Goal: Task Accomplishment & Management: Complete application form

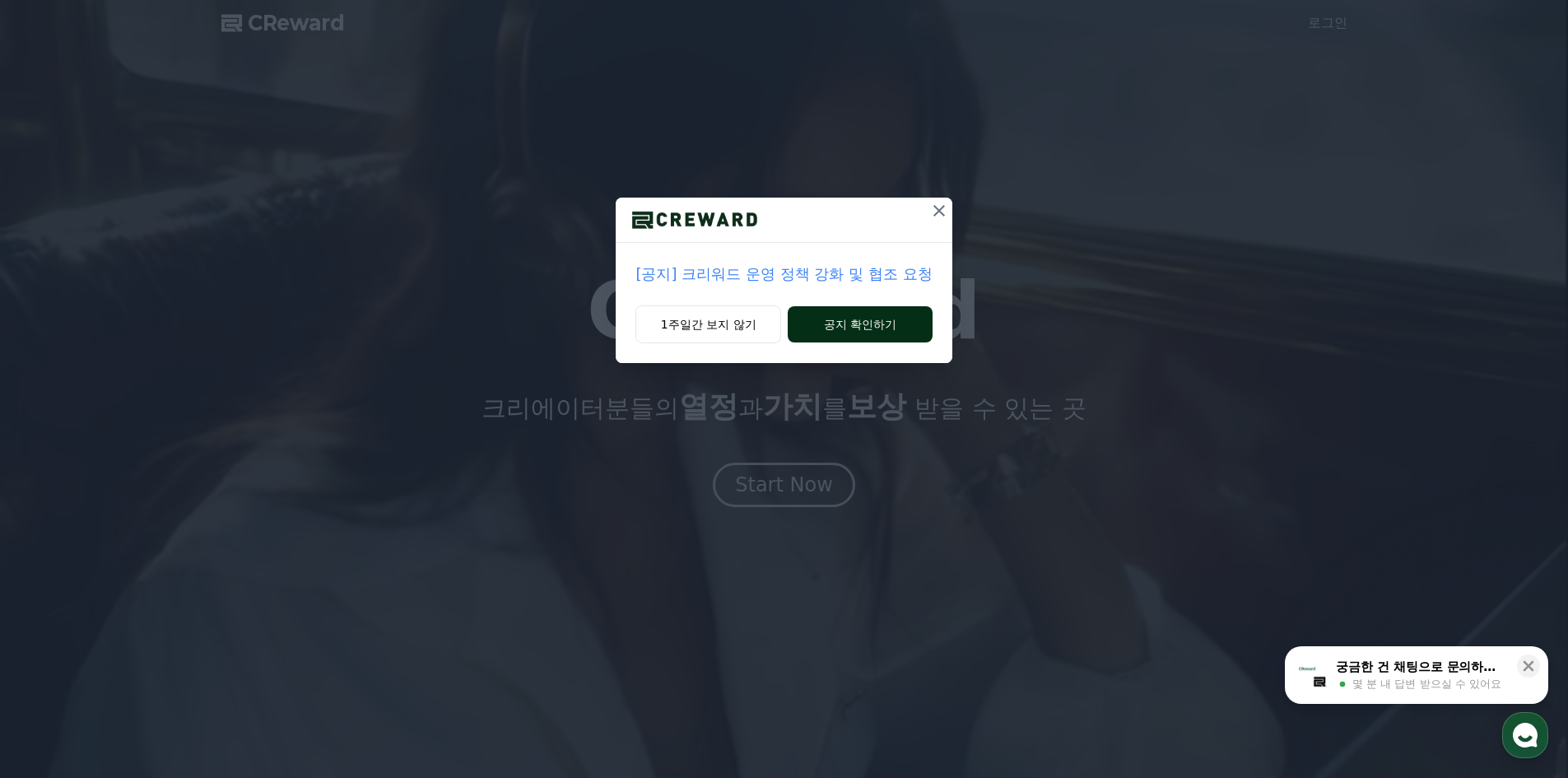
click at [861, 328] on button "공지 확인하기" at bounding box center [860, 324] width 144 height 36
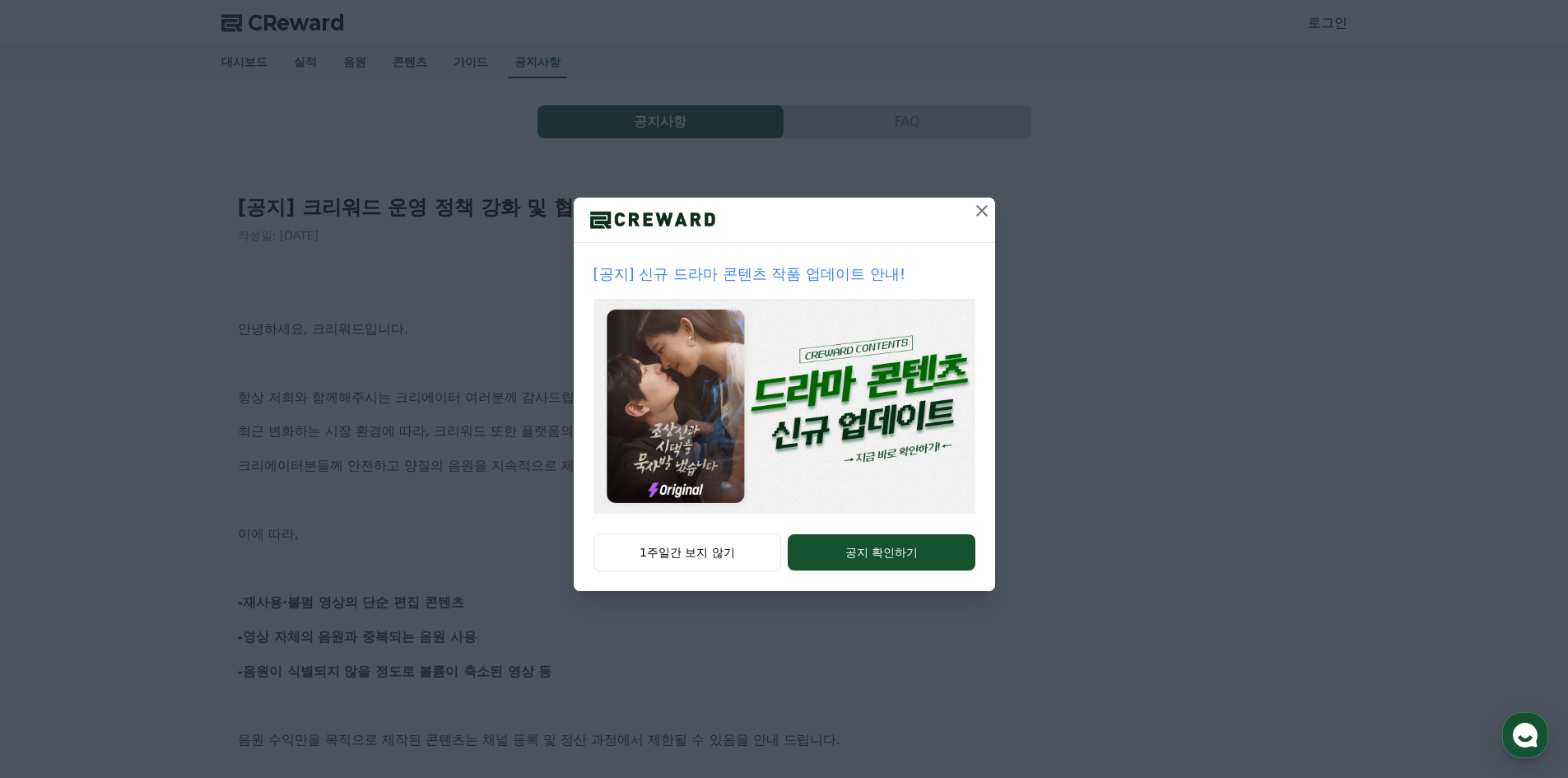
click at [989, 214] on icon at bounding box center [982, 210] width 20 height 20
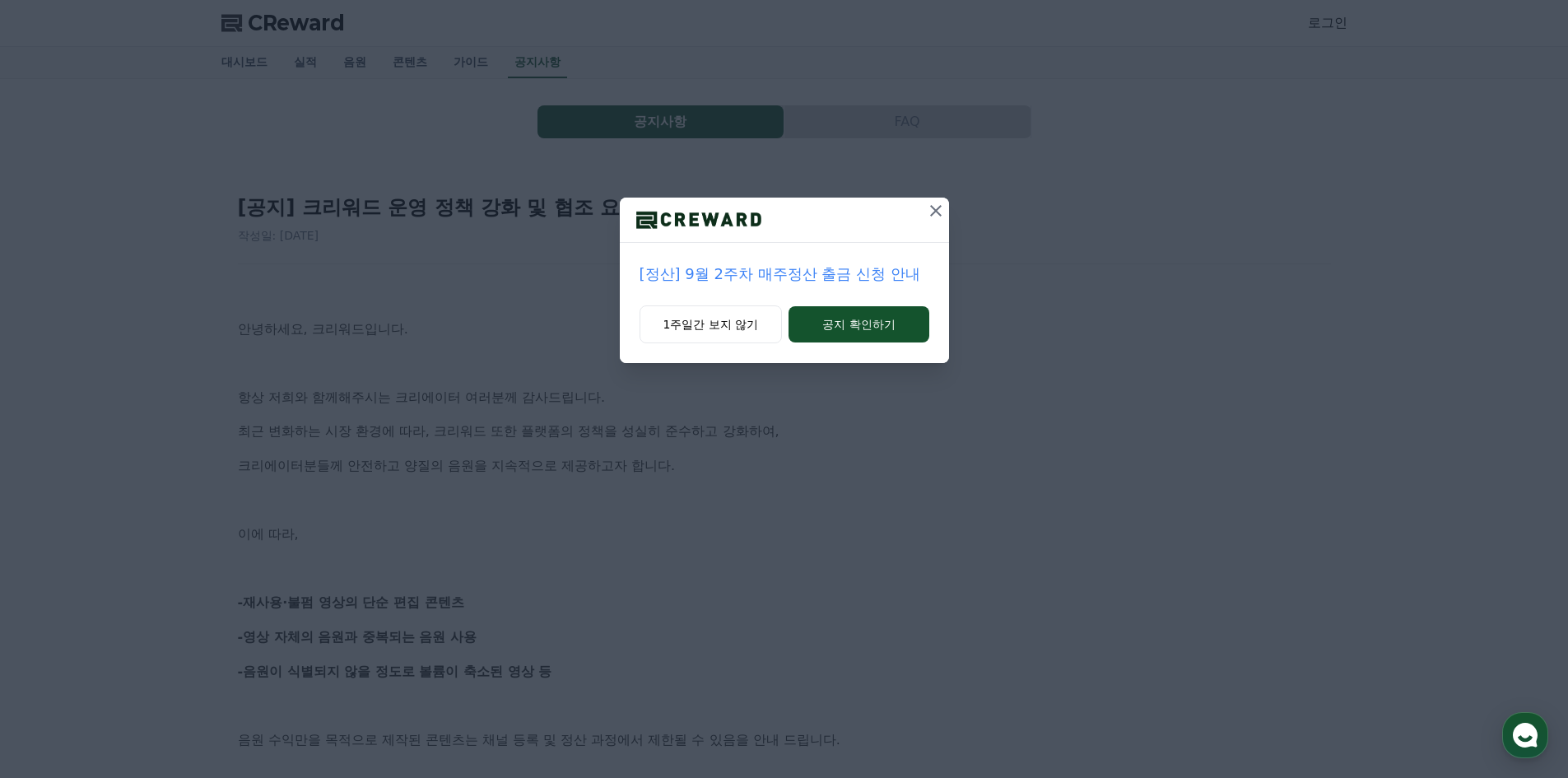
click at [944, 218] on icon at bounding box center [936, 210] width 20 height 20
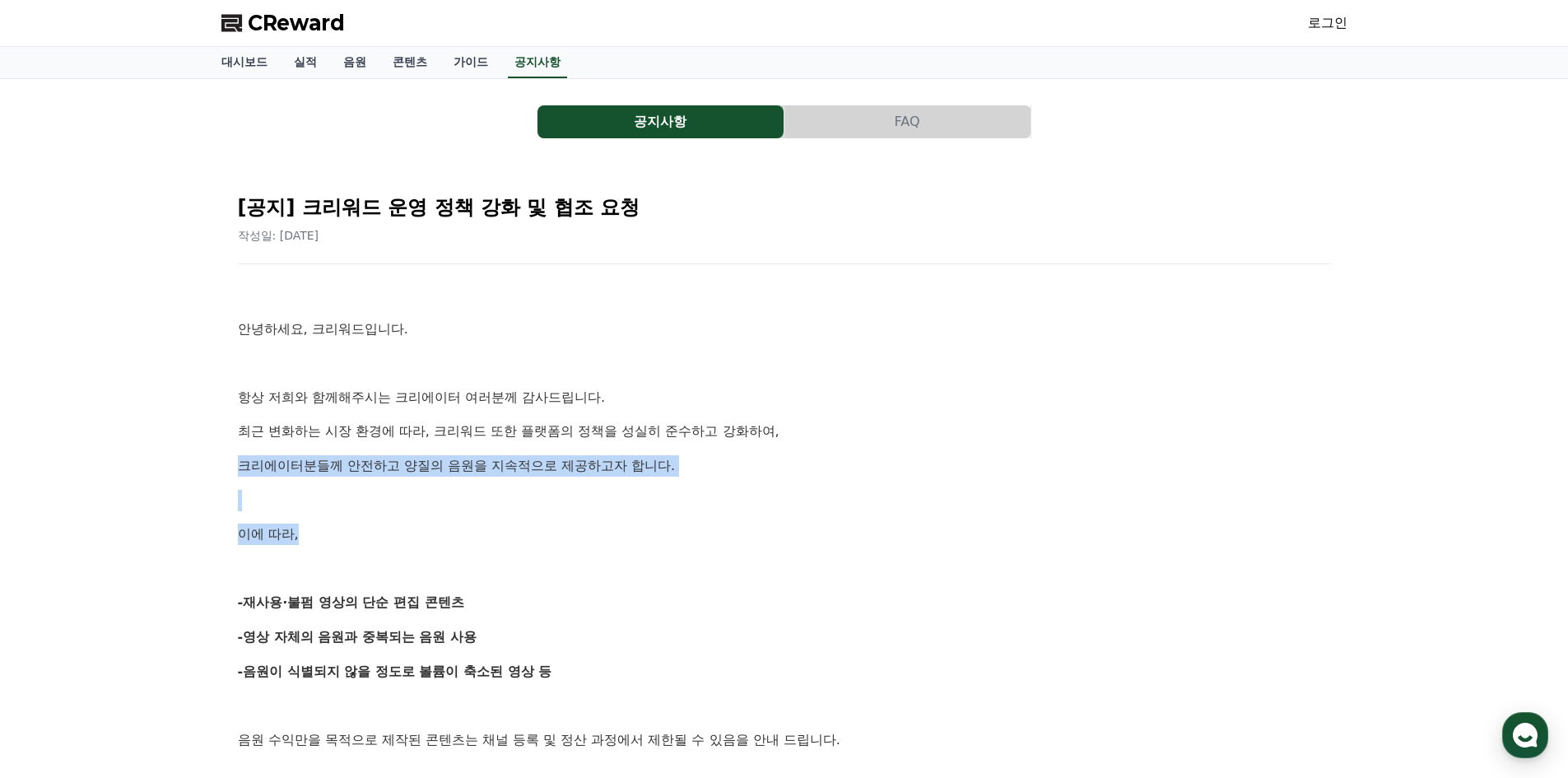
drag, startPoint x: 787, startPoint y: 517, endPoint x: 790, endPoint y: 406, distance: 111.0
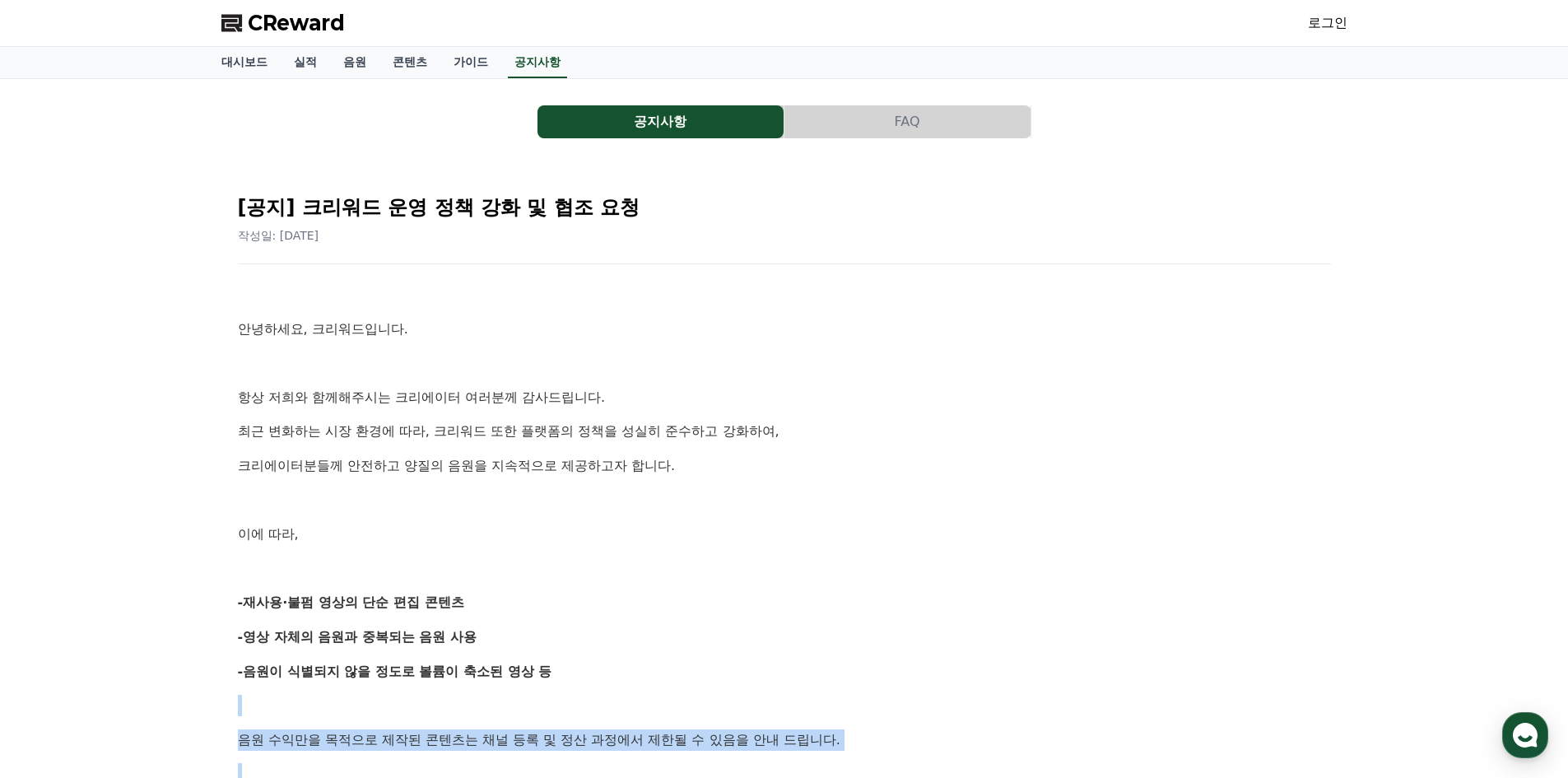
drag, startPoint x: 911, startPoint y: 730, endPoint x: 903, endPoint y: 690, distance: 40.8
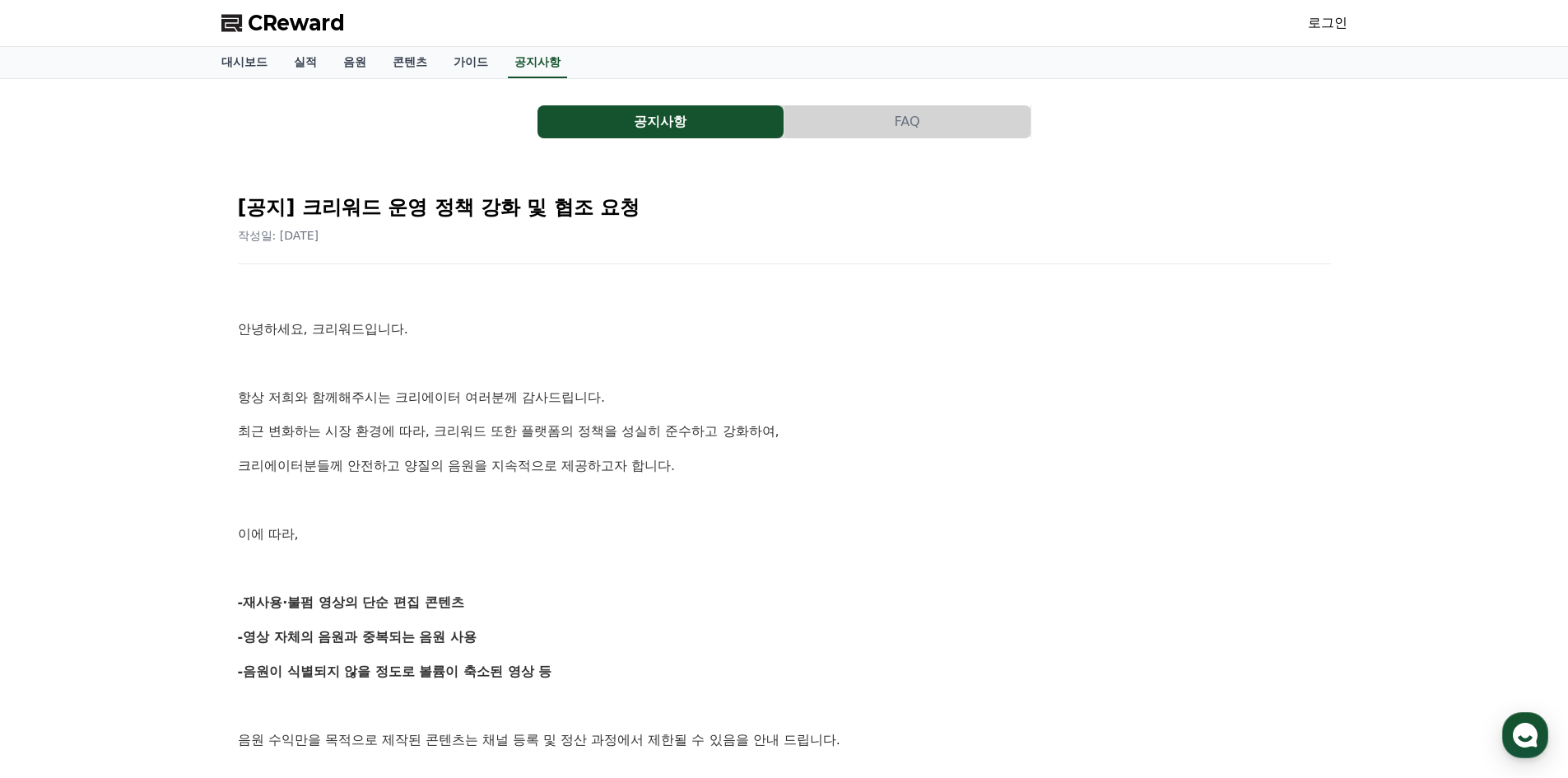
drag, startPoint x: 984, startPoint y: 654, endPoint x: 760, endPoint y: -43, distance: 732.1
click at [1342, 24] on link "로그인" at bounding box center [1328, 23] width 40 height 20
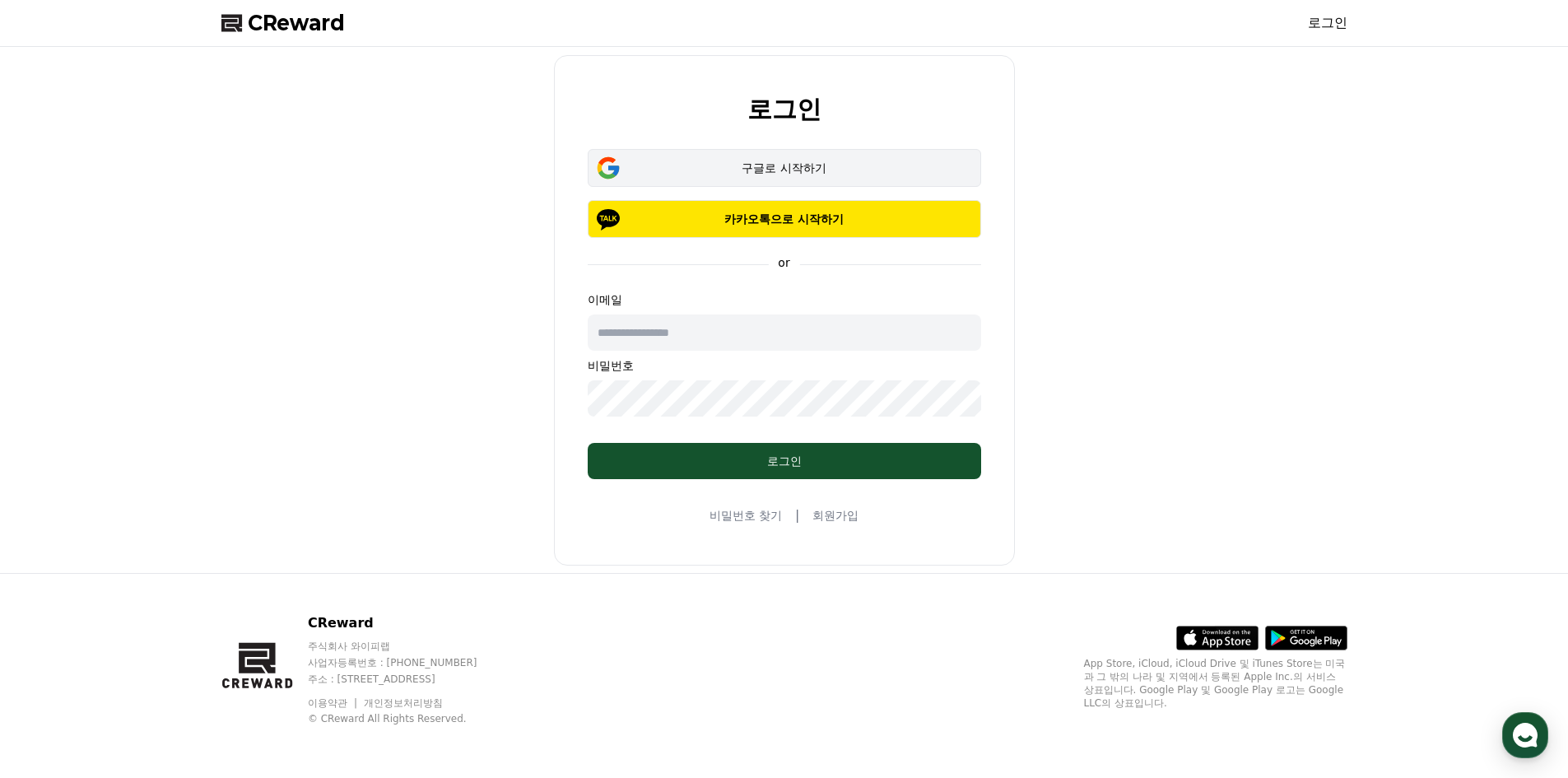
click at [800, 172] on div "구글로 시작하기" at bounding box center [784, 168] width 346 height 17
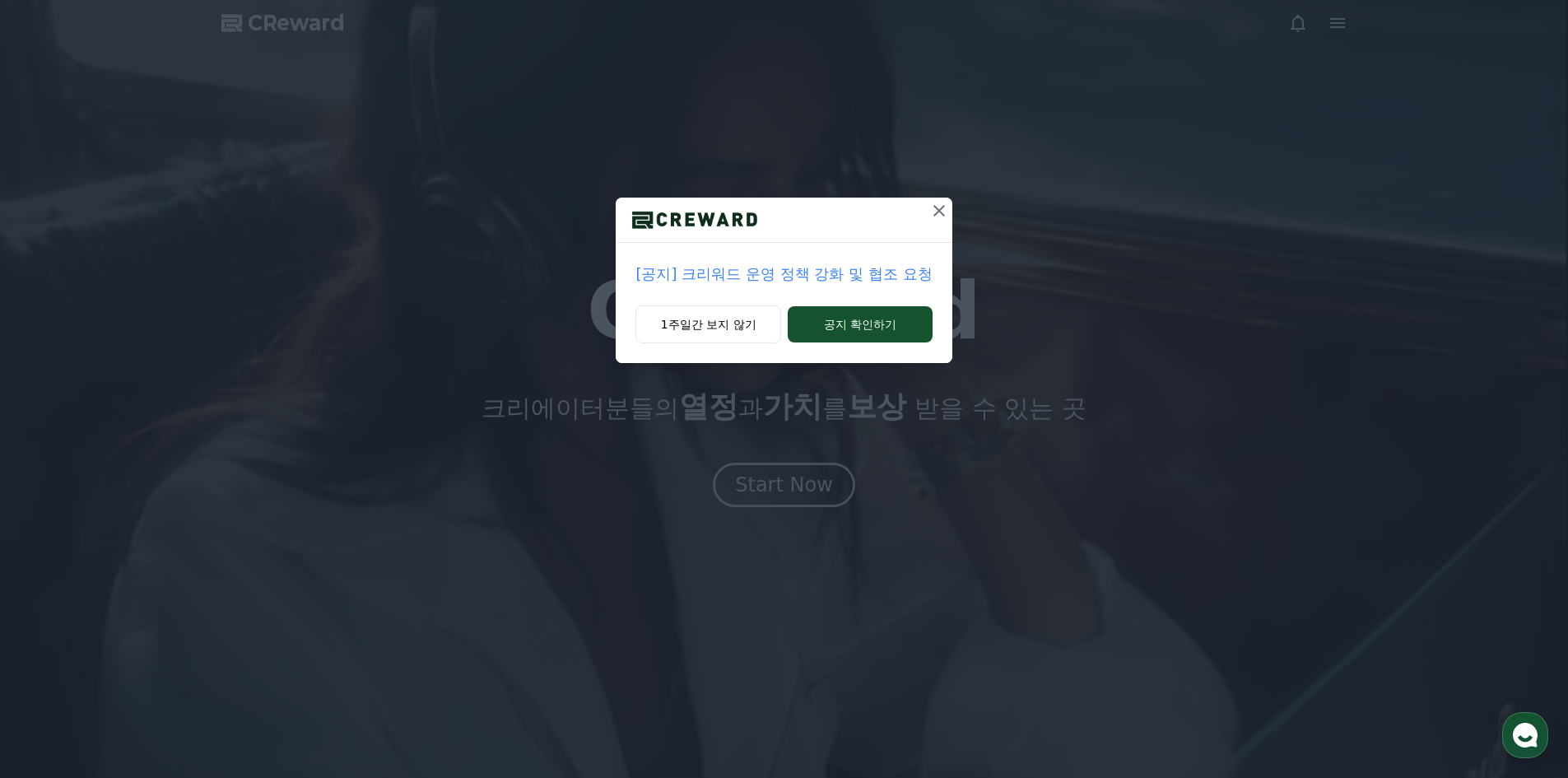
click at [945, 209] on icon at bounding box center [940, 210] width 20 height 20
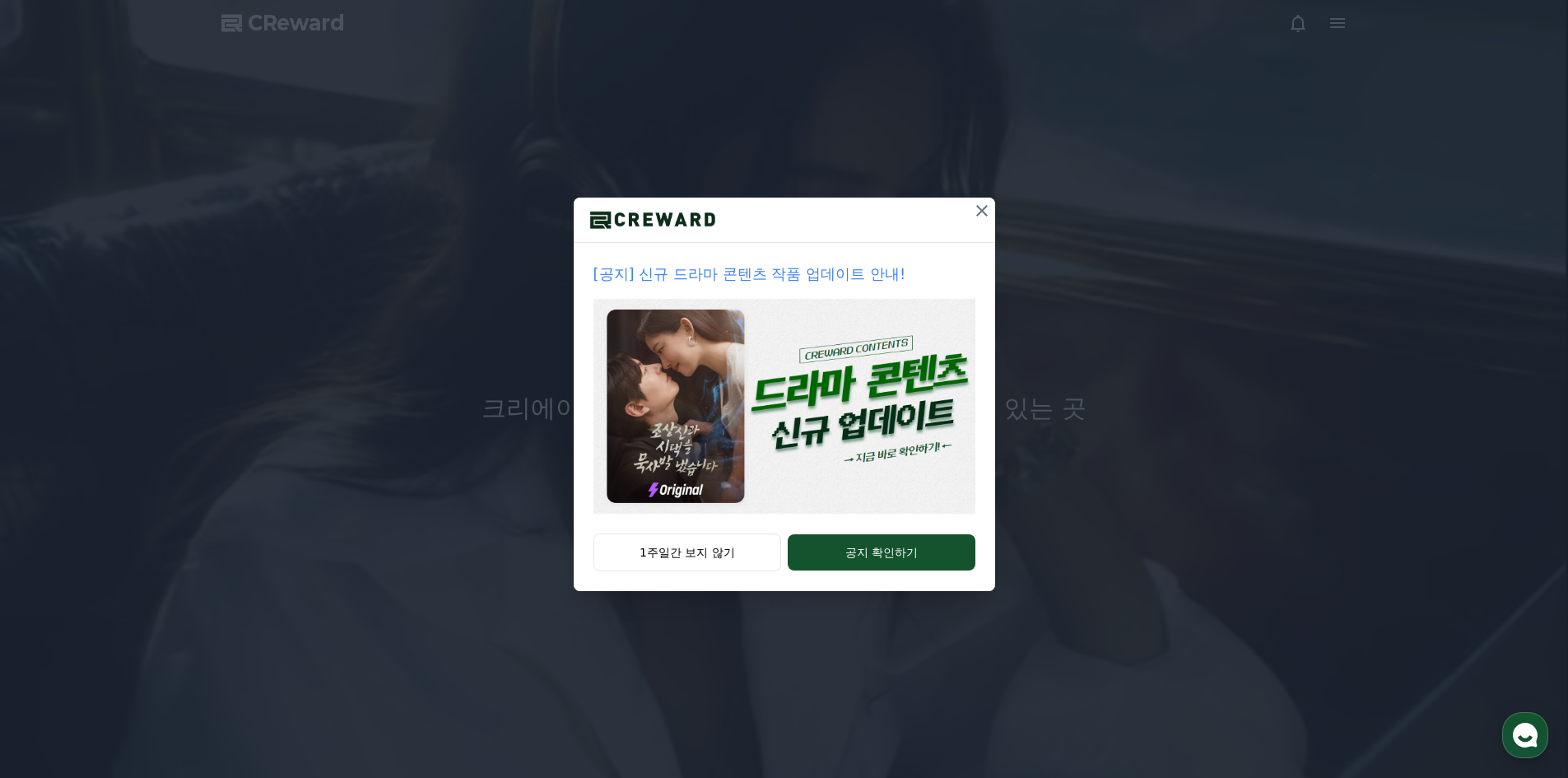
click at [980, 214] on icon at bounding box center [982, 210] width 20 height 20
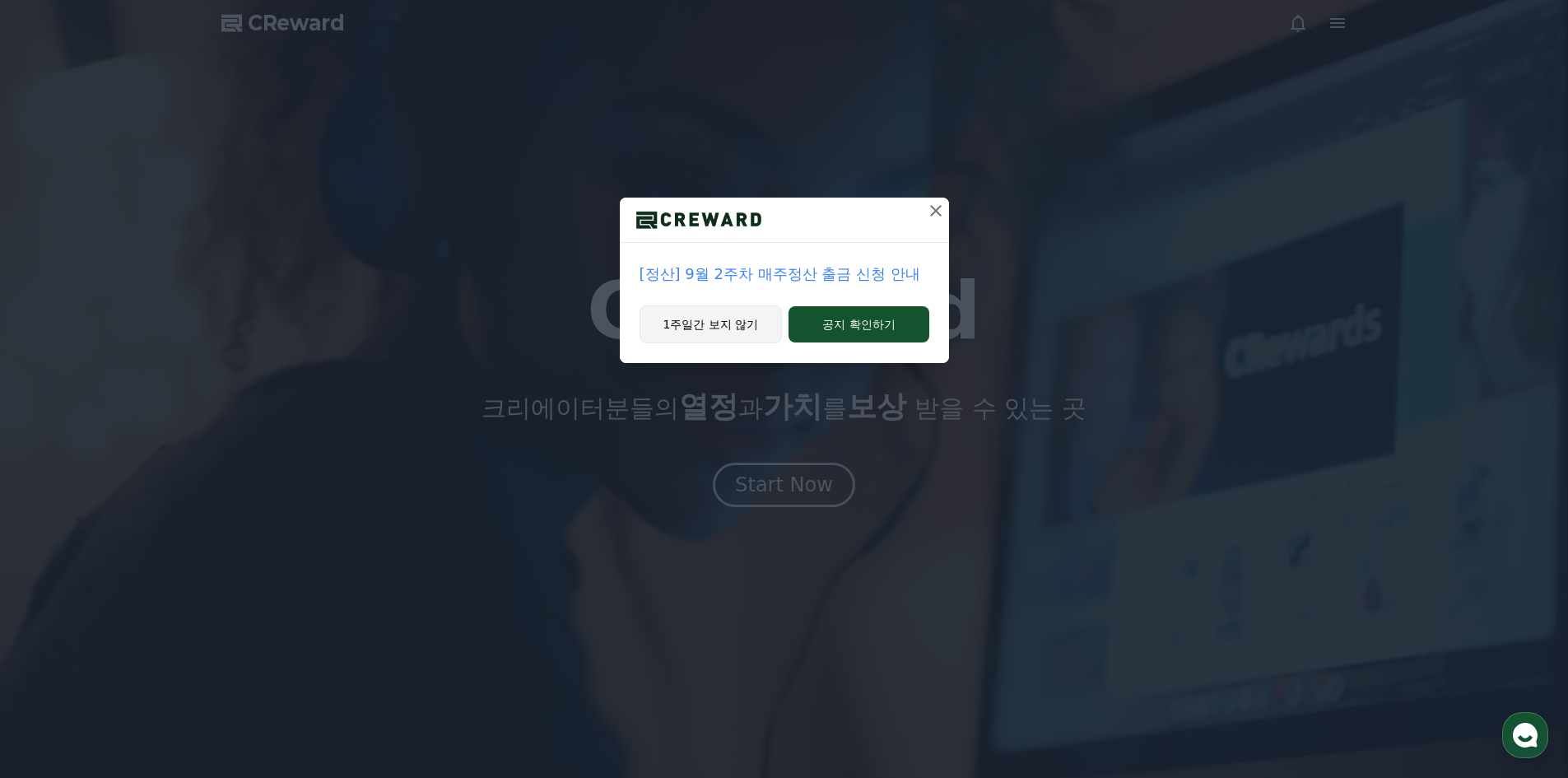
click at [727, 318] on button "1주일간 보지 않기" at bounding box center [711, 324] width 144 height 38
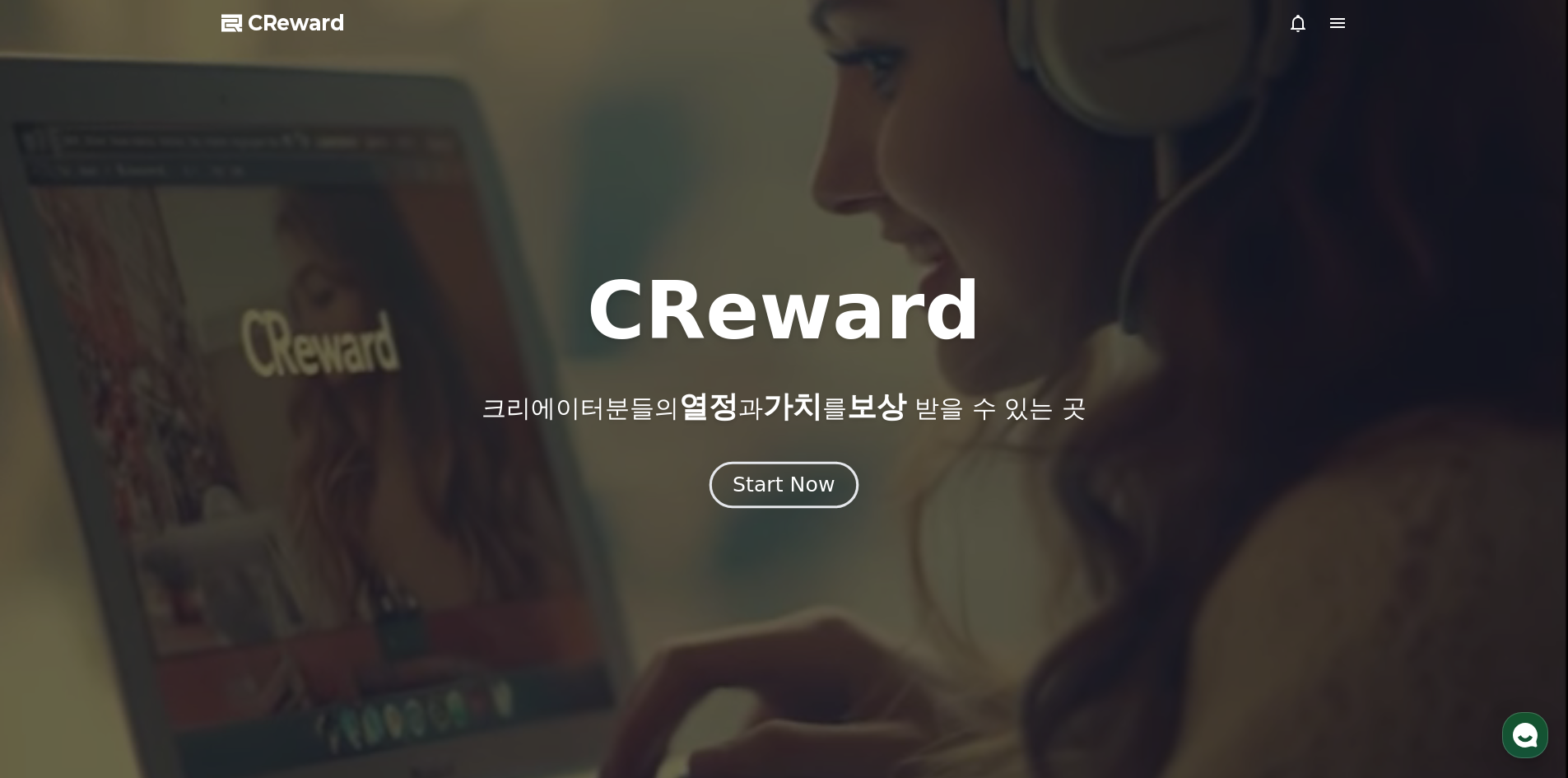
click at [779, 474] on div "Start Now" at bounding box center [783, 485] width 102 height 28
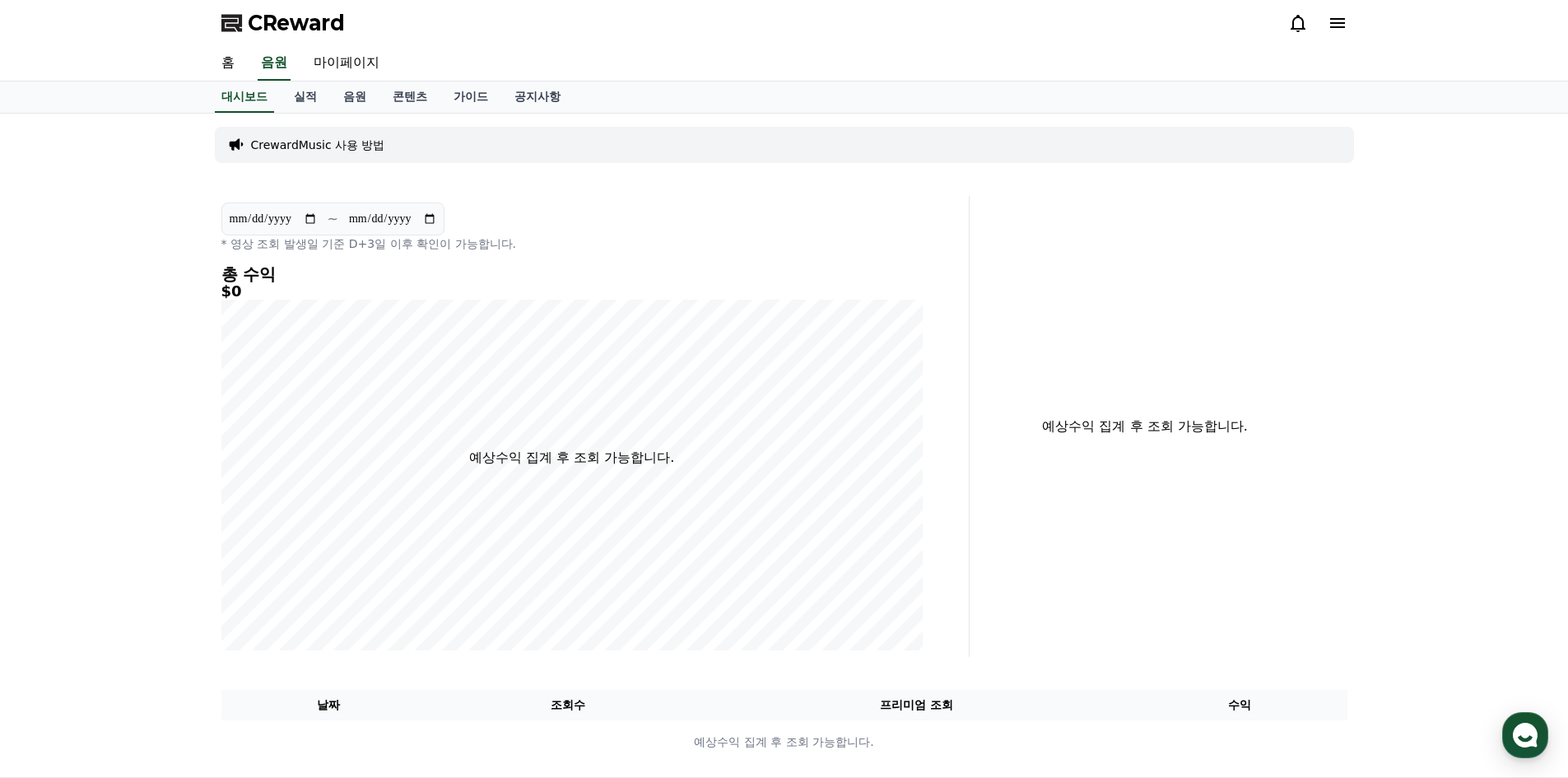
click at [1331, 25] on icon at bounding box center [1338, 23] width 20 height 20
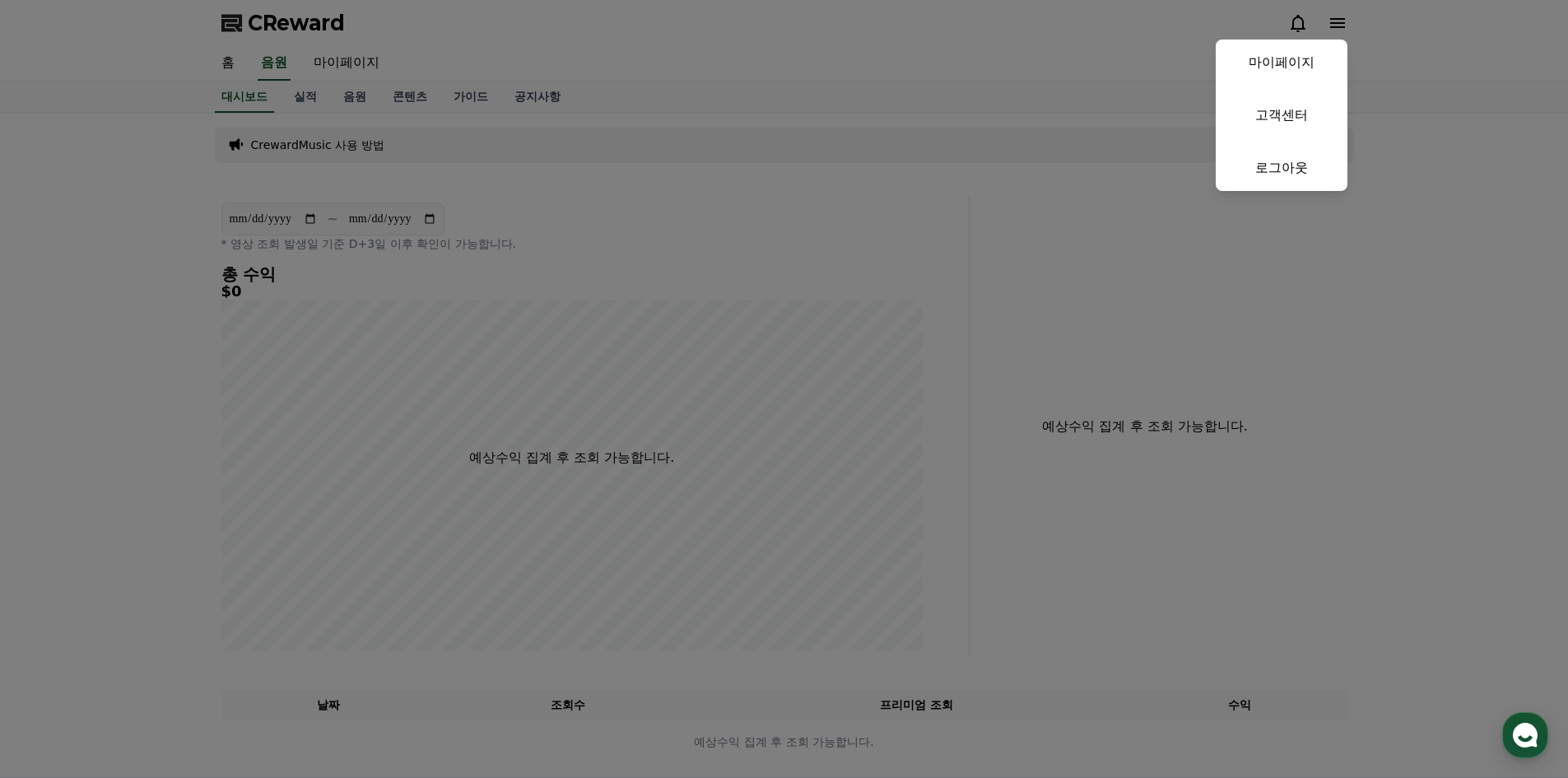
click at [763, 134] on button "close" at bounding box center [784, 389] width 1568 height 778
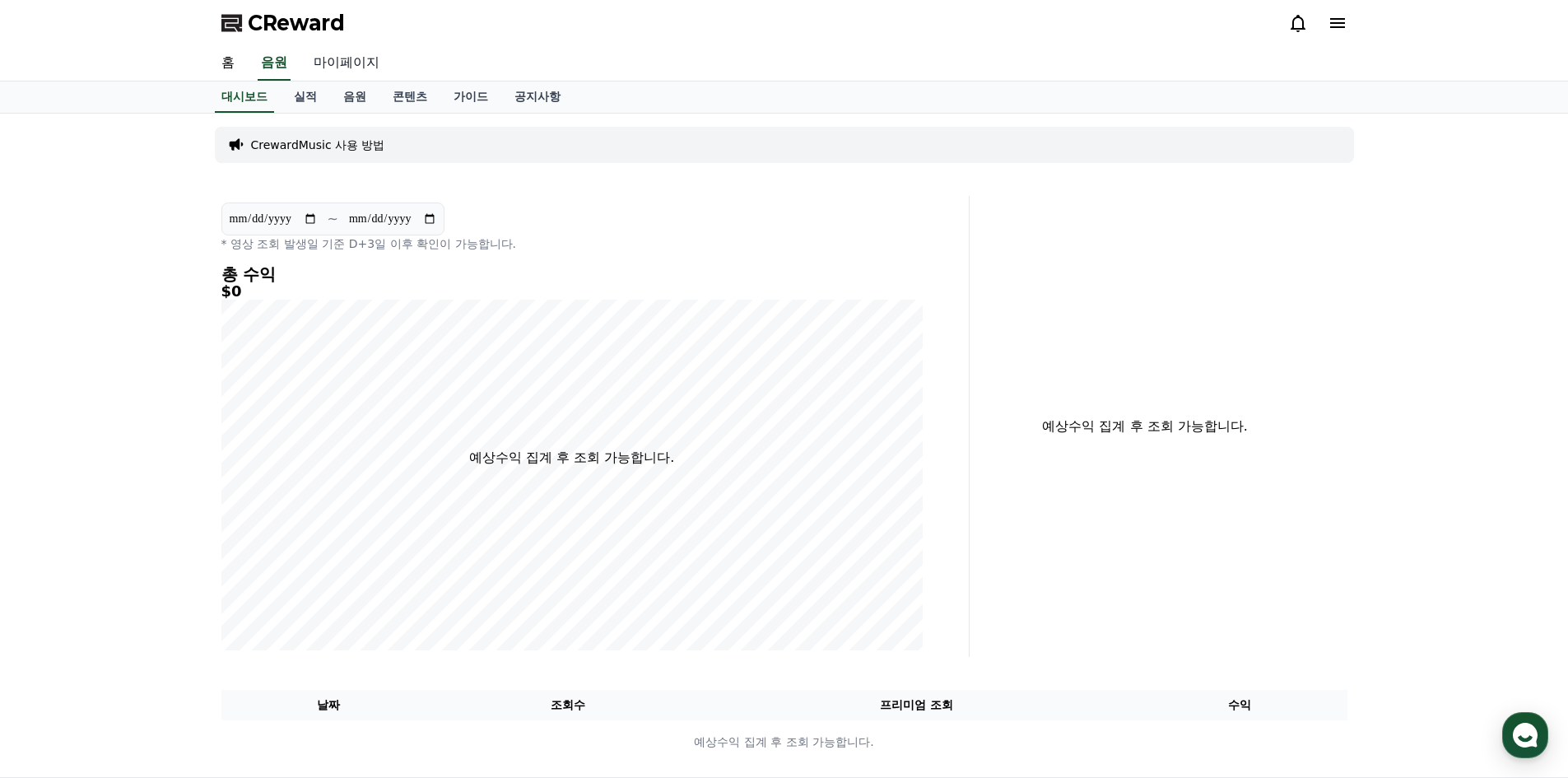
click at [346, 54] on link "마이페이지" at bounding box center [346, 63] width 92 height 35
select select "**********"
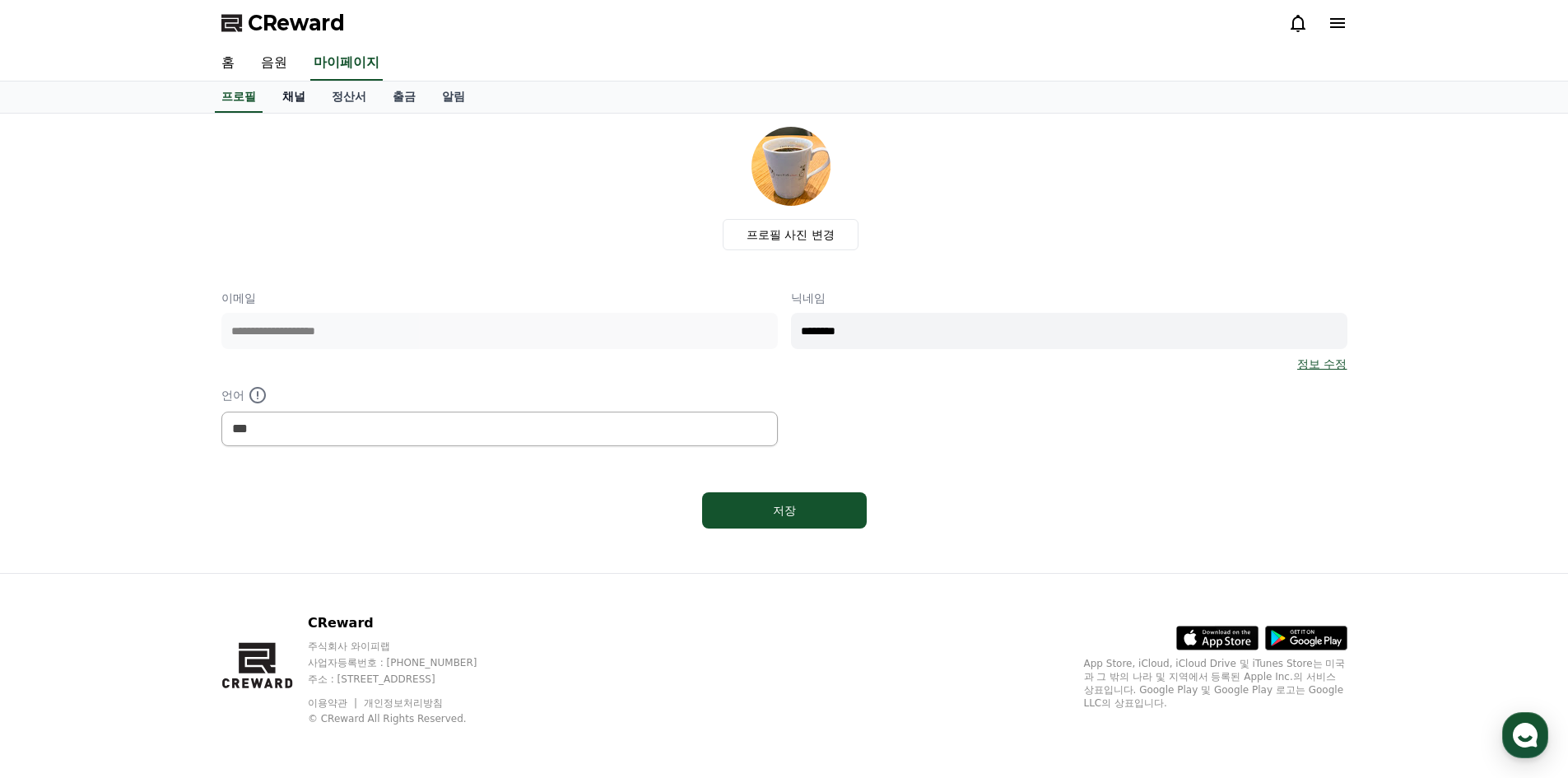
click at [285, 104] on link "채널" at bounding box center [294, 97] width 50 height 31
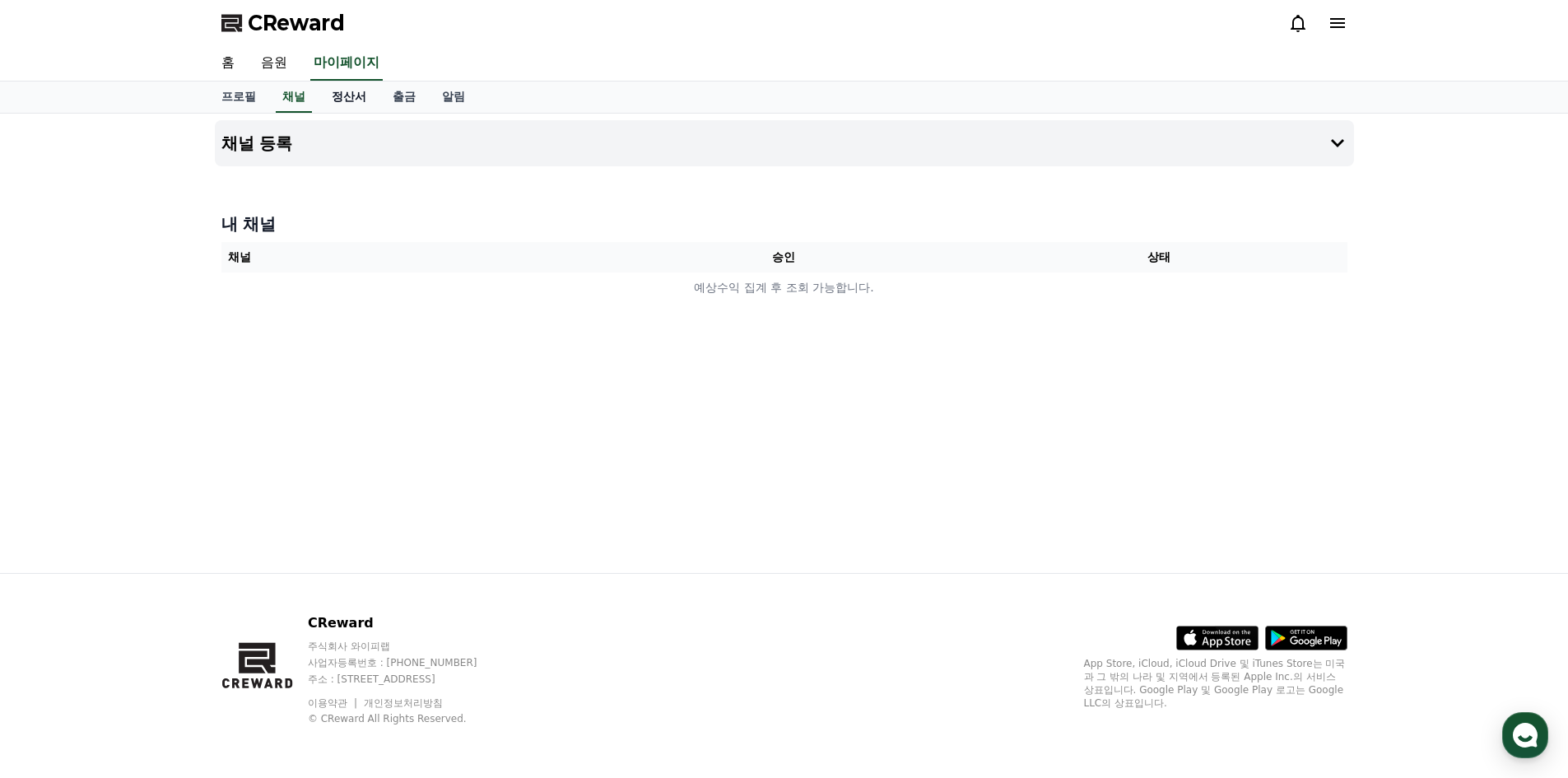
click at [360, 98] on link "정산서" at bounding box center [348, 97] width 61 height 31
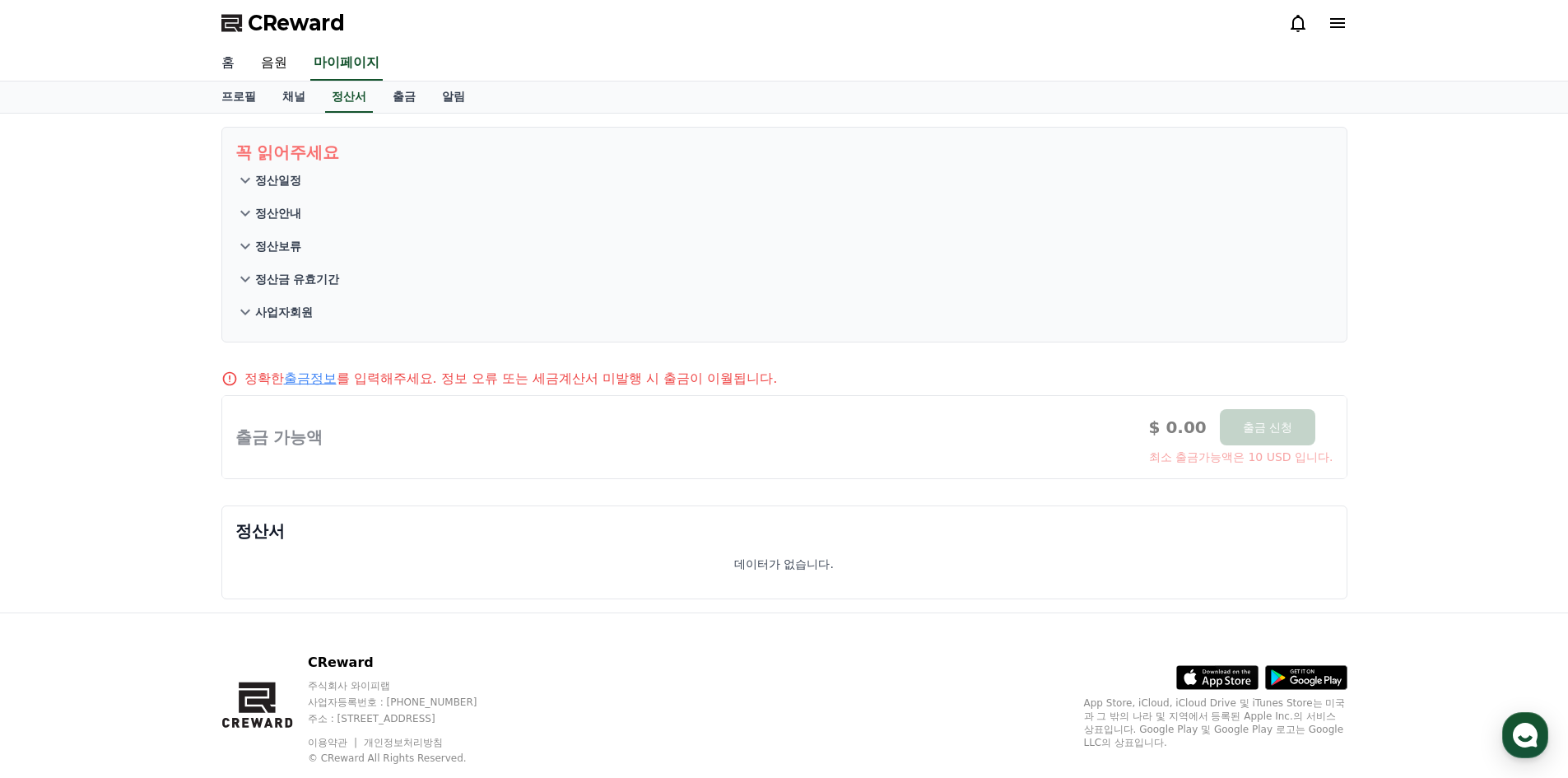
click at [233, 65] on link "홈" at bounding box center [228, 63] width 40 height 35
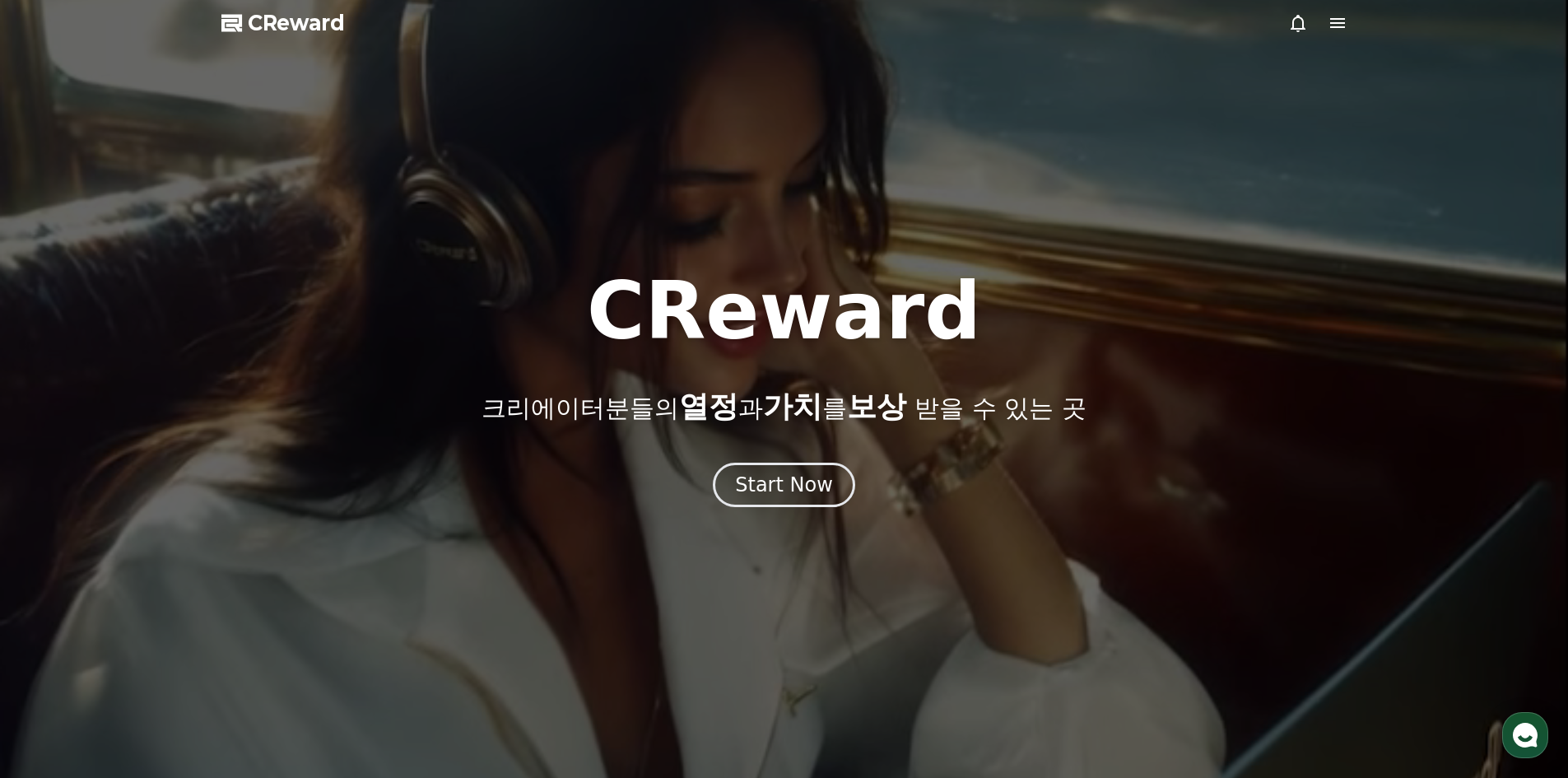
click at [1329, 24] on icon at bounding box center [1338, 23] width 20 height 20
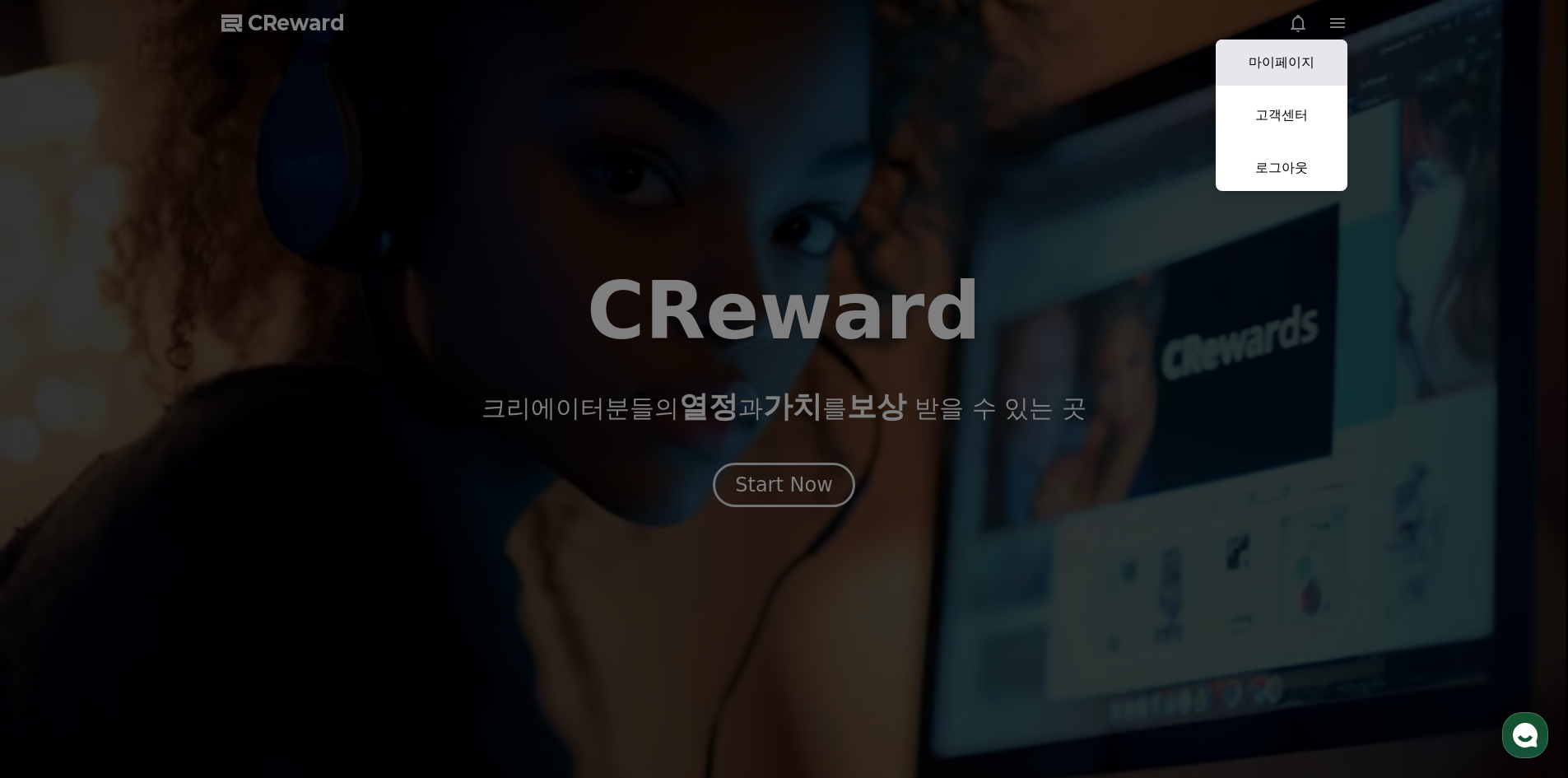
click at [1322, 54] on link "마이페이지" at bounding box center [1282, 63] width 132 height 46
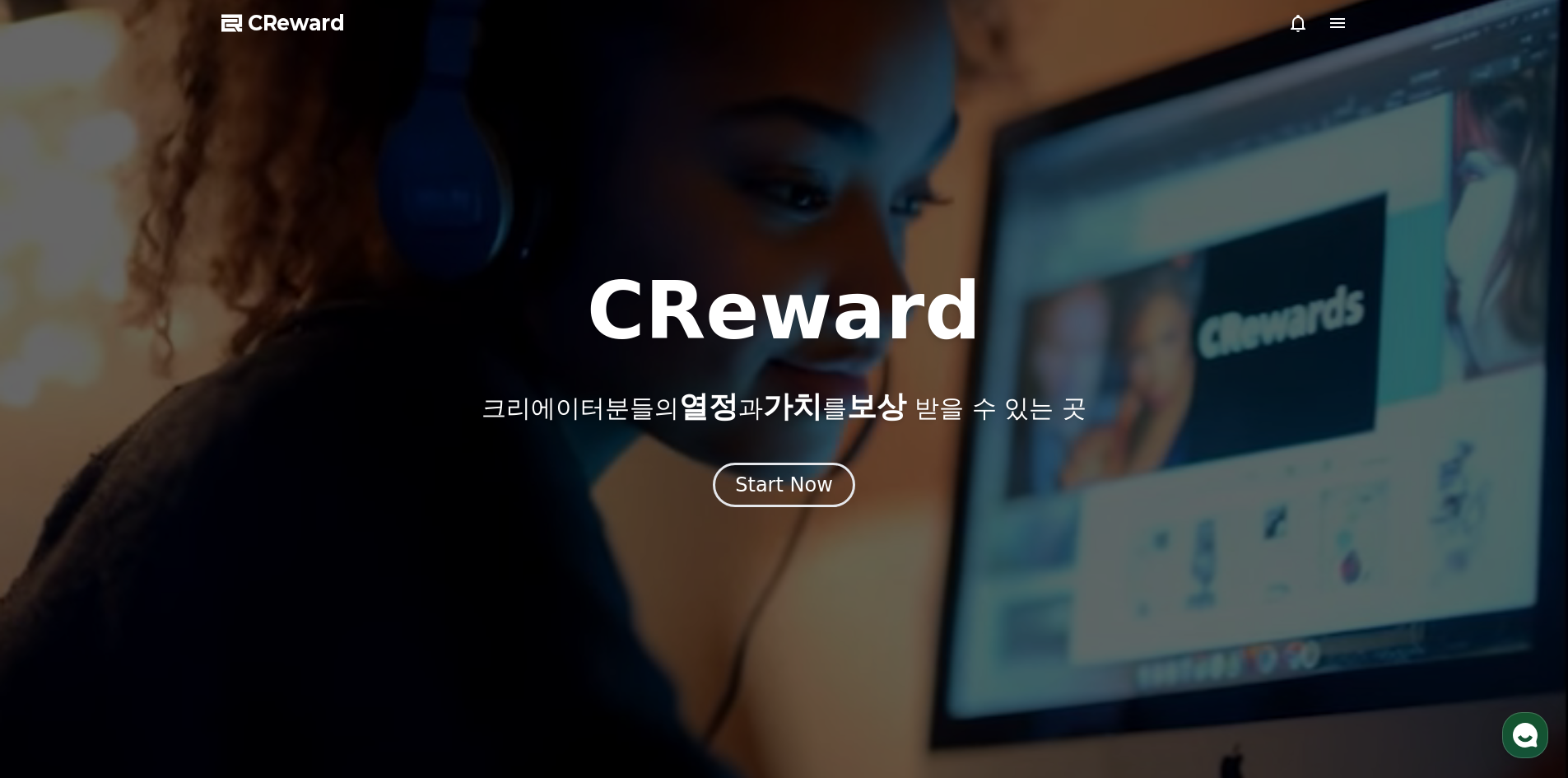
select select "**********"
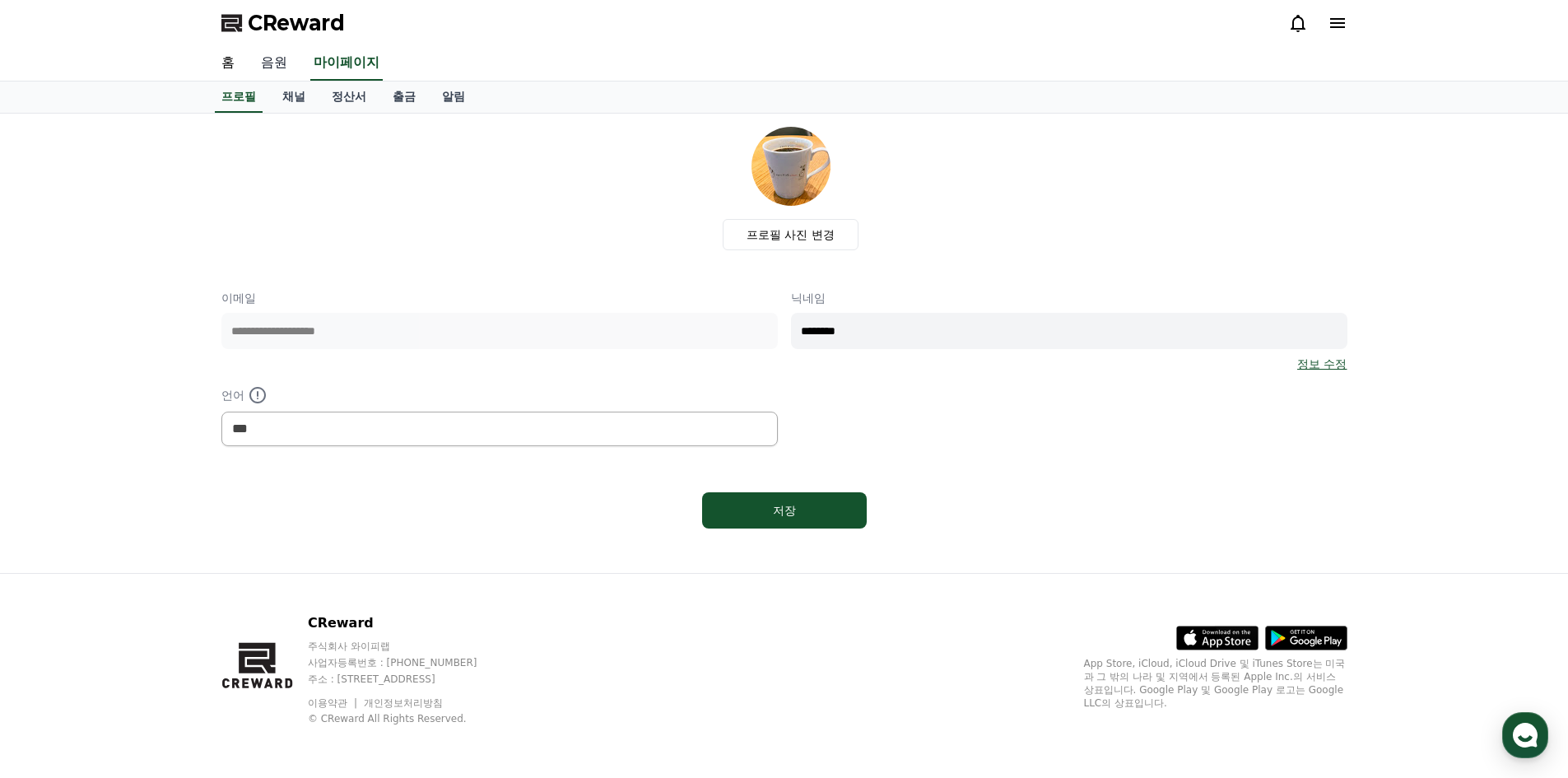
click at [272, 54] on link "음원" at bounding box center [273, 63] width 53 height 35
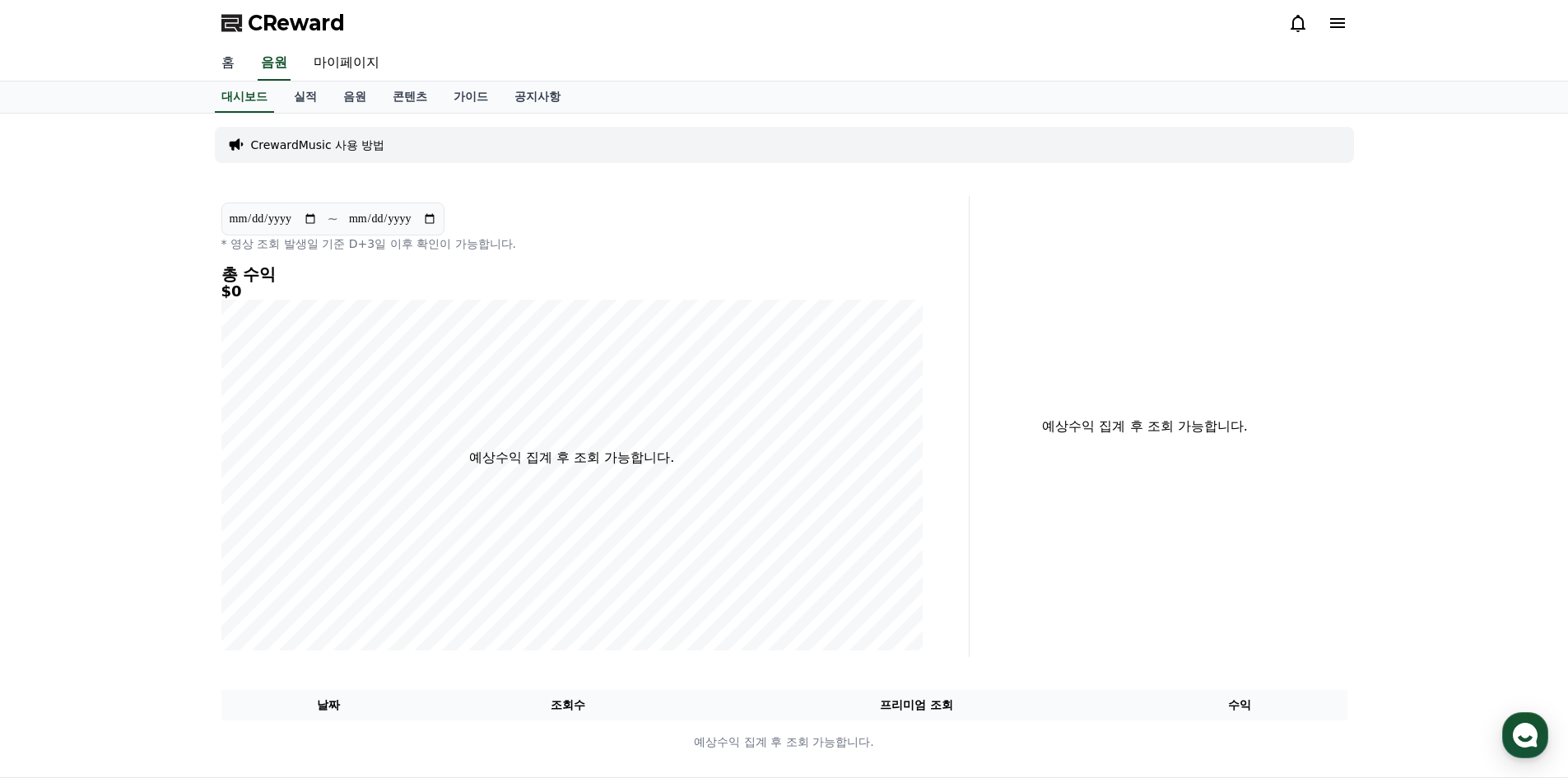
click at [220, 57] on link "홈" at bounding box center [228, 63] width 40 height 35
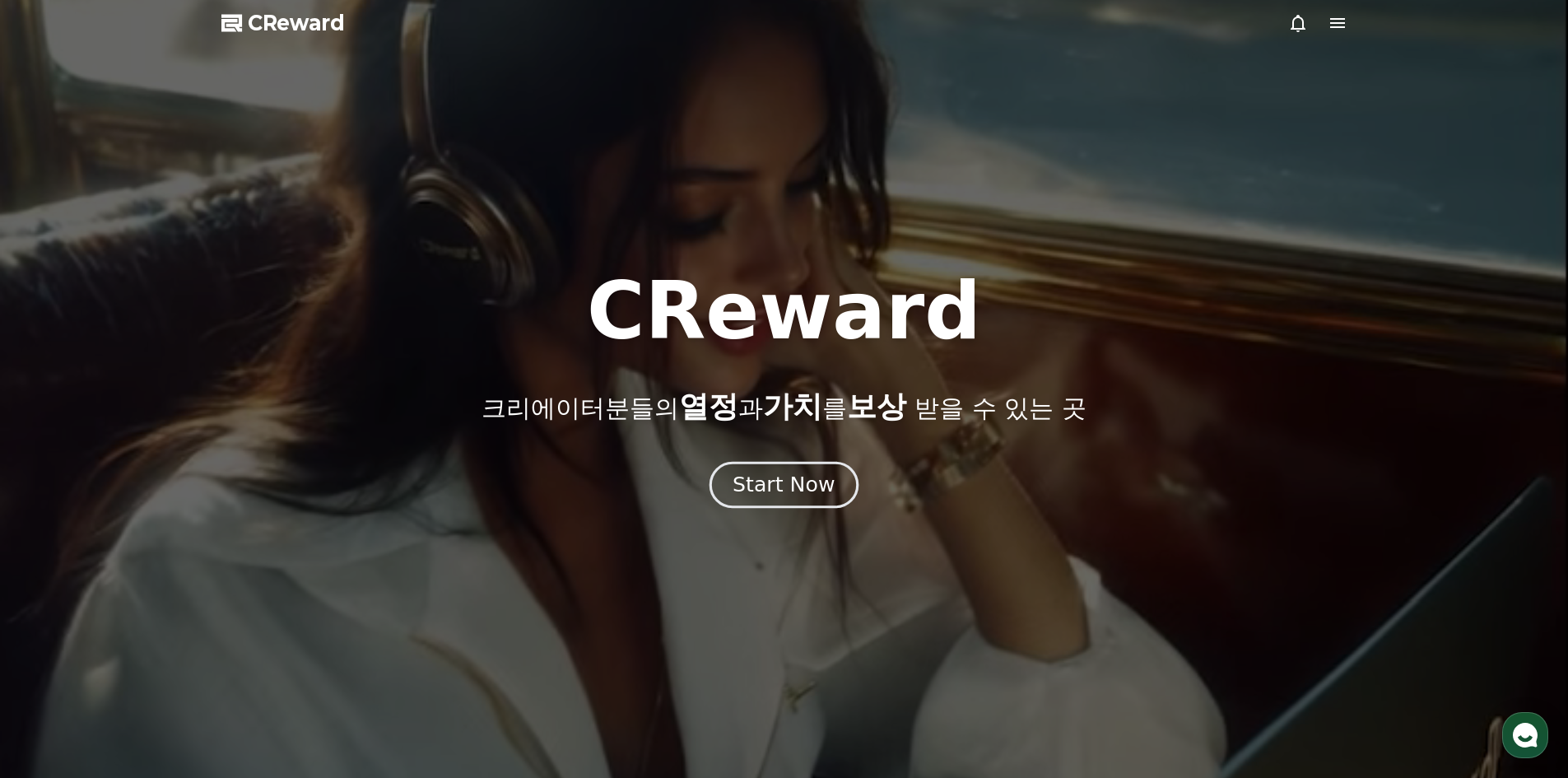
click at [780, 486] on div "Start Now" at bounding box center [783, 485] width 102 height 28
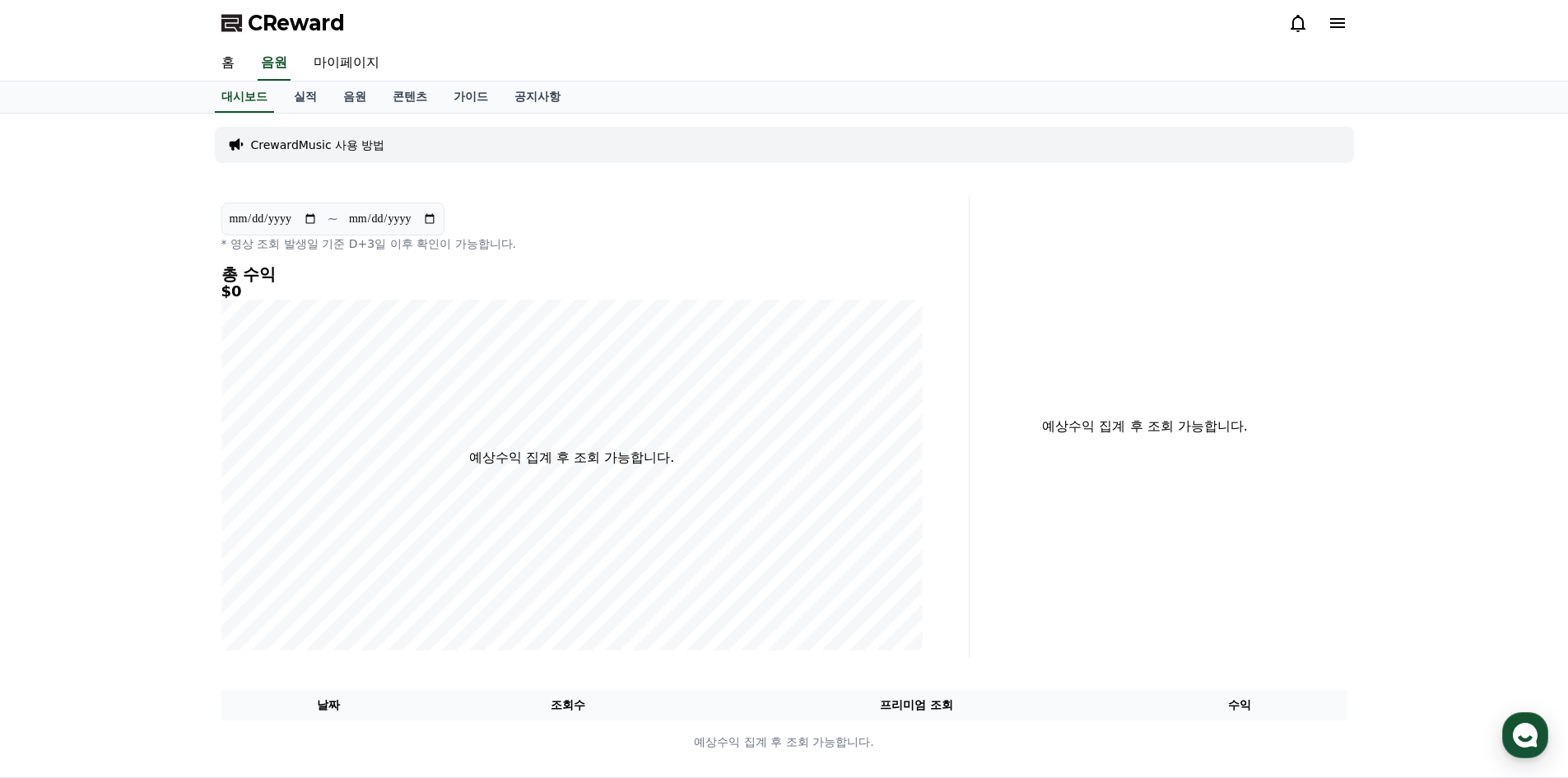
click at [311, 140] on p "CrewardMusic 사용 방법" at bounding box center [318, 145] width 135 height 17
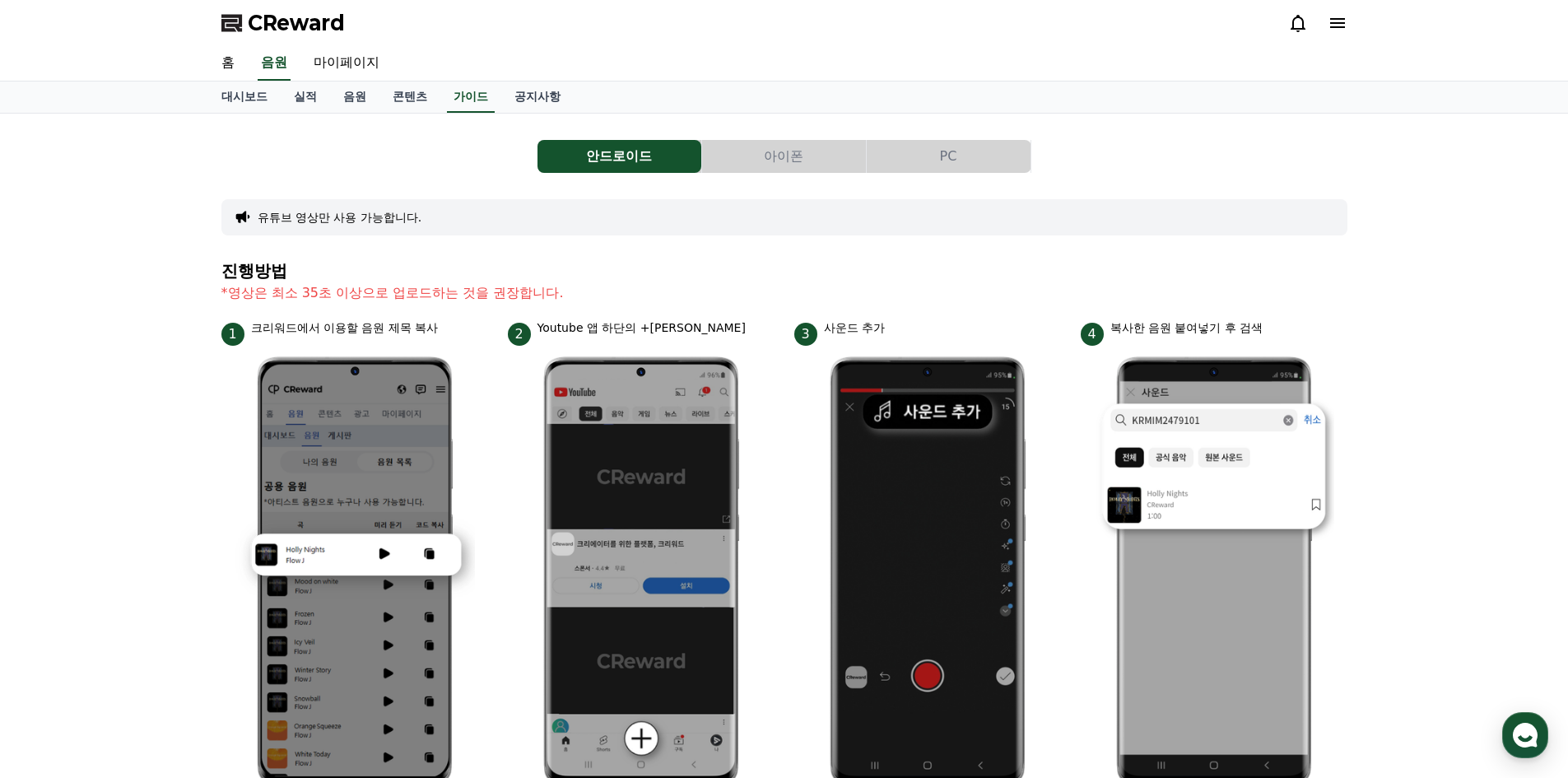
drag, startPoint x: 1189, startPoint y: 209, endPoint x: 841, endPoint y: 96, distance: 365.9
click at [793, 149] on button "아이폰" at bounding box center [784, 156] width 164 height 33
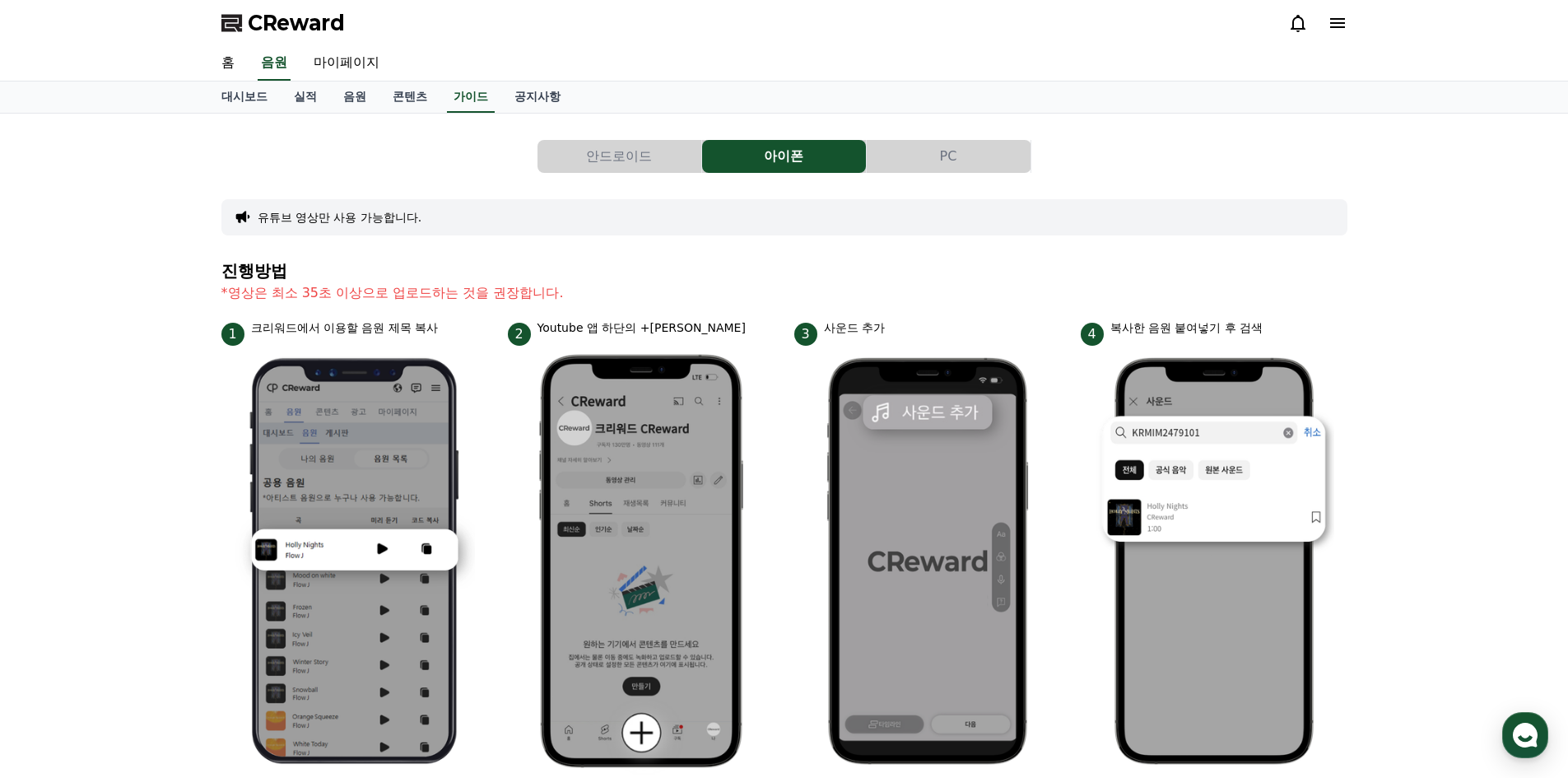
click at [995, 150] on button "PC" at bounding box center [949, 156] width 164 height 33
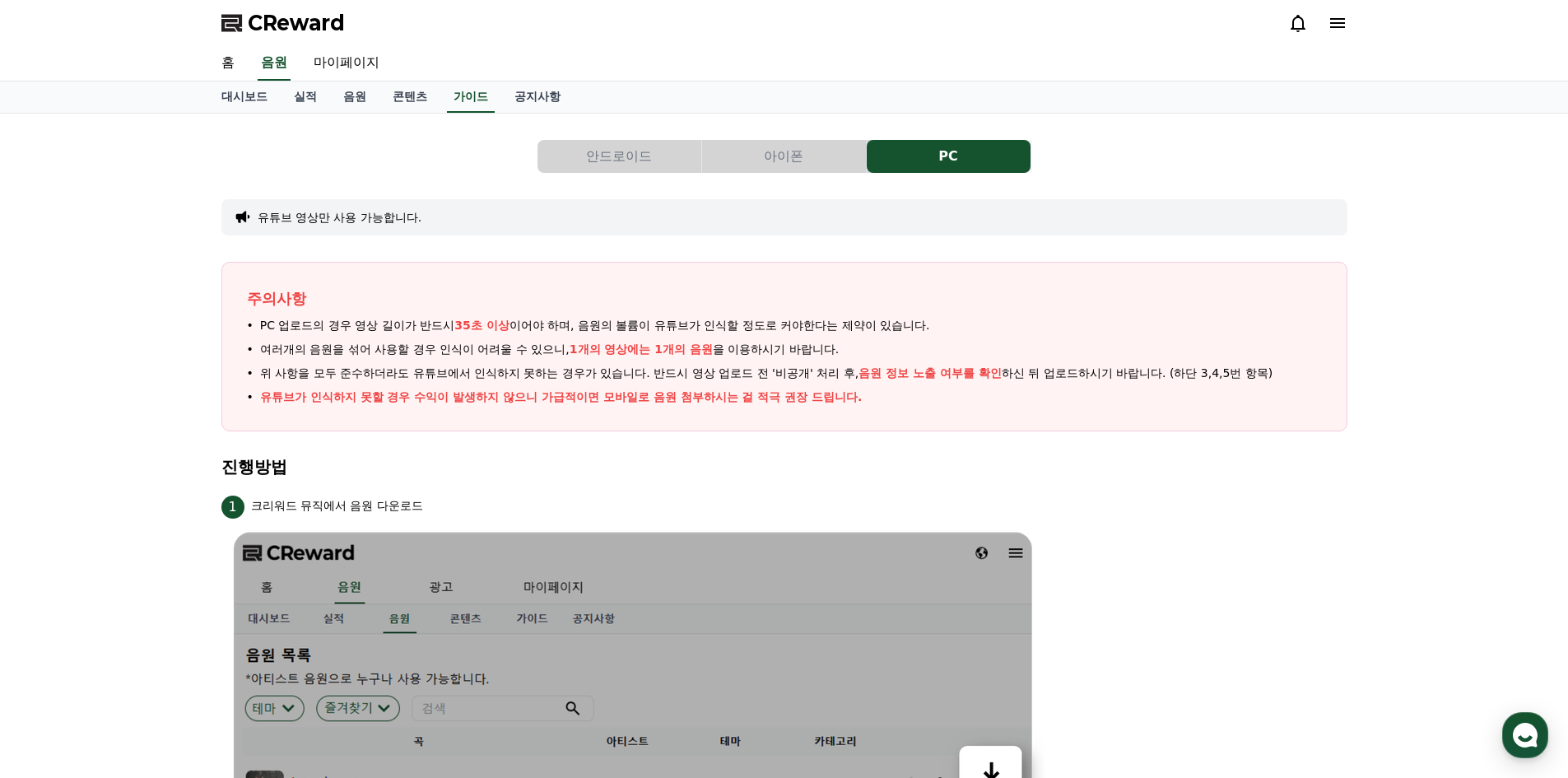
click at [775, 167] on button "아이폰" at bounding box center [784, 156] width 164 height 33
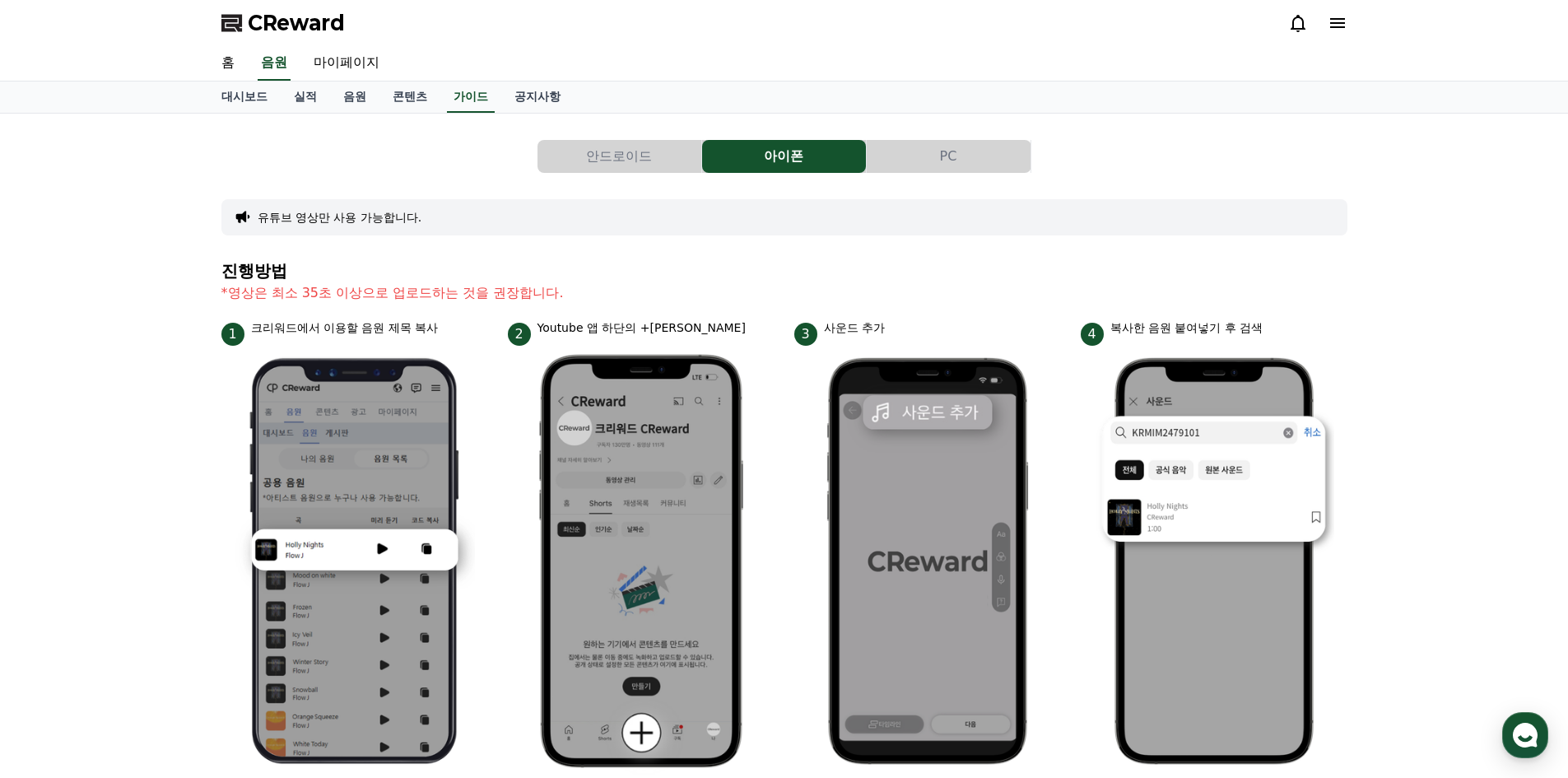
click at [968, 153] on button "PC" at bounding box center [949, 156] width 164 height 33
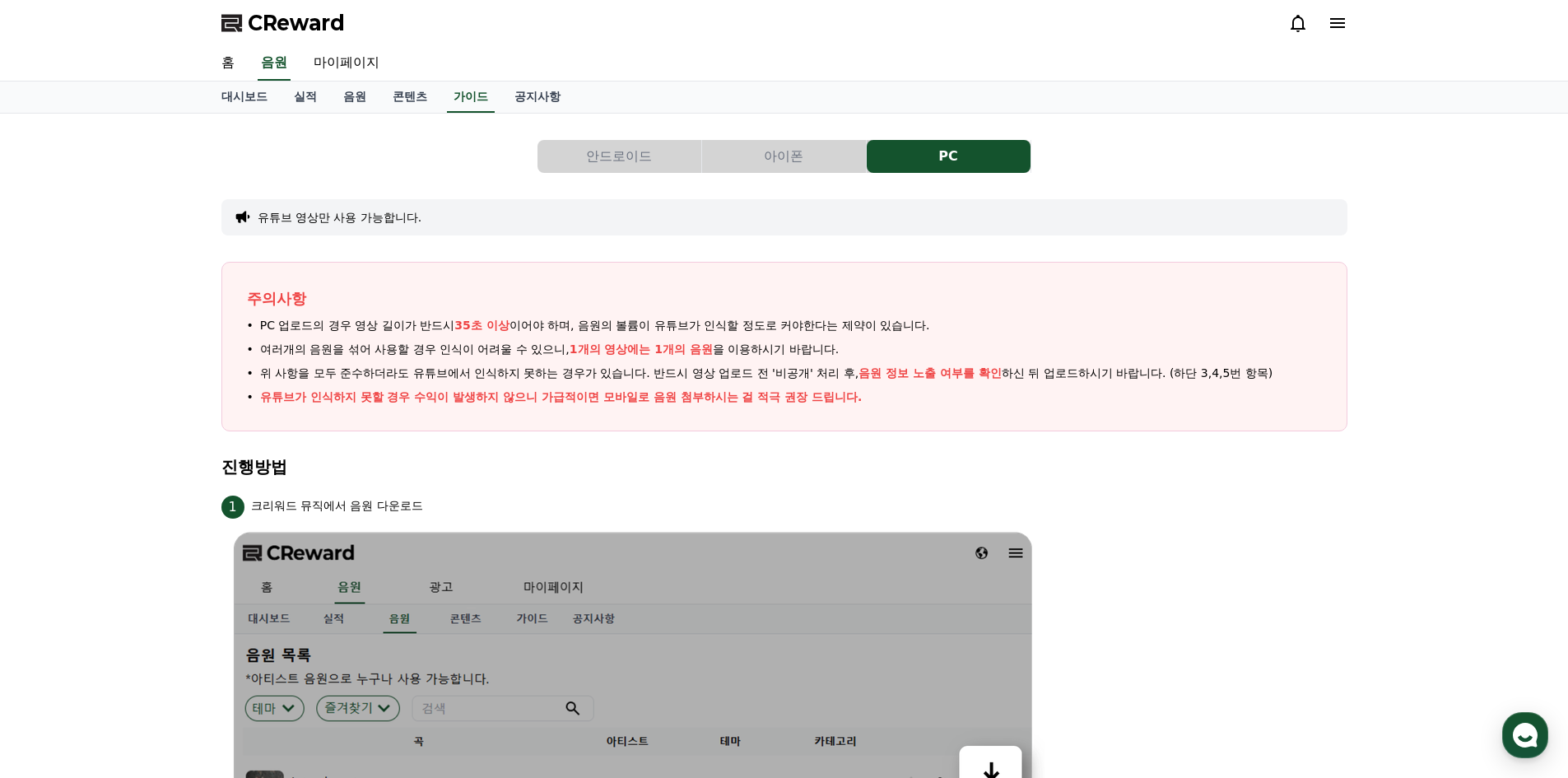
click at [779, 163] on button "아이폰" at bounding box center [784, 156] width 164 height 33
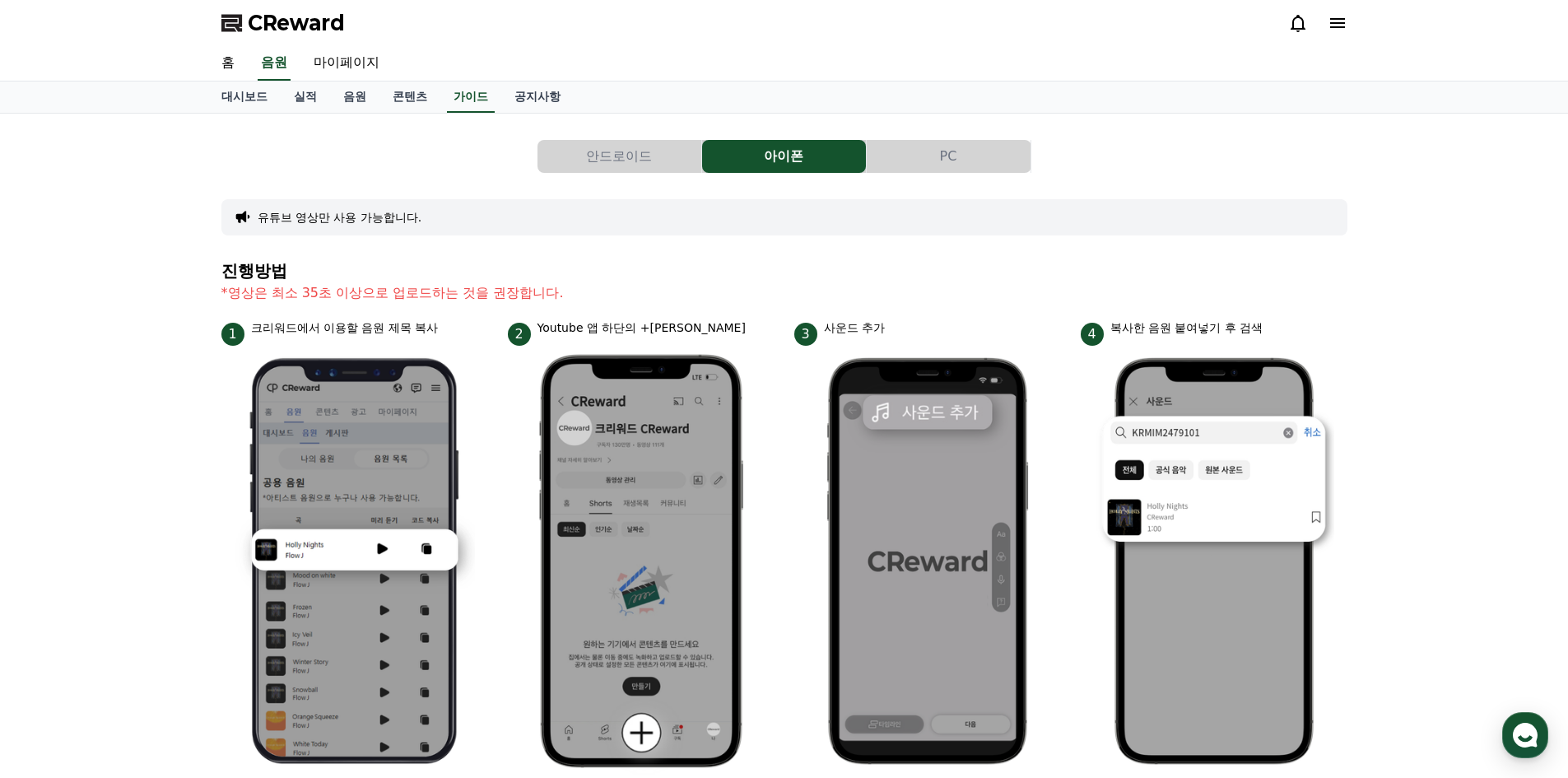
drag, startPoint x: 1156, startPoint y: 219, endPoint x: 558, endPoint y: -66, distance: 662.4
click at [447, 109] on link "가이드" at bounding box center [471, 97] width 48 height 31
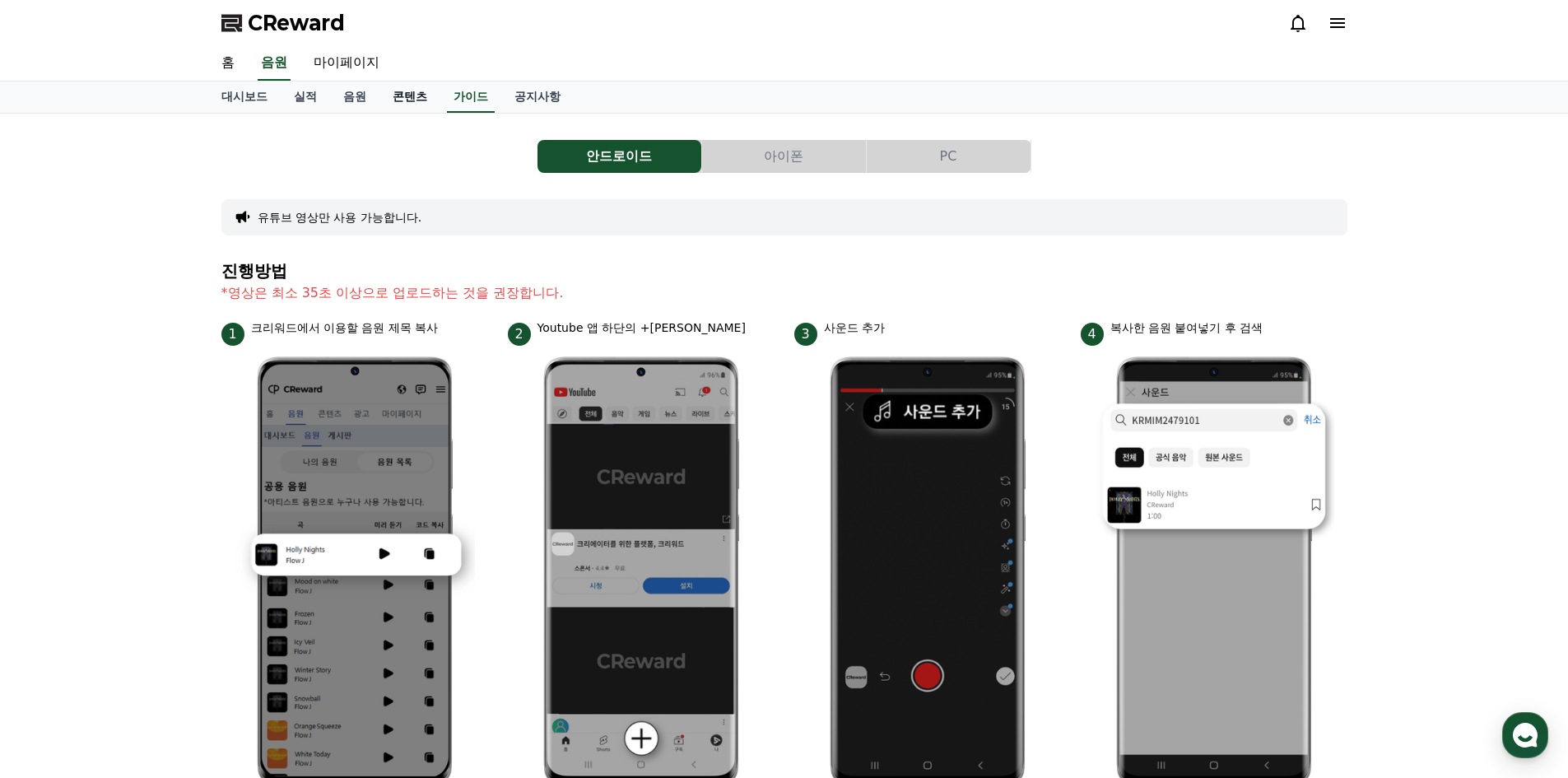
click at [399, 95] on link "콘텐츠" at bounding box center [409, 97] width 61 height 31
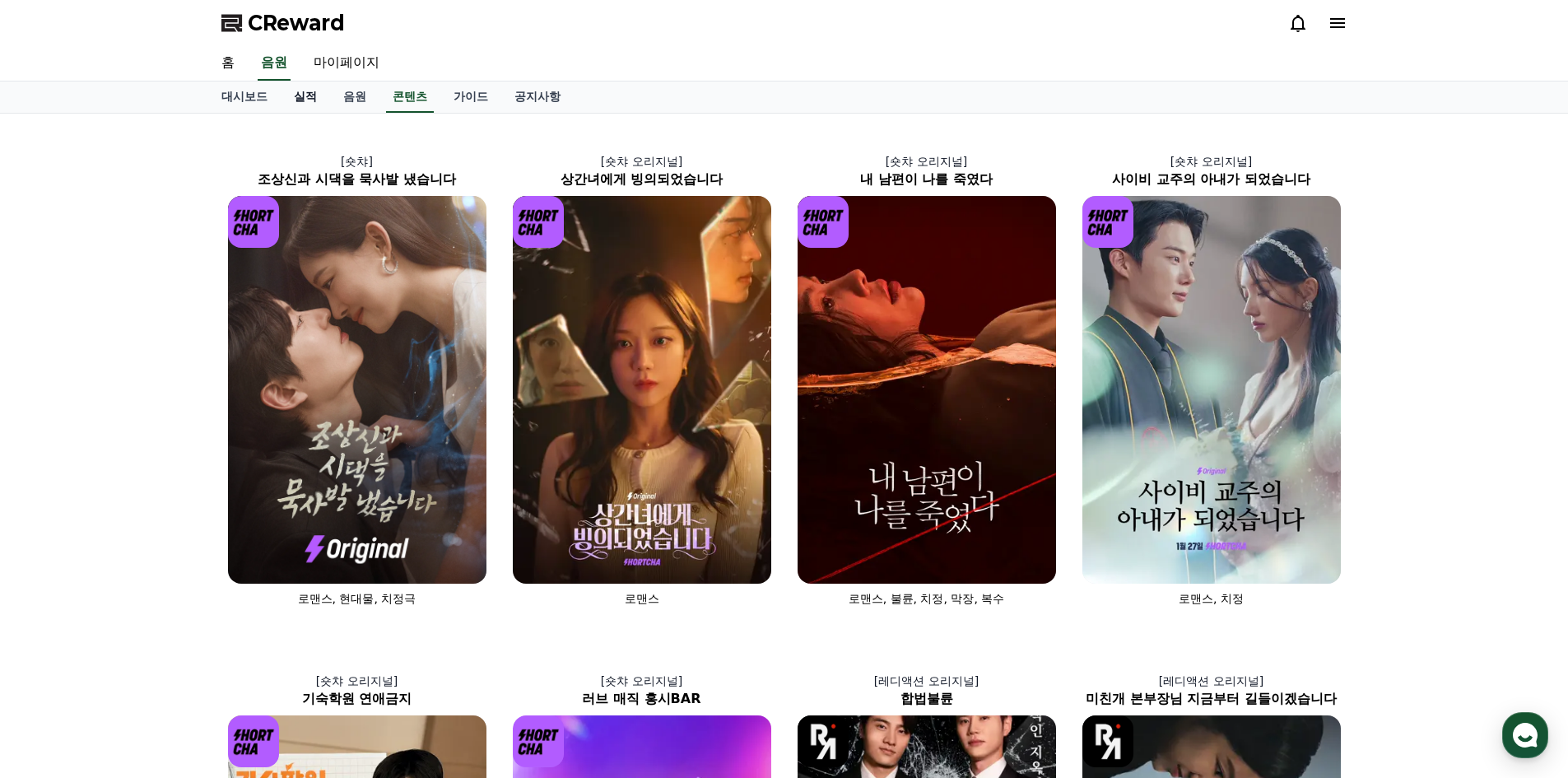
click at [315, 87] on link "실적" at bounding box center [305, 97] width 50 height 31
click at [348, 91] on link "음원" at bounding box center [355, 97] width 50 height 31
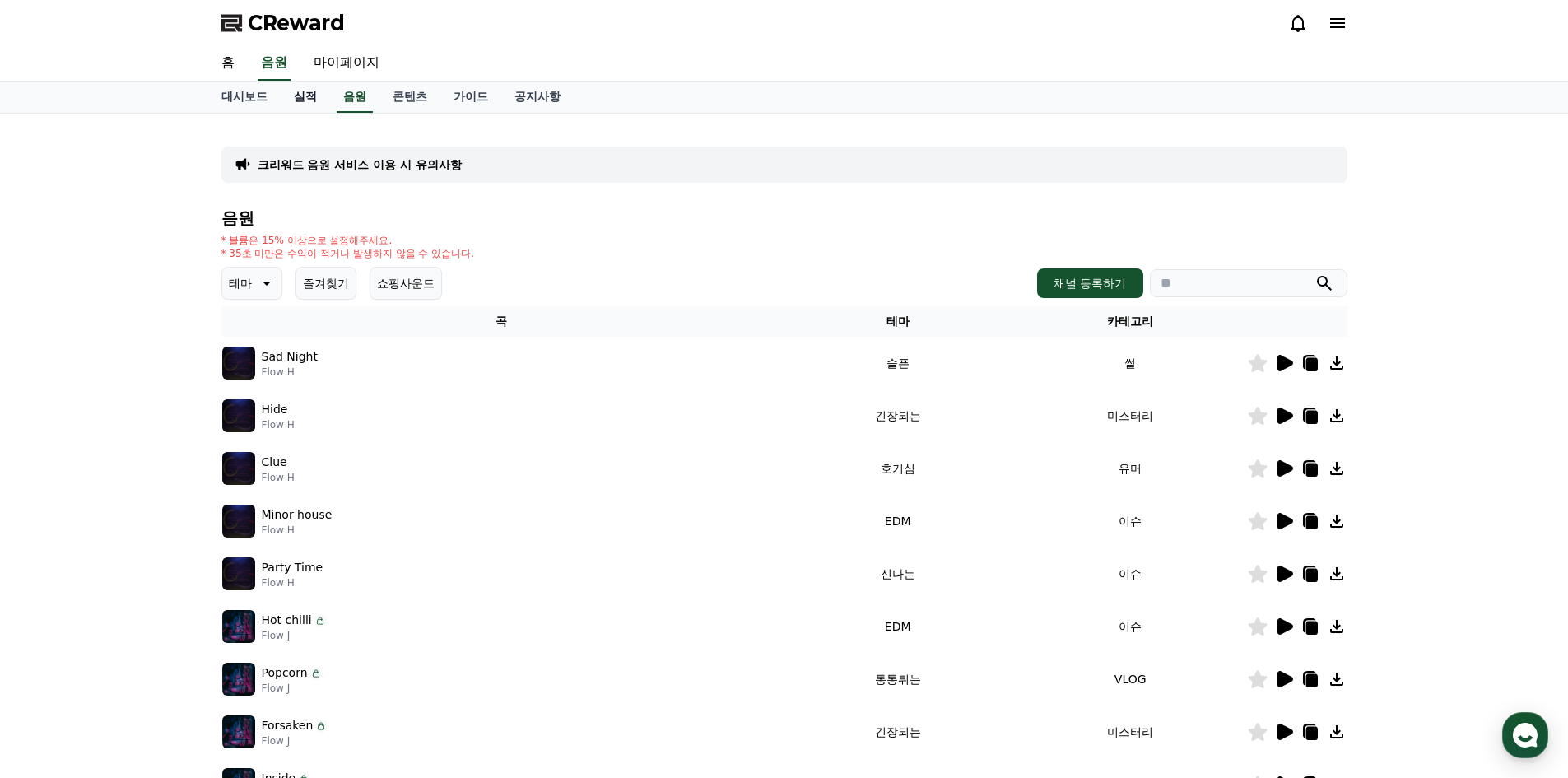
click at [298, 91] on link "실적" at bounding box center [305, 97] width 50 height 31
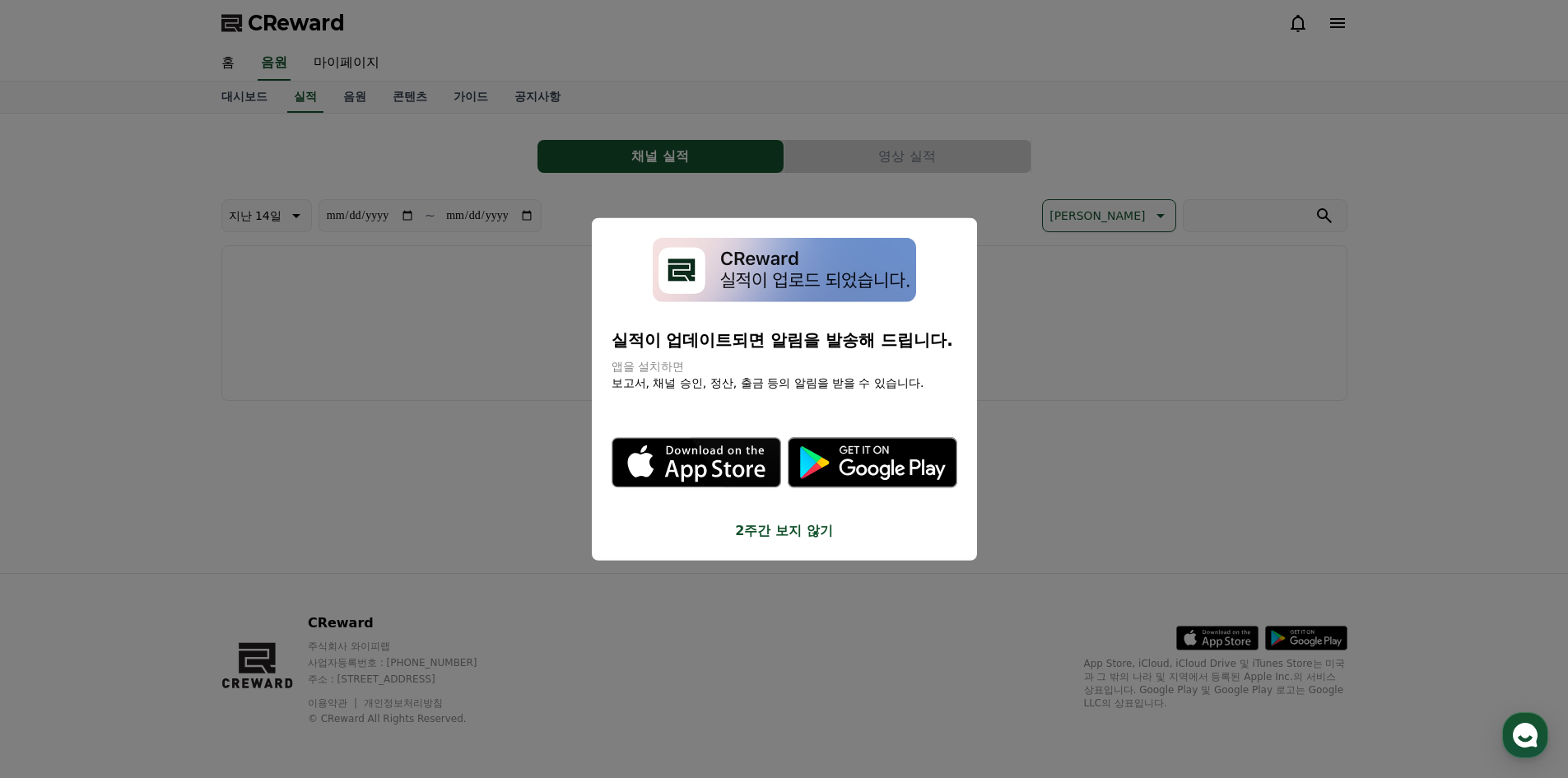
click at [257, 240] on button "close modal" at bounding box center [784, 389] width 1568 height 778
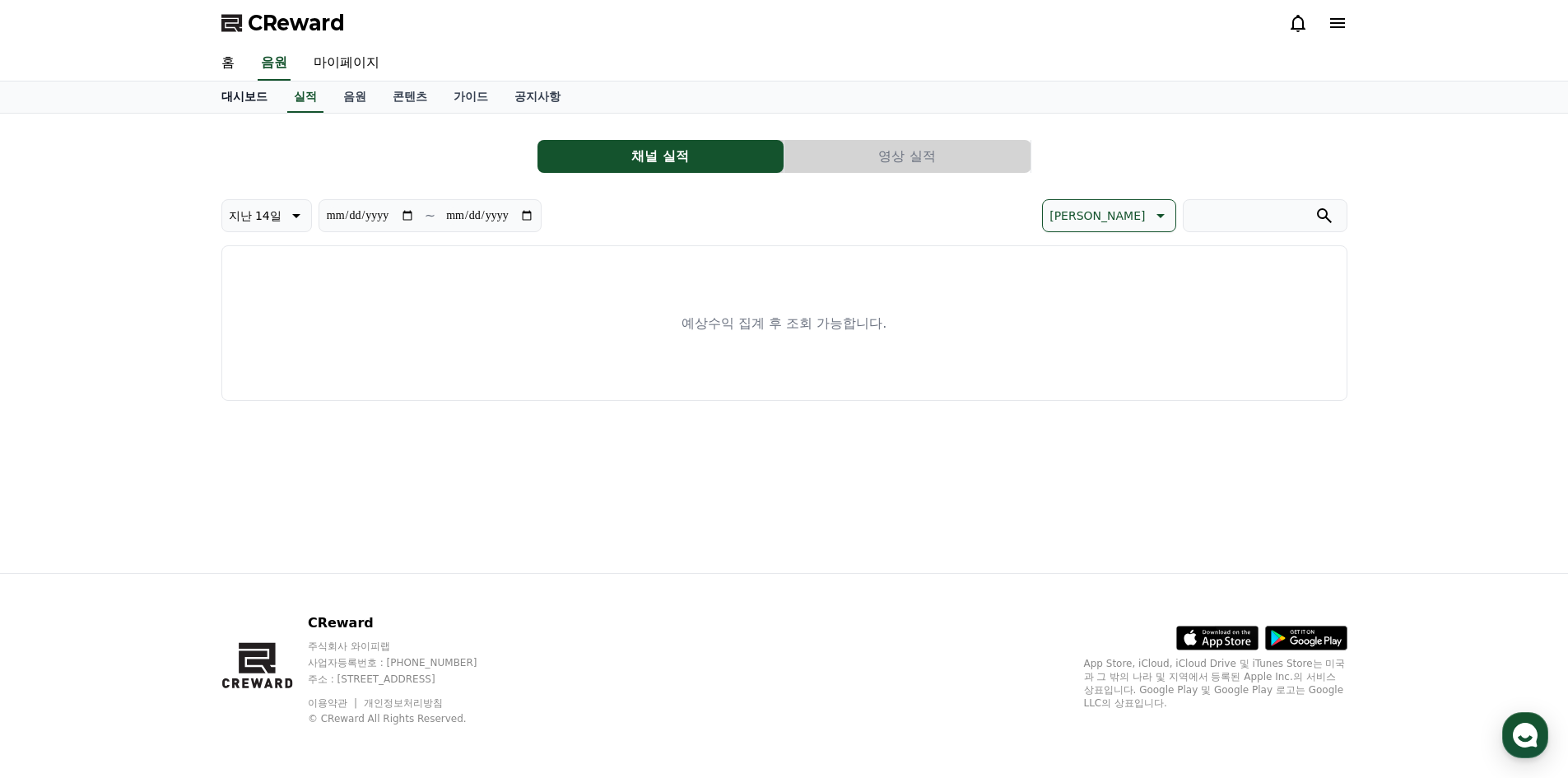
click at [233, 93] on link "대시보드" at bounding box center [244, 97] width 73 height 31
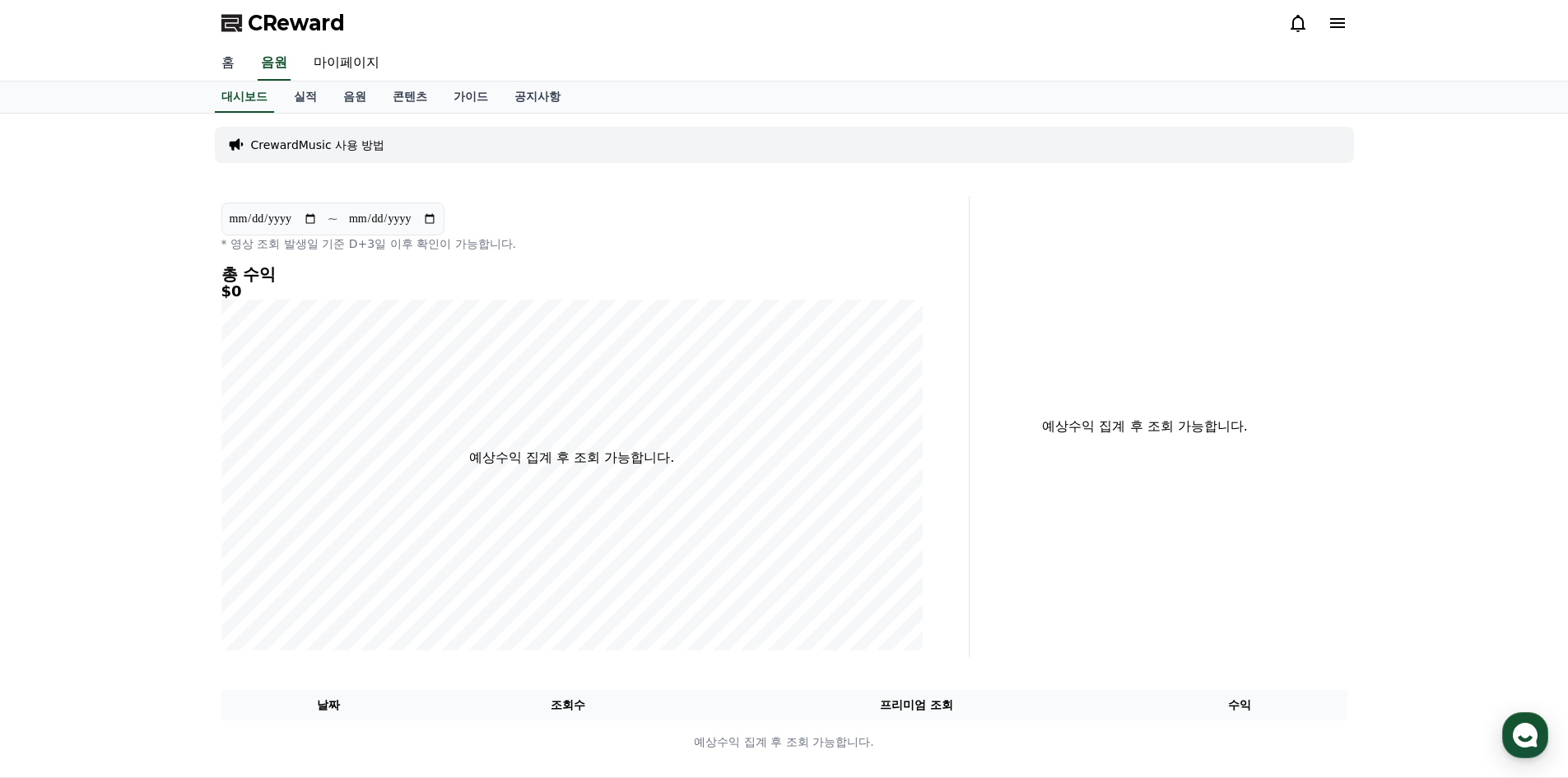
click at [224, 51] on link "홈" at bounding box center [228, 63] width 40 height 35
click at [230, 68] on link "홈" at bounding box center [228, 63] width 40 height 35
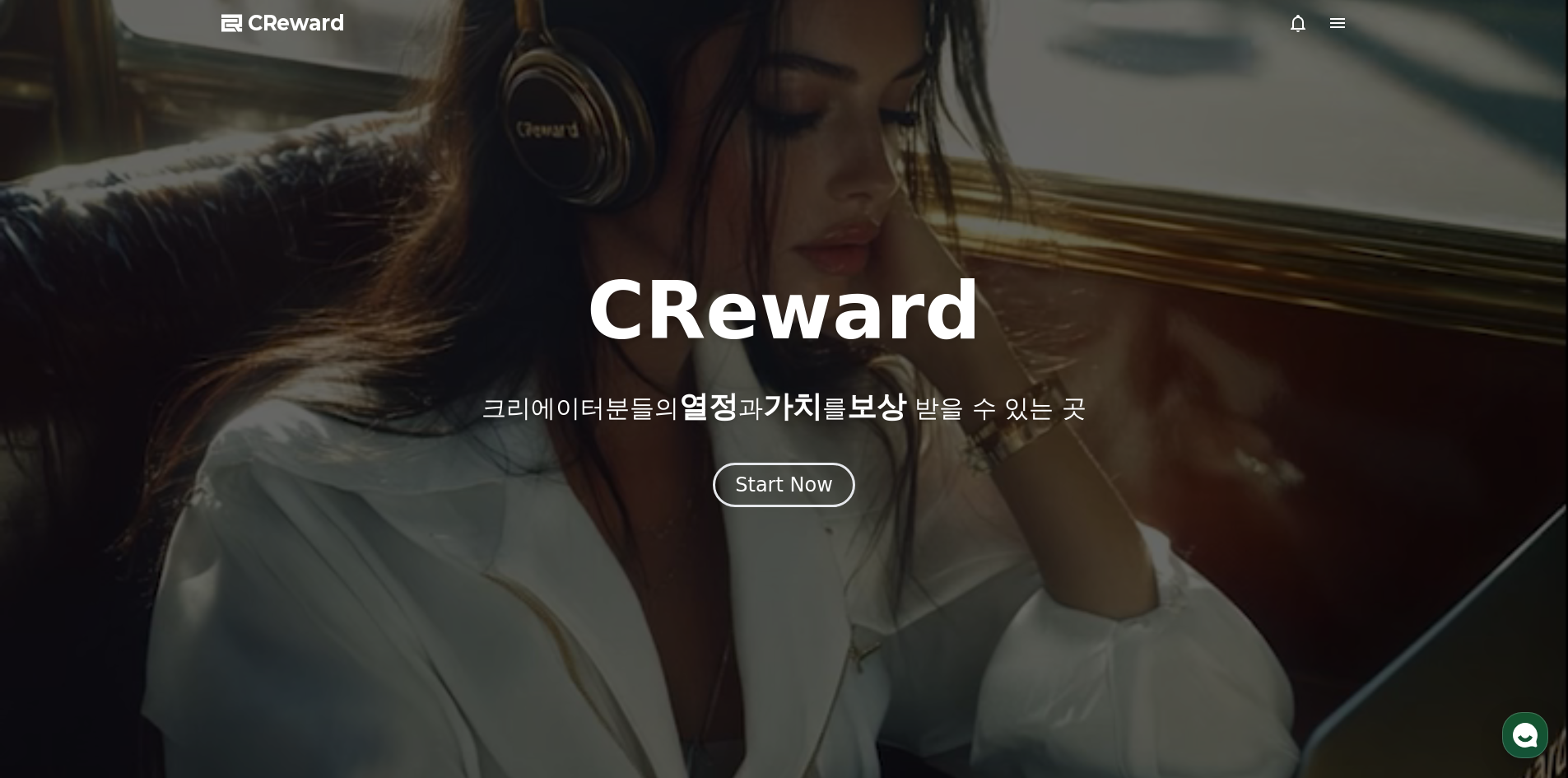
scroll to position [577, 0]
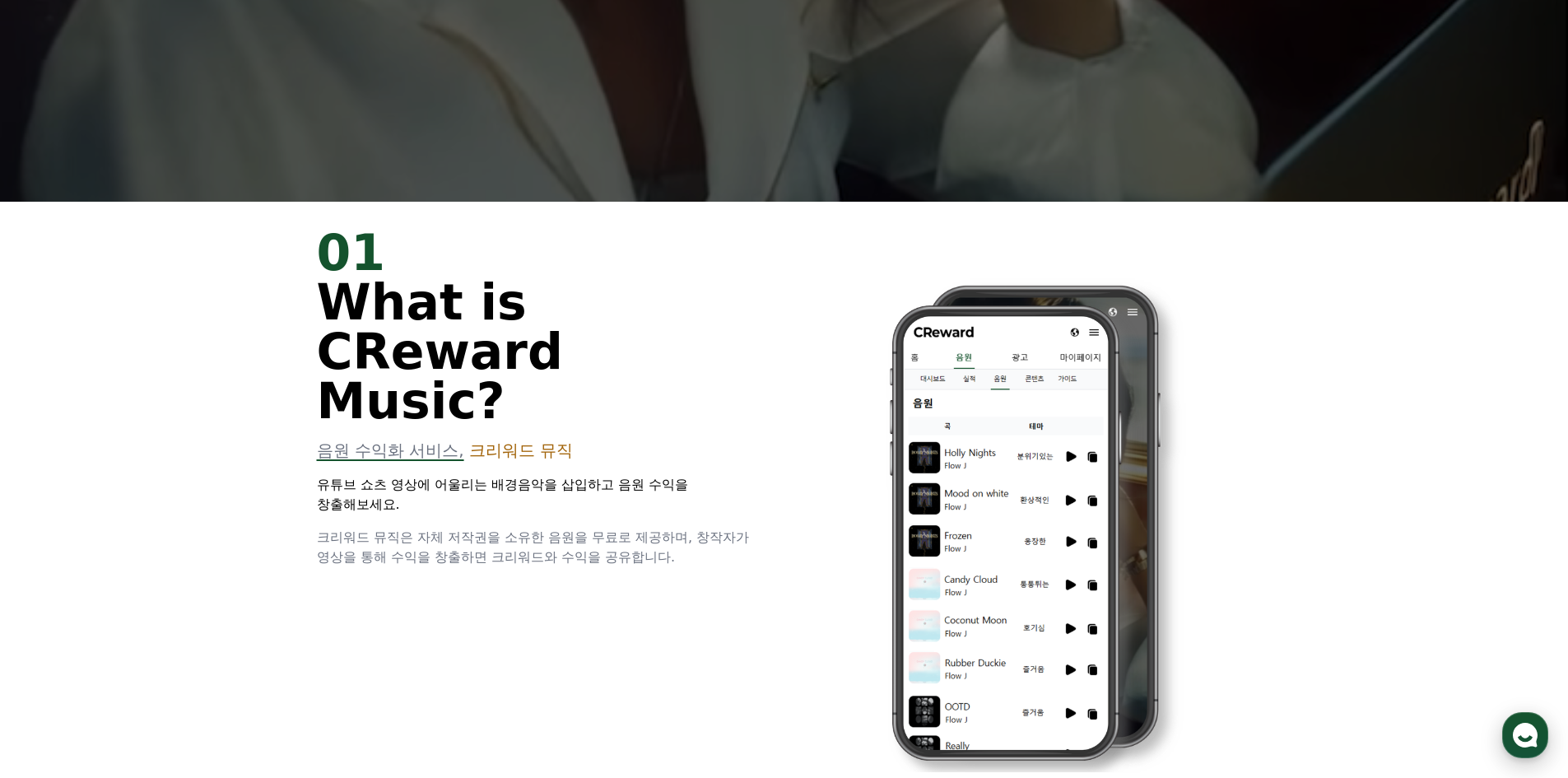
click at [1521, 723] on icon "button" at bounding box center [1525, 735] width 30 height 30
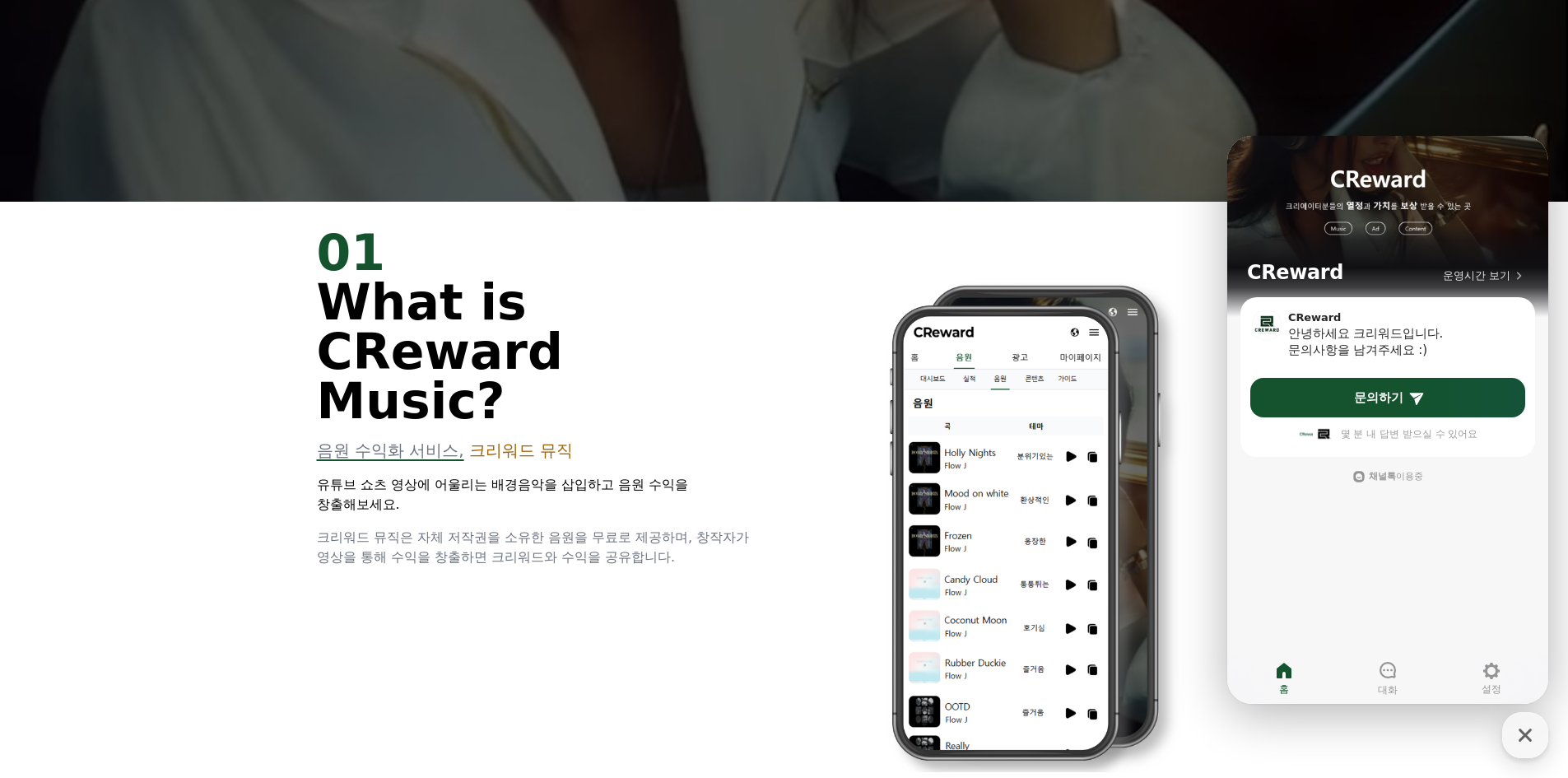
click at [379, 530] on span "크리워드 뮤직은 자체 저작권을 소유한 음원을 무료로 제공하며, 창작자가 영상을 통해 수익을 창출하면 크리워드와 수익을 공유합니다." at bounding box center [534, 547] width 433 height 35
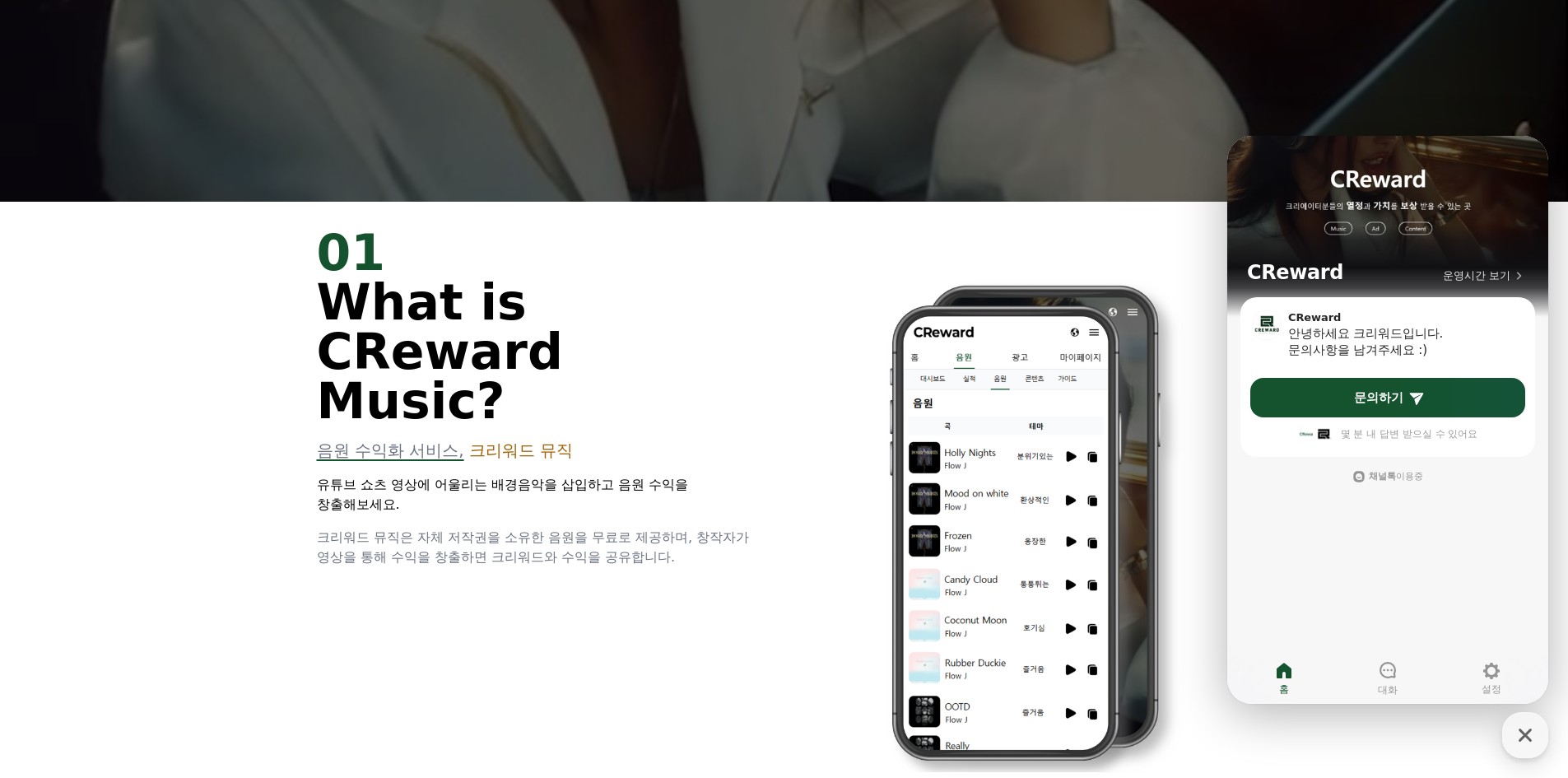
drag, startPoint x: 625, startPoint y: 511, endPoint x: 621, endPoint y: 465, distance: 46.2
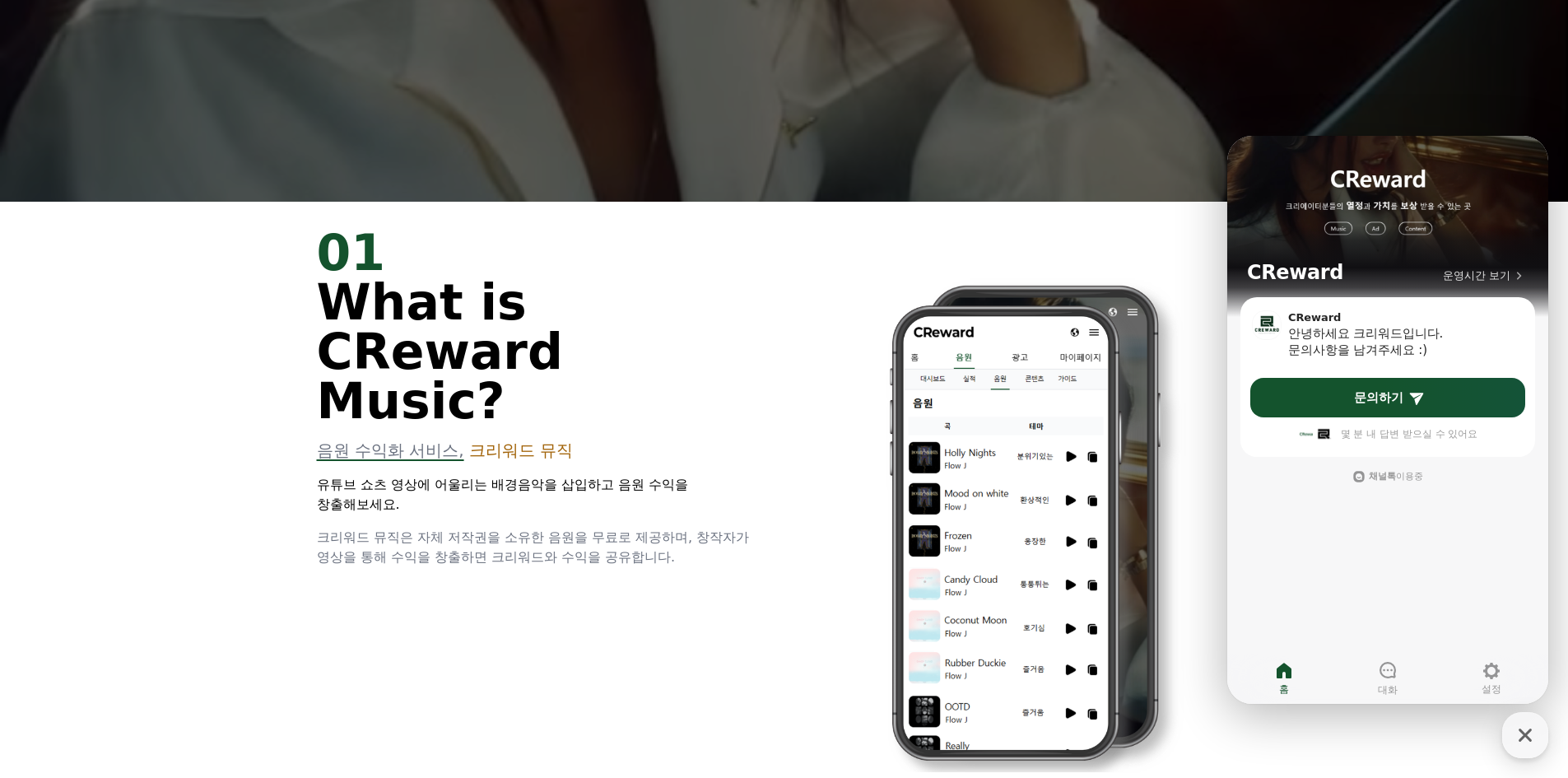
click at [626, 530] on span "크리워드 뮤직은 자체 저작권을 소유한 음원을 무료로 제공하며, 창작자가 영상을 통해 수익을 창출하면 크리워드와 수익을 공유합니다." at bounding box center [534, 547] width 433 height 35
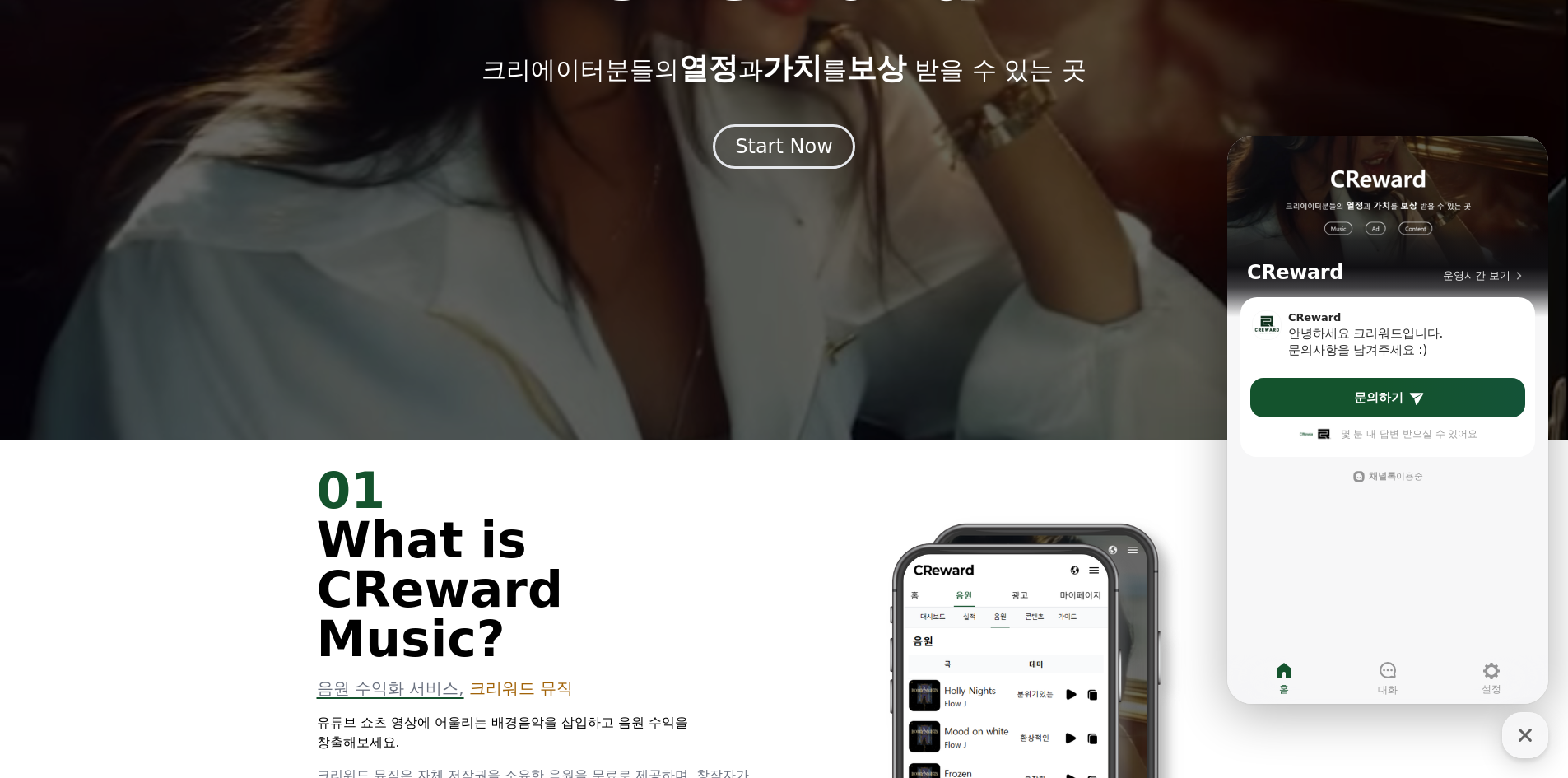
scroll to position [0, 0]
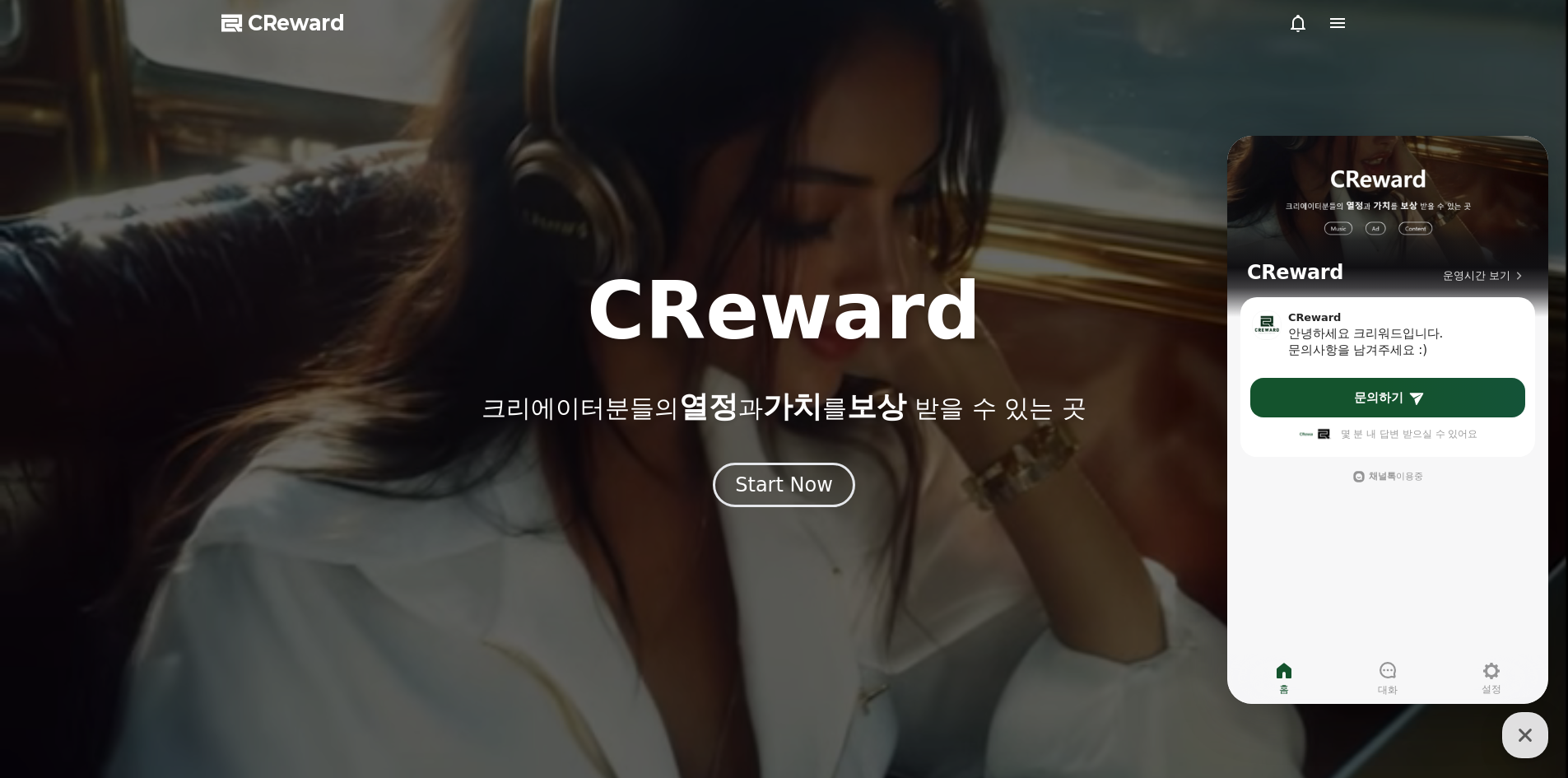
drag, startPoint x: 737, startPoint y: 609, endPoint x: 425, endPoint y: 69, distance: 623.7
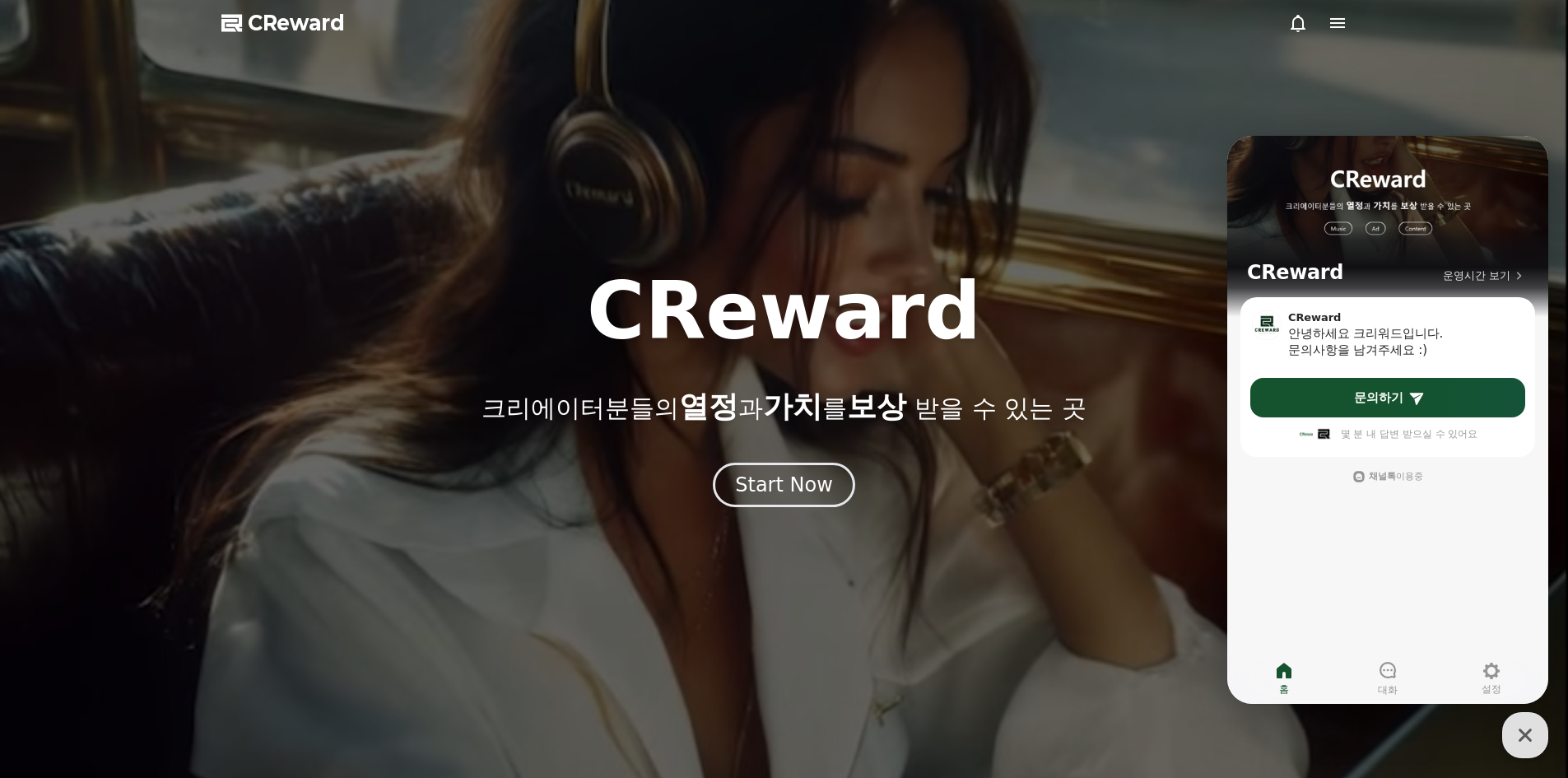
click at [295, 23] on span "CReward" at bounding box center [295, 23] width 97 height 26
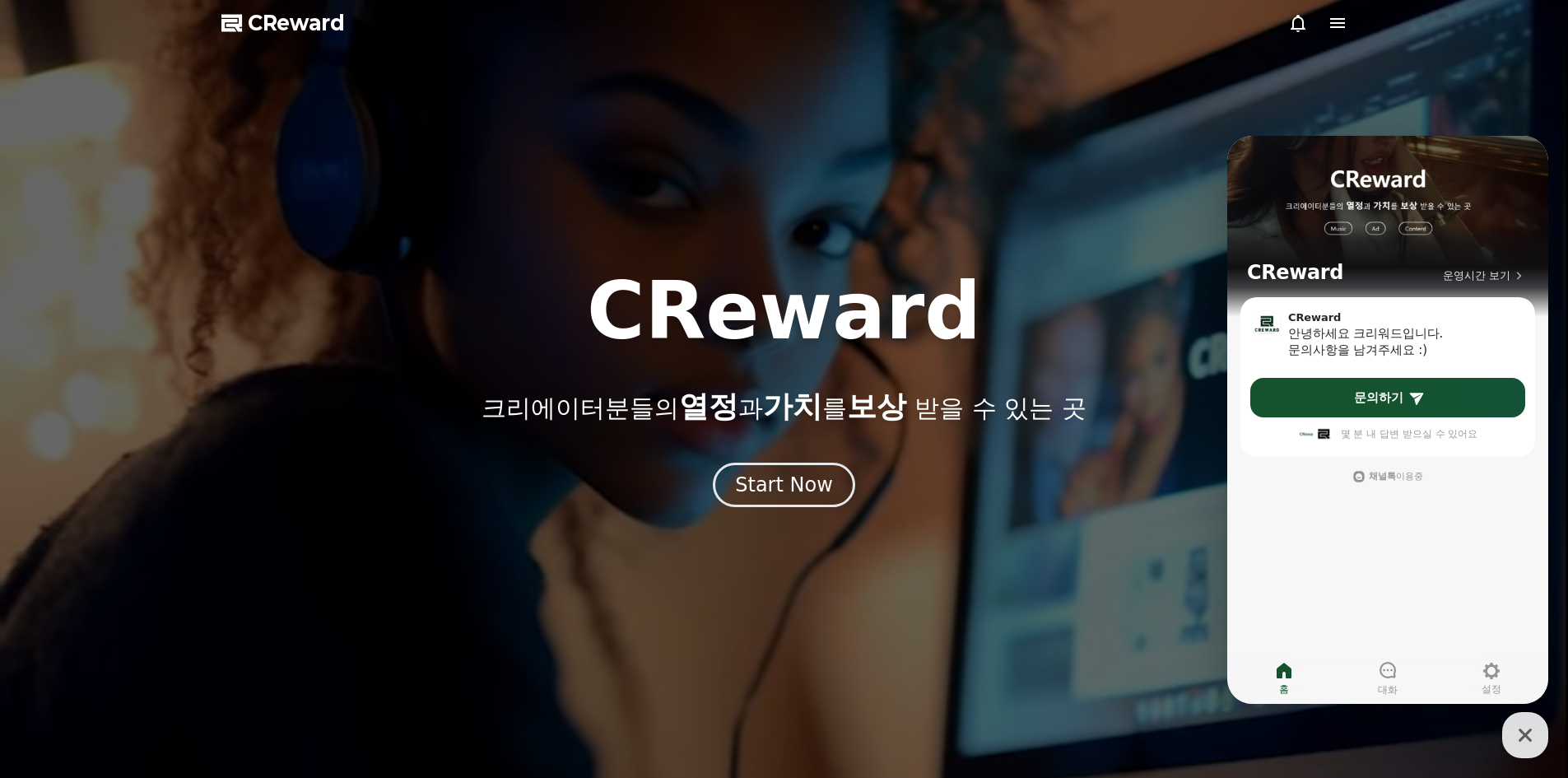
click at [1345, 21] on icon at bounding box center [1338, 23] width 20 height 20
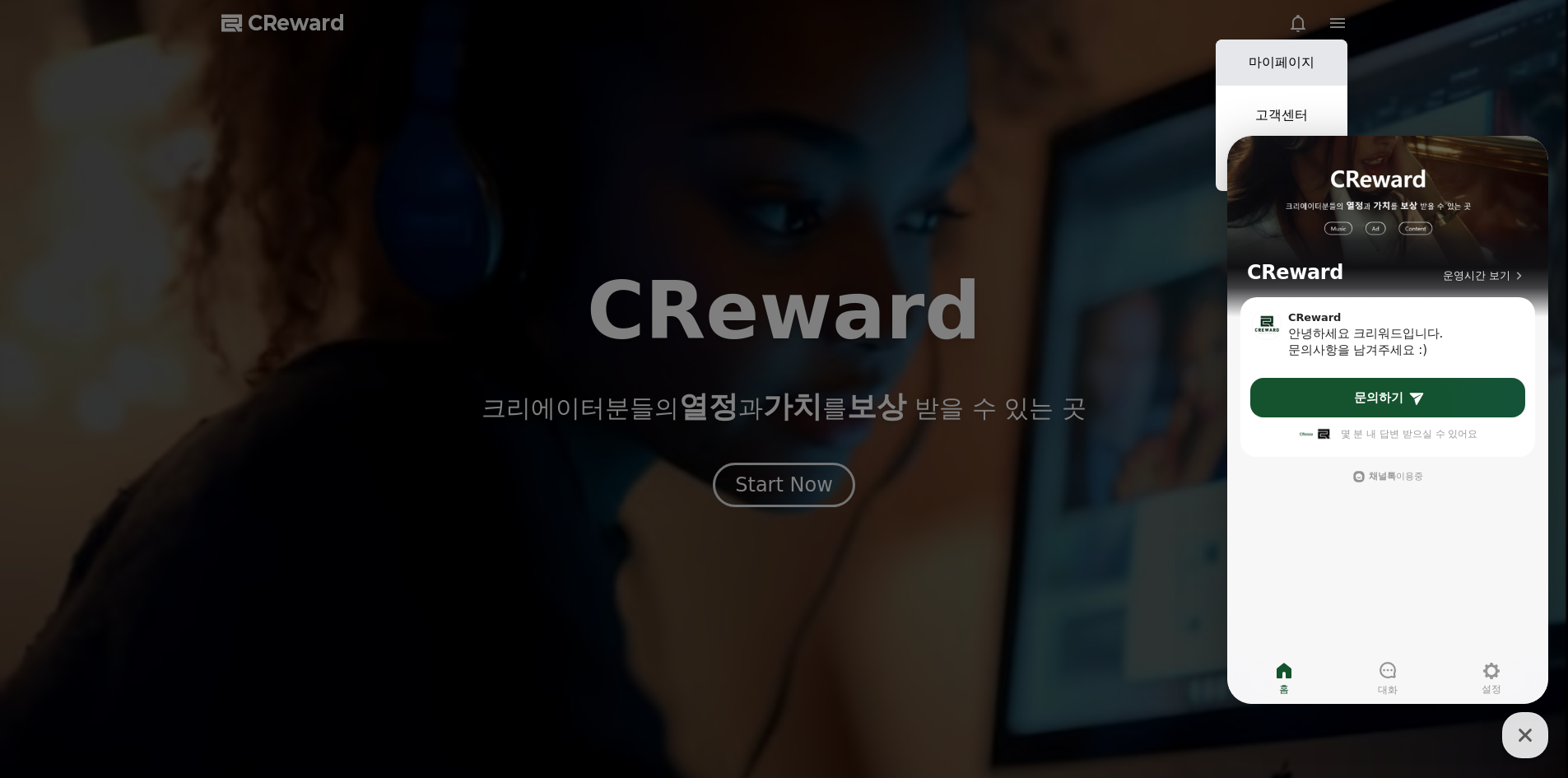
click at [1307, 59] on link "마이페이지" at bounding box center [1282, 63] width 132 height 46
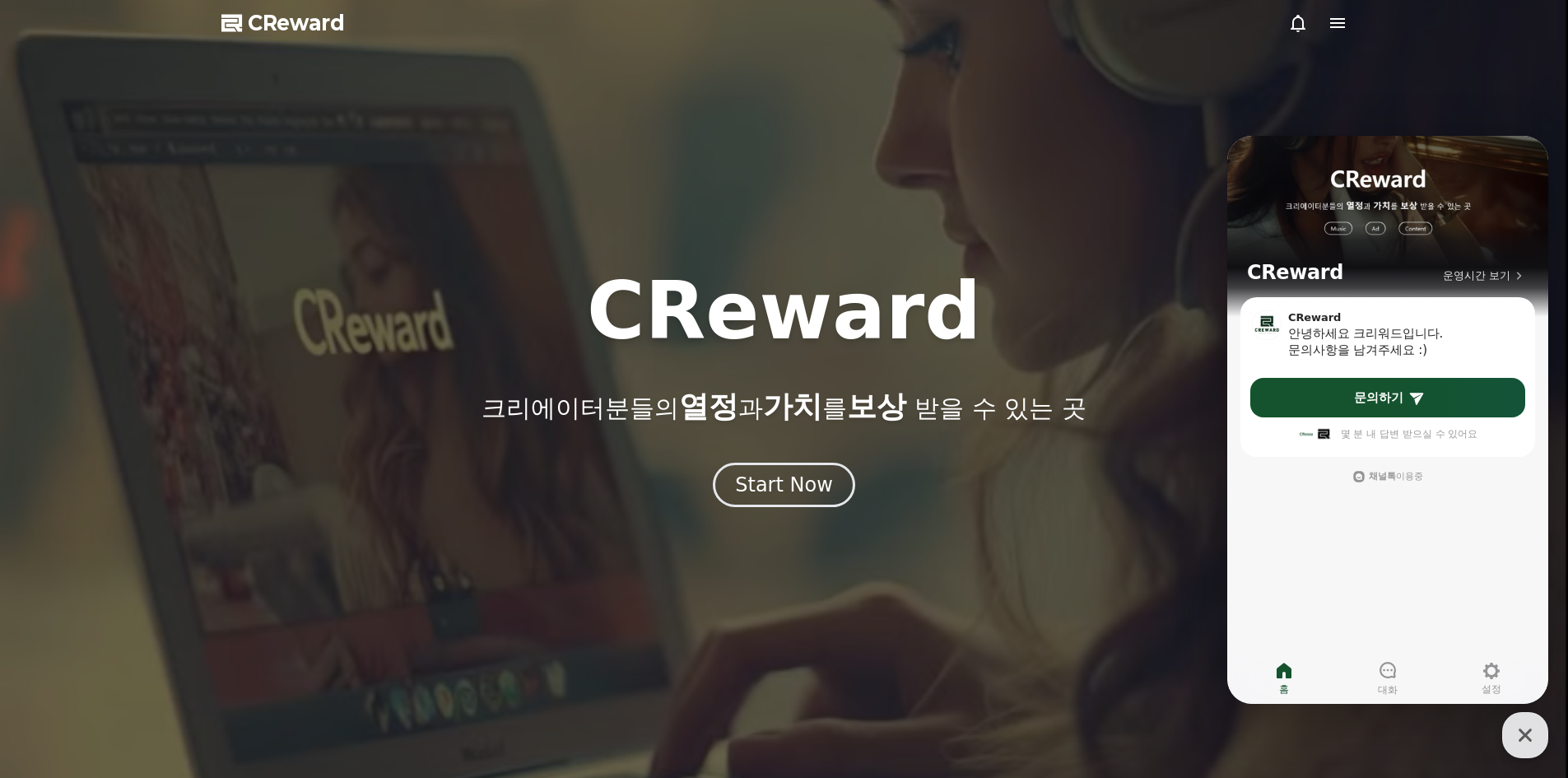
select select "**********"
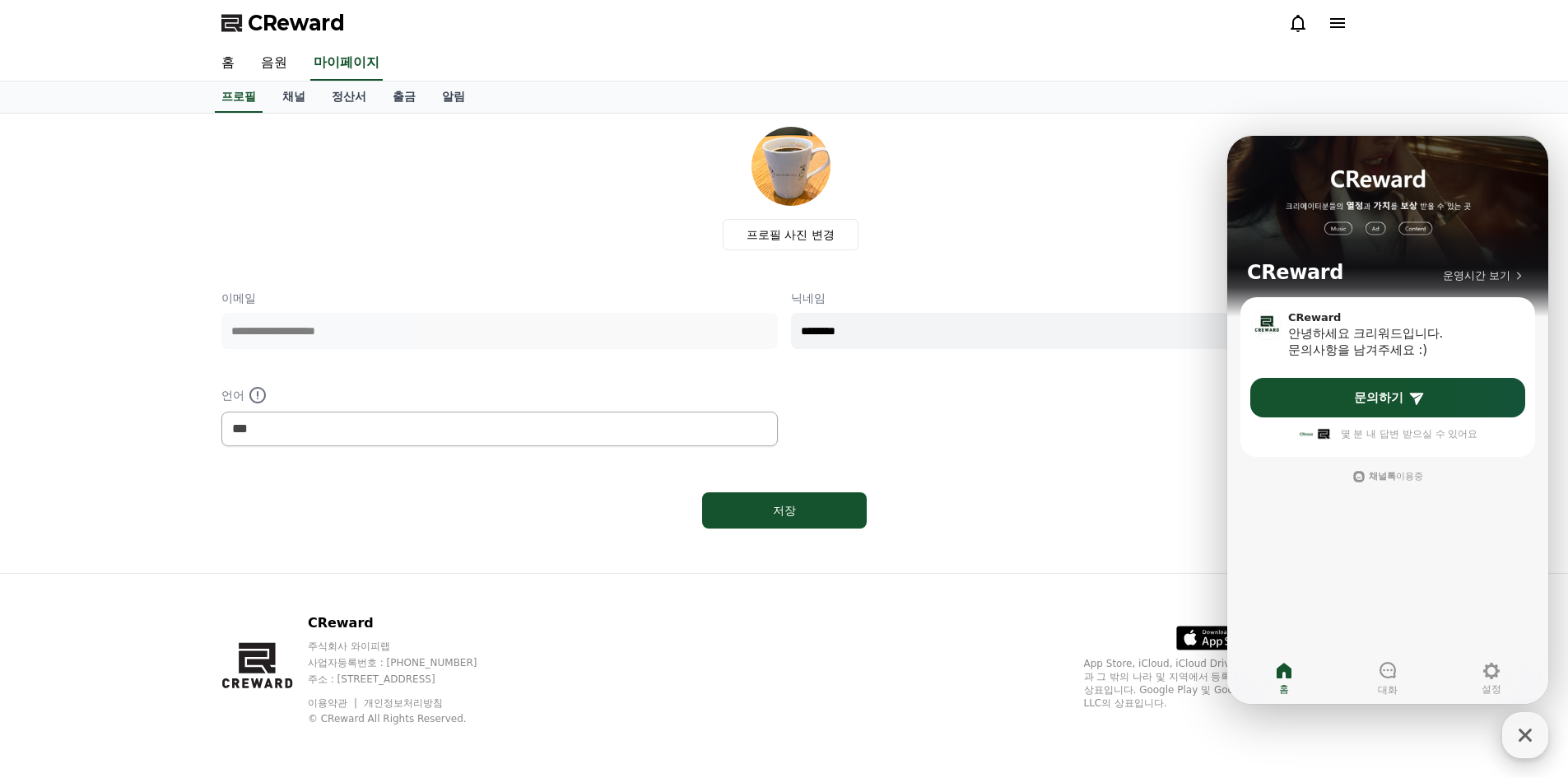
click at [1526, 739] on icon "button" at bounding box center [1525, 735] width 30 height 30
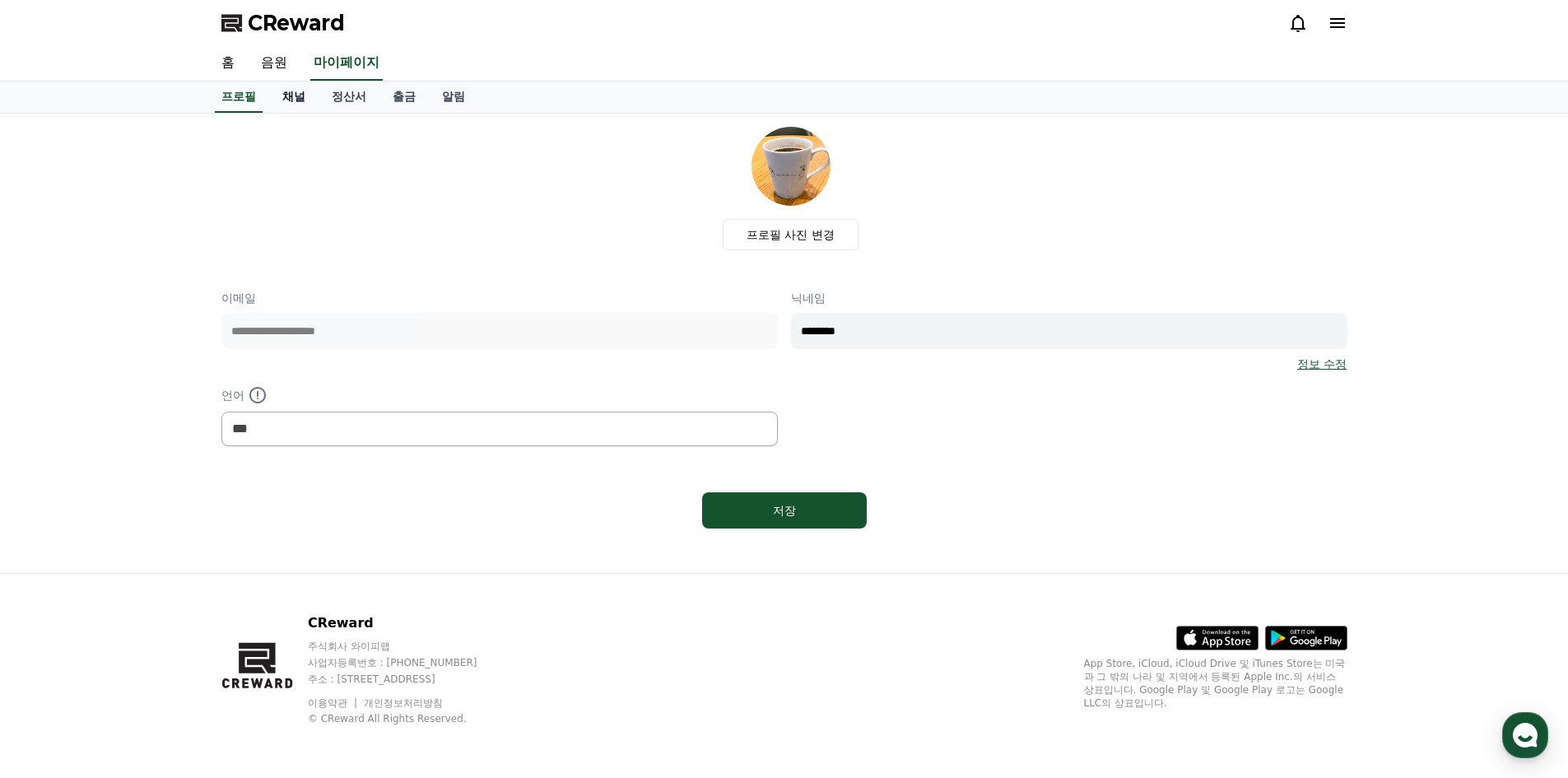
click at [275, 94] on link "채널" at bounding box center [294, 97] width 50 height 31
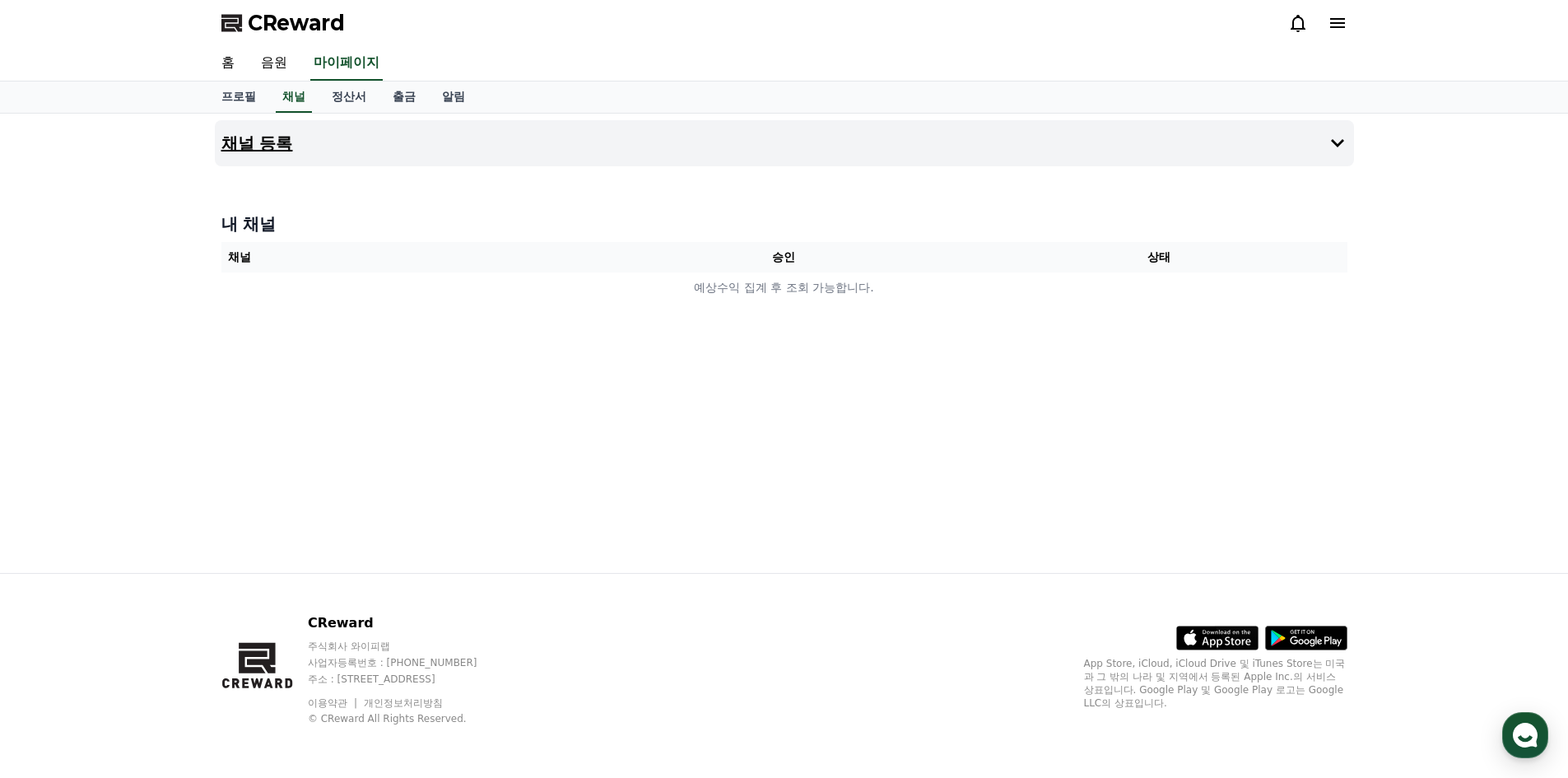
click at [266, 149] on h4 "채널 등록" at bounding box center [257, 144] width 72 height 18
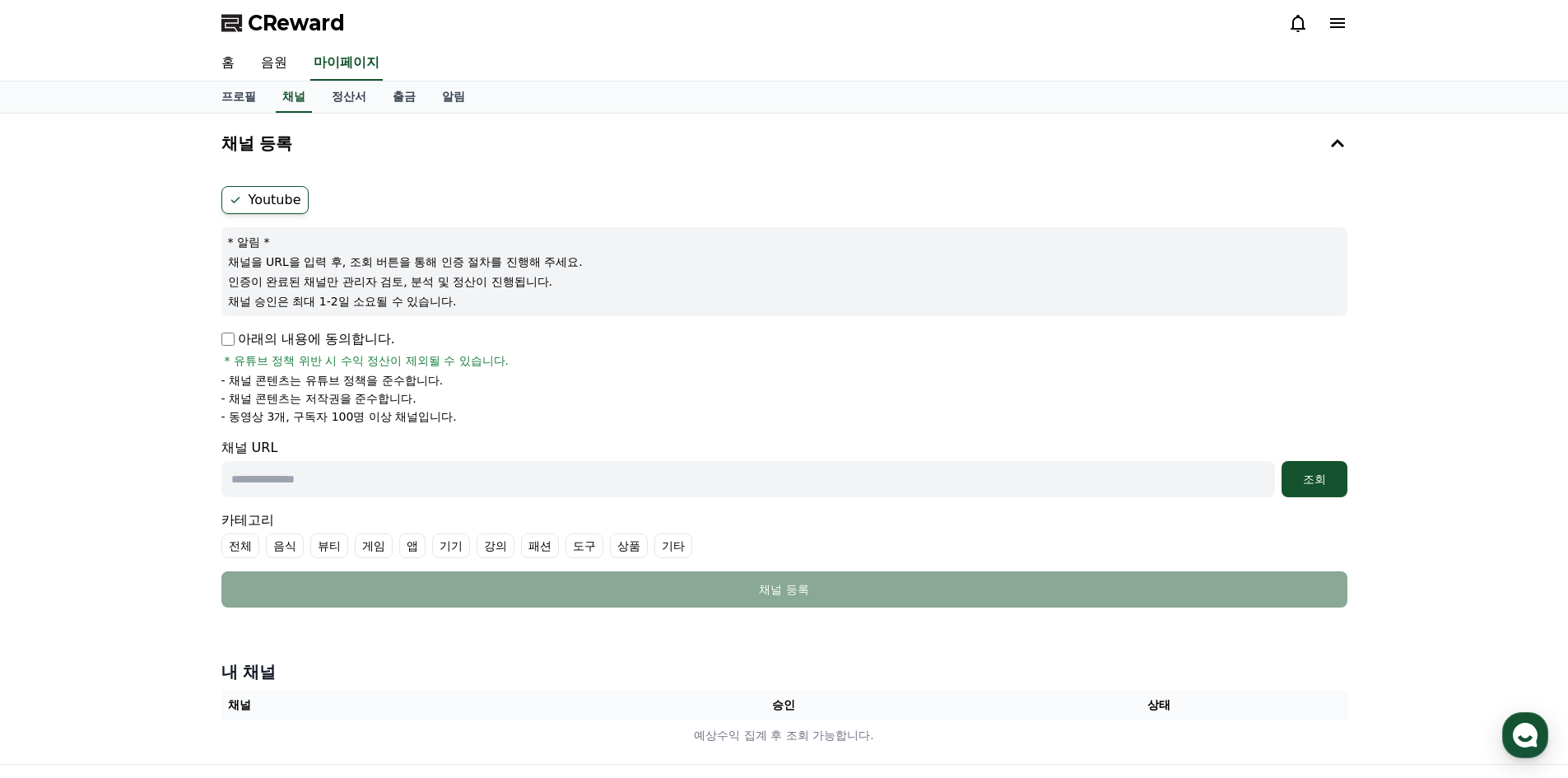
drag, startPoint x: 237, startPoint y: 262, endPoint x: 582, endPoint y: 308, distance: 348.1
click at [582, 308] on div "* 알림 * 채널을 URL을 입력 후, 조회 버튼을 통해 인증 절차를 진행해 주세요. 인증이 완료된 채널만 관리자 검토, 분석 및 정산이 진행…" at bounding box center [784, 271] width 1126 height 89
click at [669, 468] on input "text" at bounding box center [748, 479] width 1053 height 36
paste input "**********"
type input "**********"
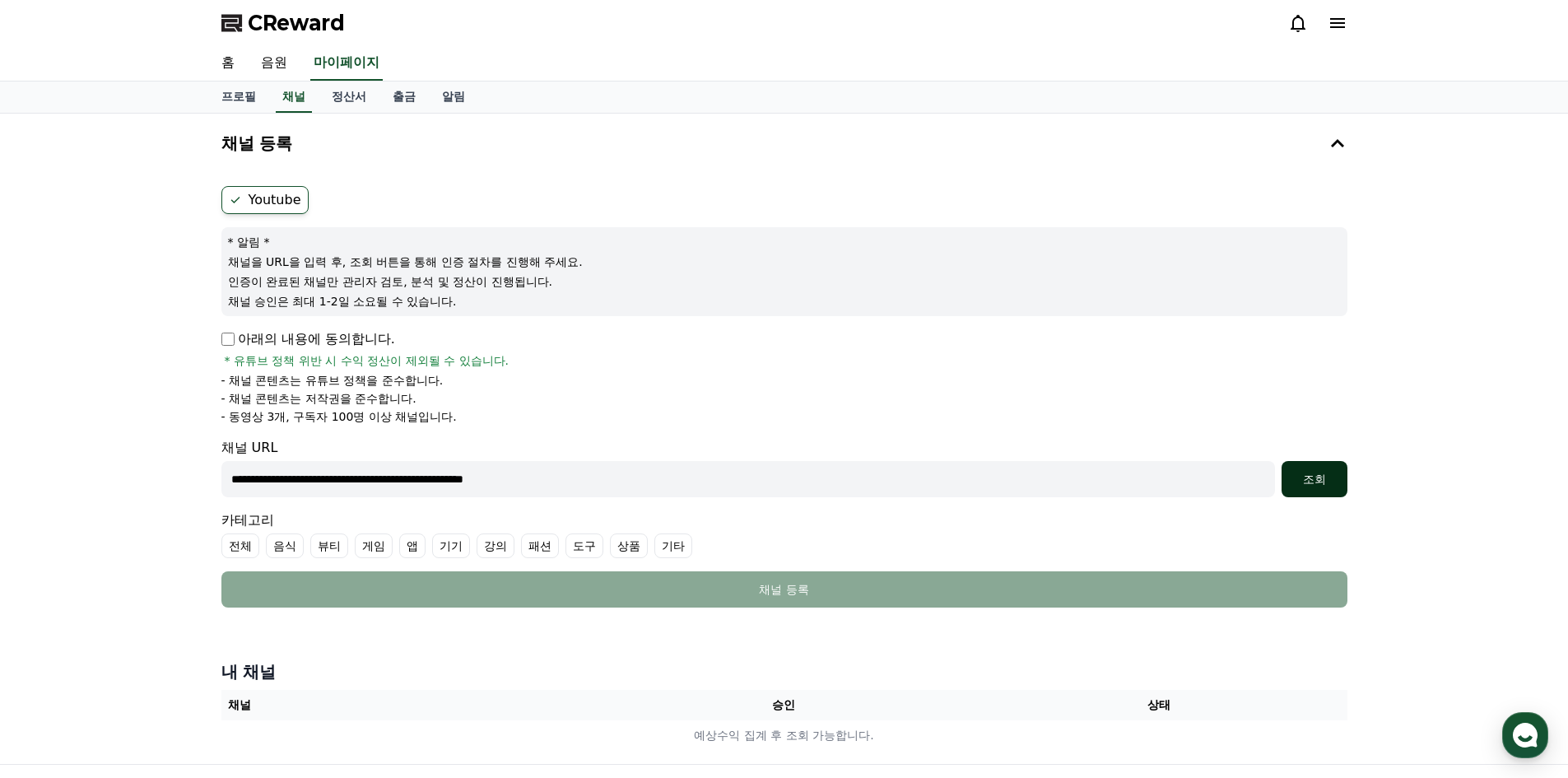
click at [1330, 475] on div "조회" at bounding box center [1314, 479] width 53 height 17
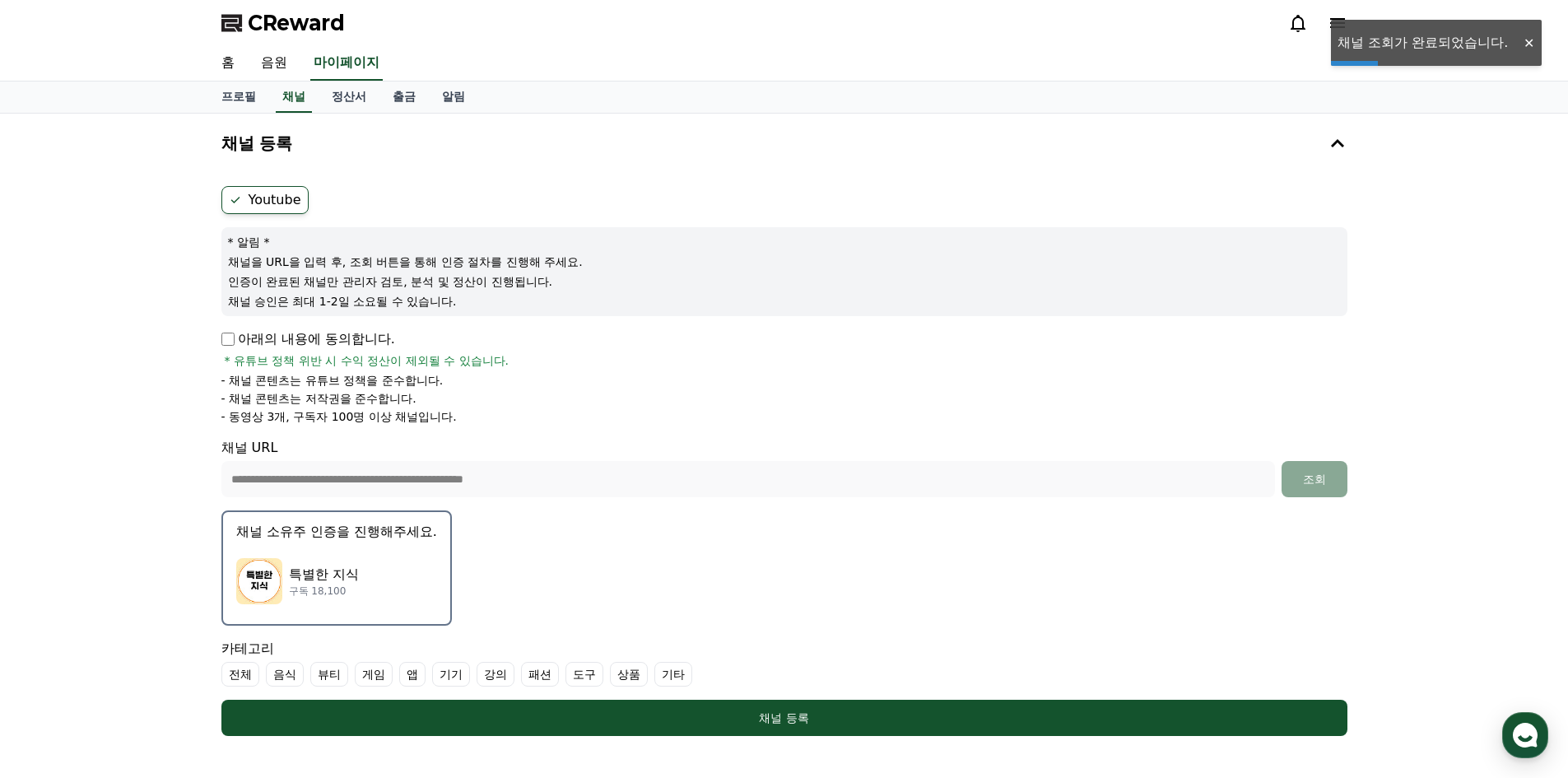
click at [291, 555] on div "특별한 지식 구독 18,100" at bounding box center [336, 582] width 200 height 66
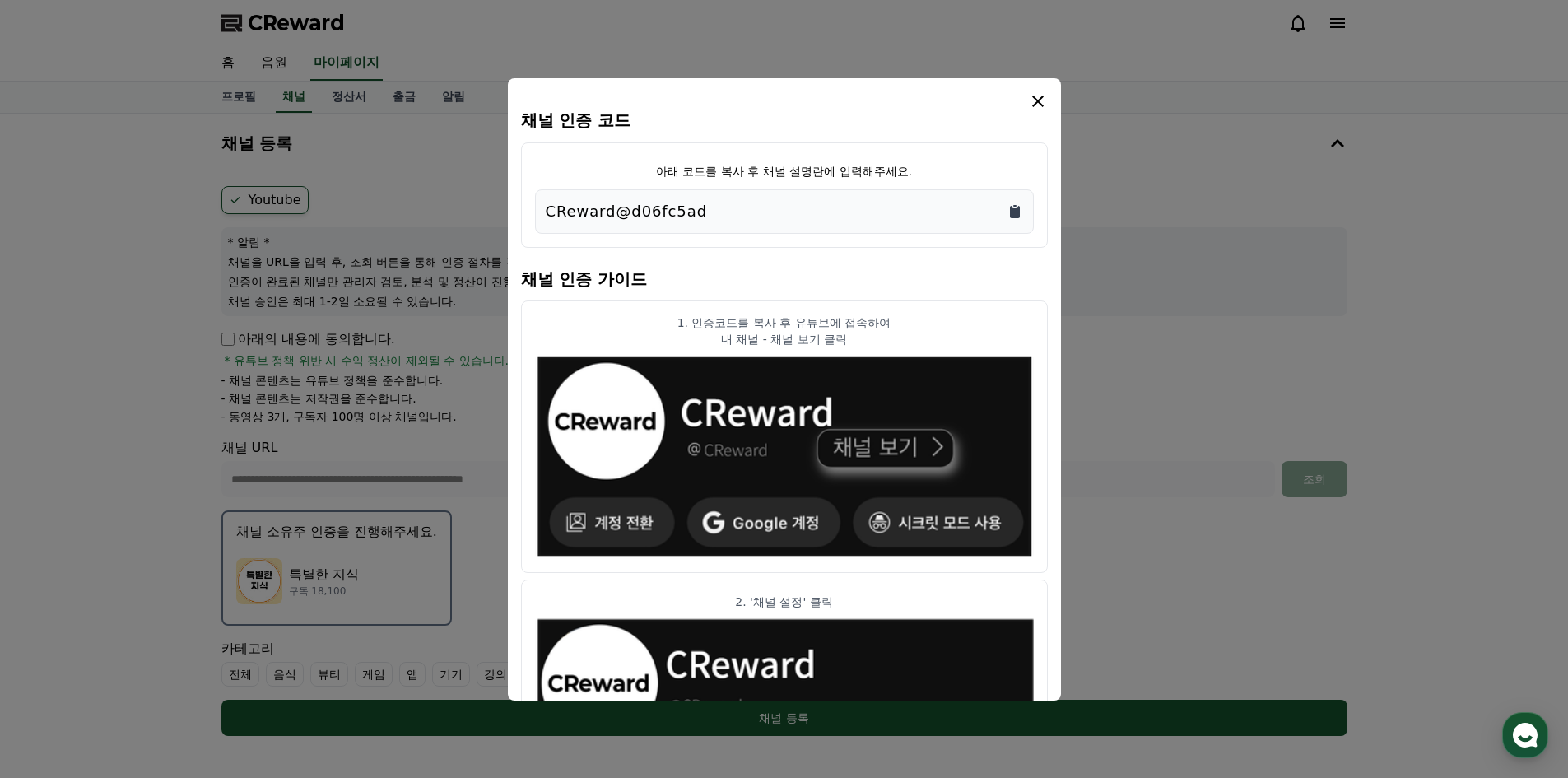
click at [1013, 214] on icon "Copy to clipboard" at bounding box center [1015, 211] width 10 height 12
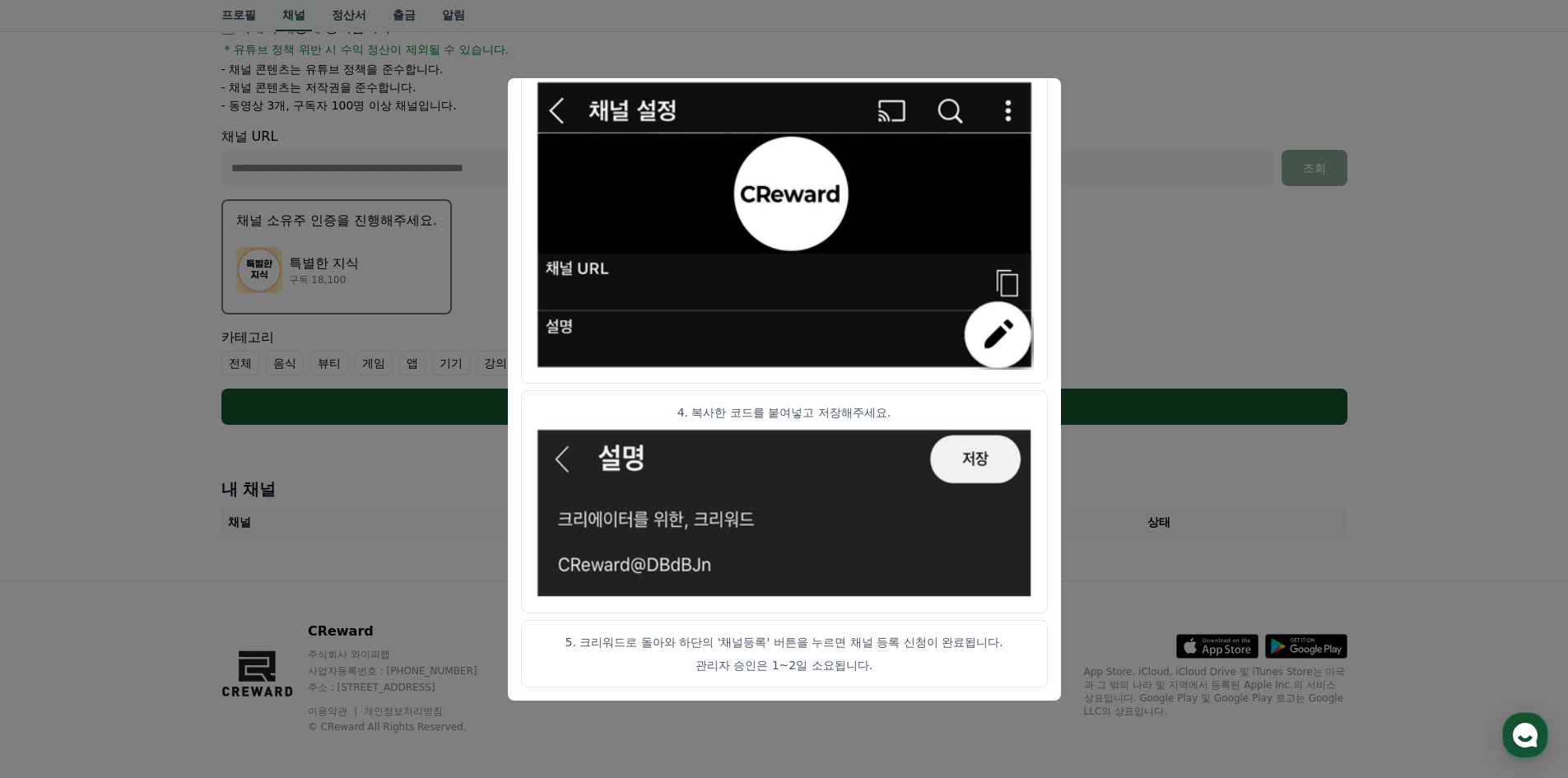
scroll to position [319, 0]
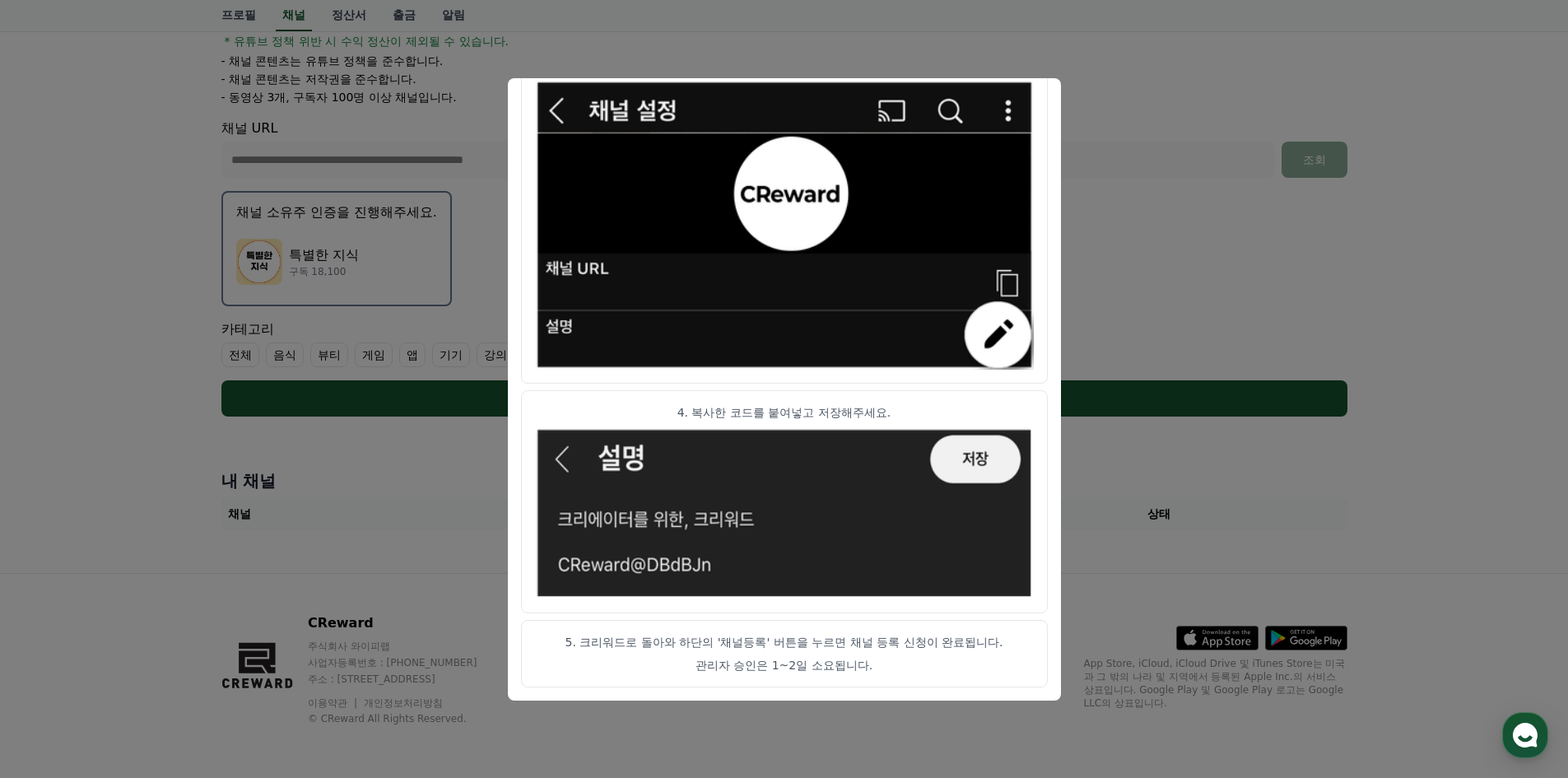
click at [1367, 341] on button "close modal" at bounding box center [784, 389] width 1568 height 778
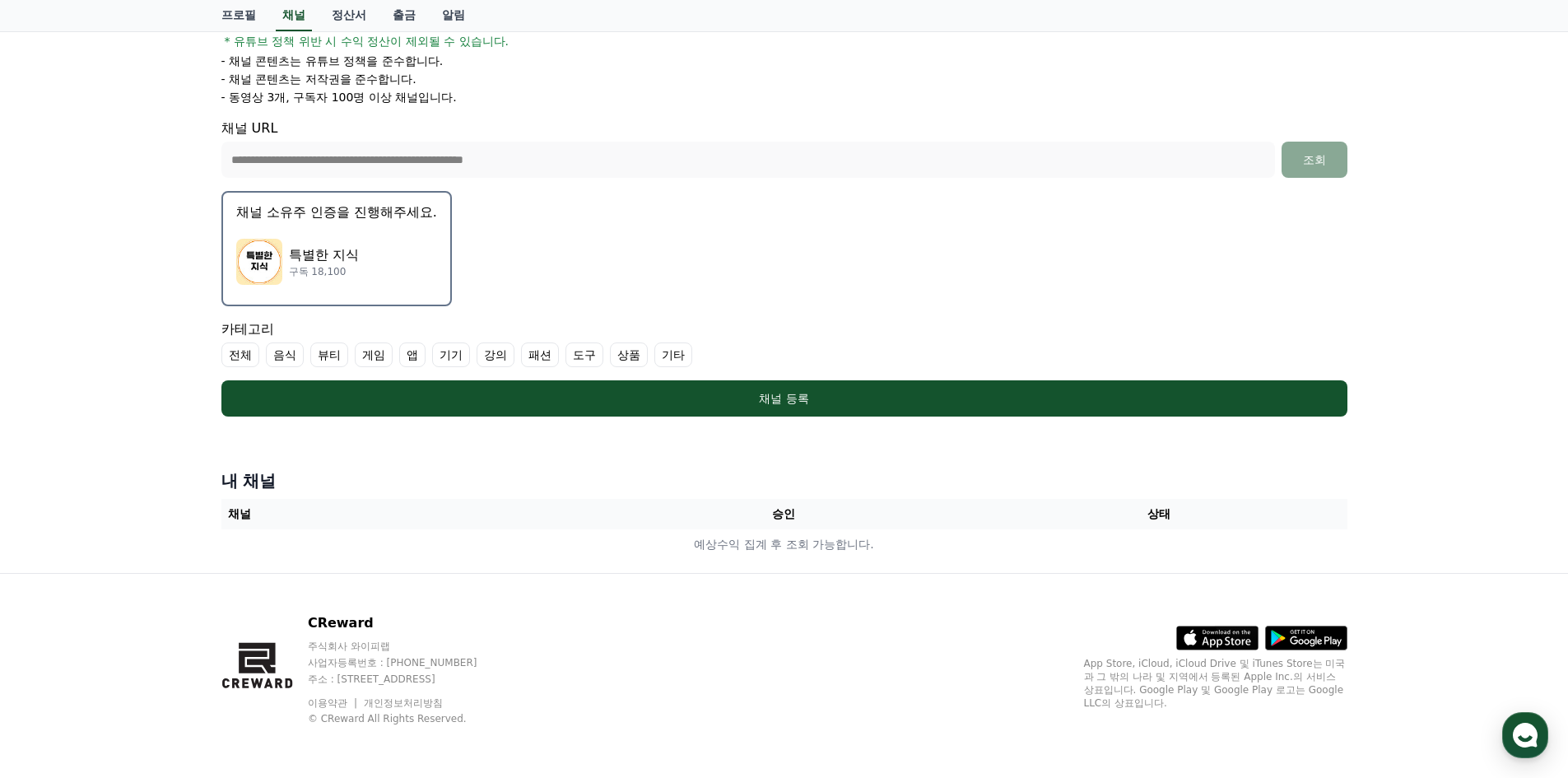
click at [244, 354] on label "전체" at bounding box center [240, 354] width 38 height 25
click at [333, 355] on label "뷰티" at bounding box center [349, 354] width 38 height 25
click at [238, 349] on icon at bounding box center [234, 354] width 13 height 13
click at [352, 358] on label "뷰티" at bounding box center [339, 354] width 58 height 25
click at [674, 349] on label "기타" at bounding box center [673, 354] width 38 height 25
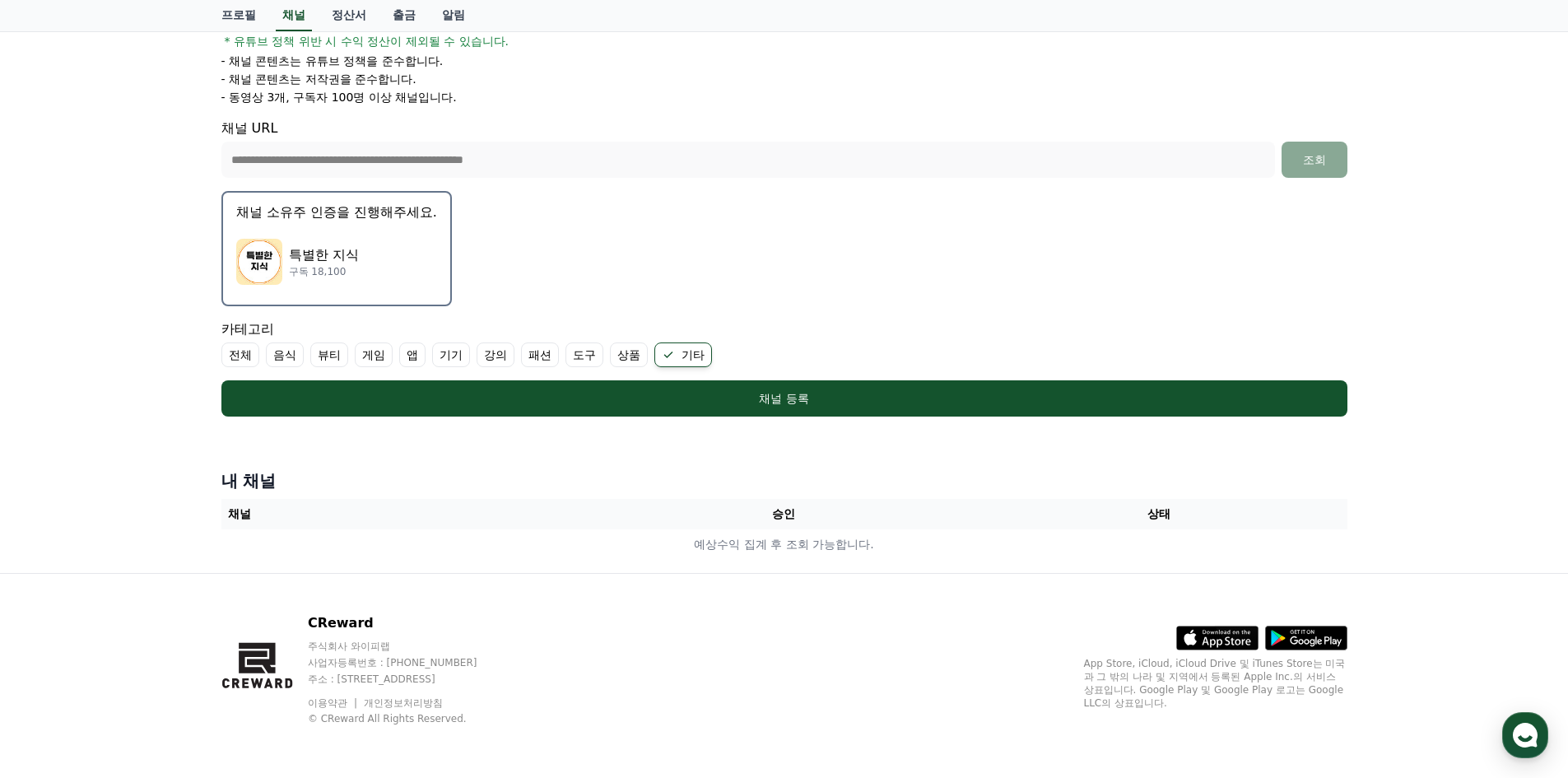
click at [397, 514] on th "채널" at bounding box center [409, 514] width 375 height 31
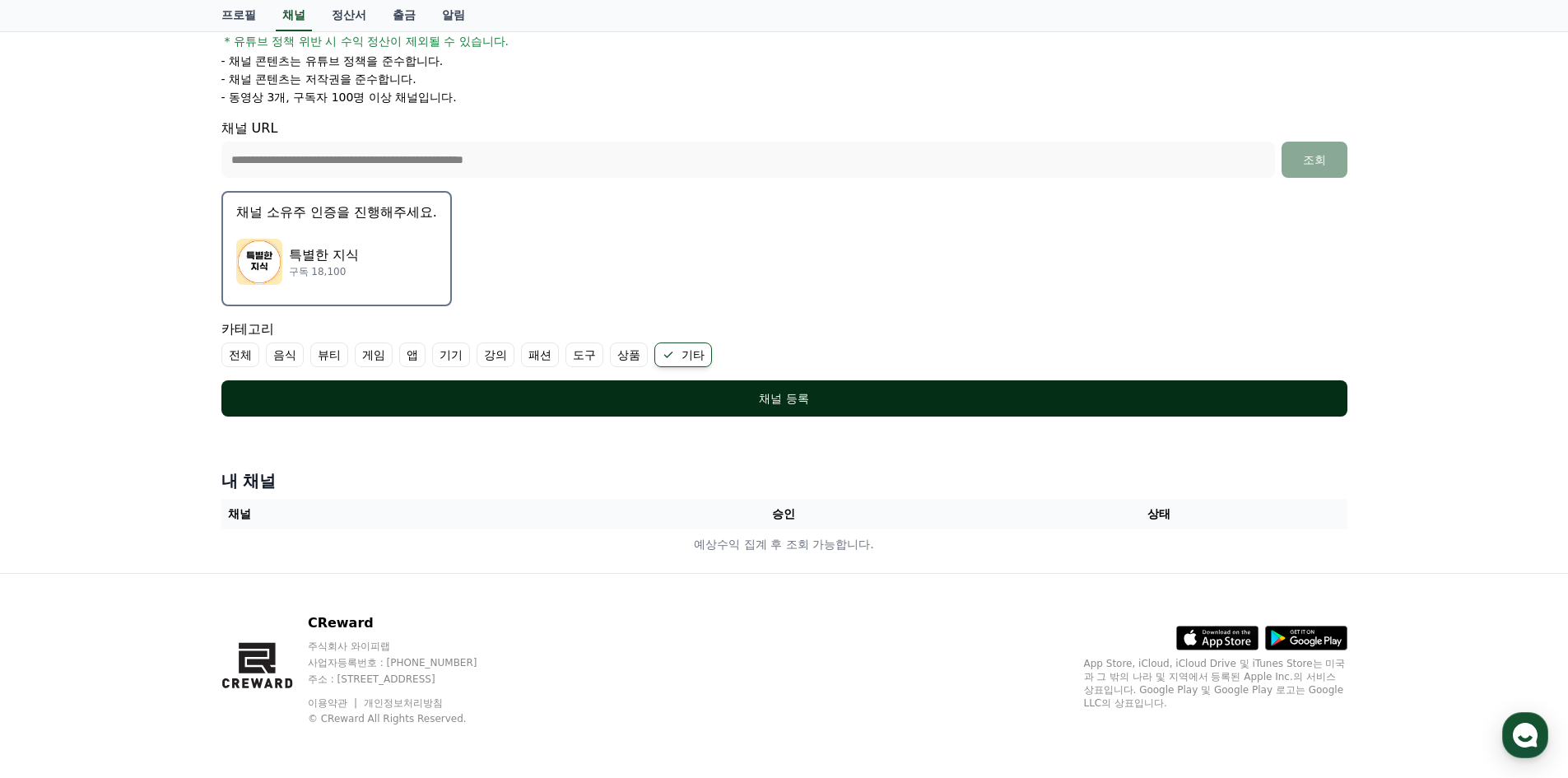
click at [647, 398] on div "채널 등록" at bounding box center [784, 398] width 1060 height 17
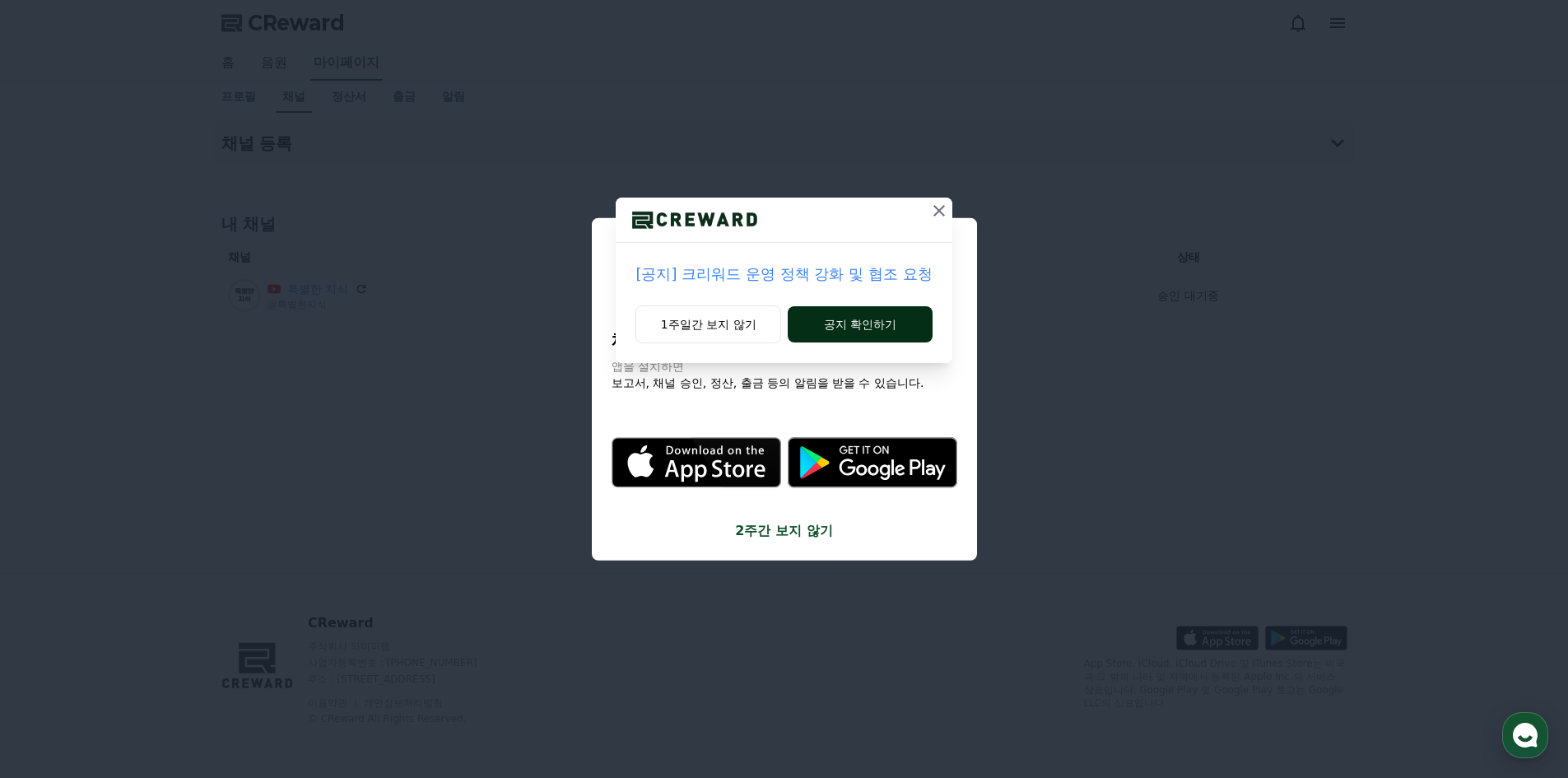
click at [836, 337] on button "공지 확인하기" at bounding box center [860, 324] width 144 height 36
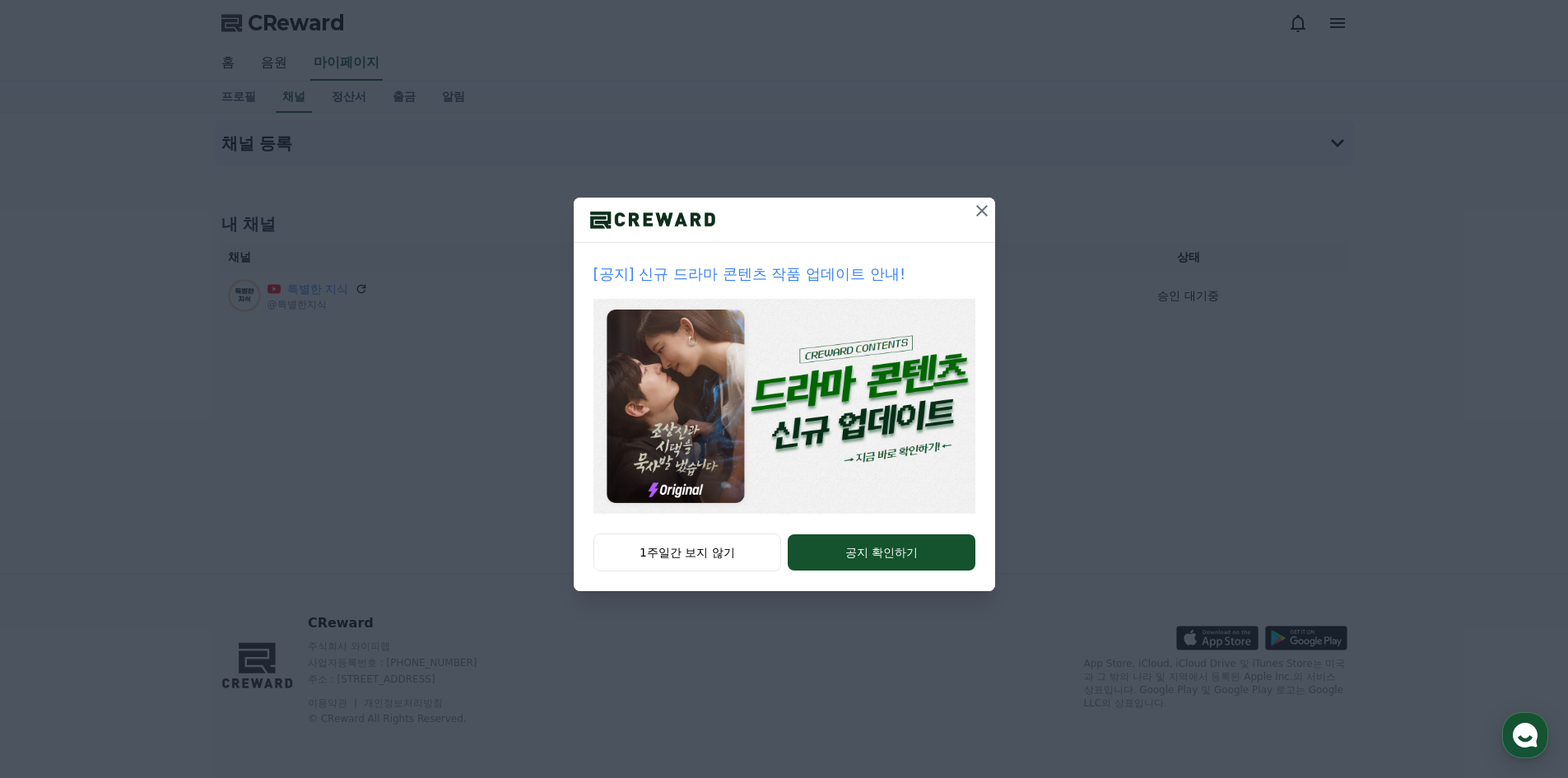
click at [974, 212] on icon at bounding box center [982, 210] width 20 height 20
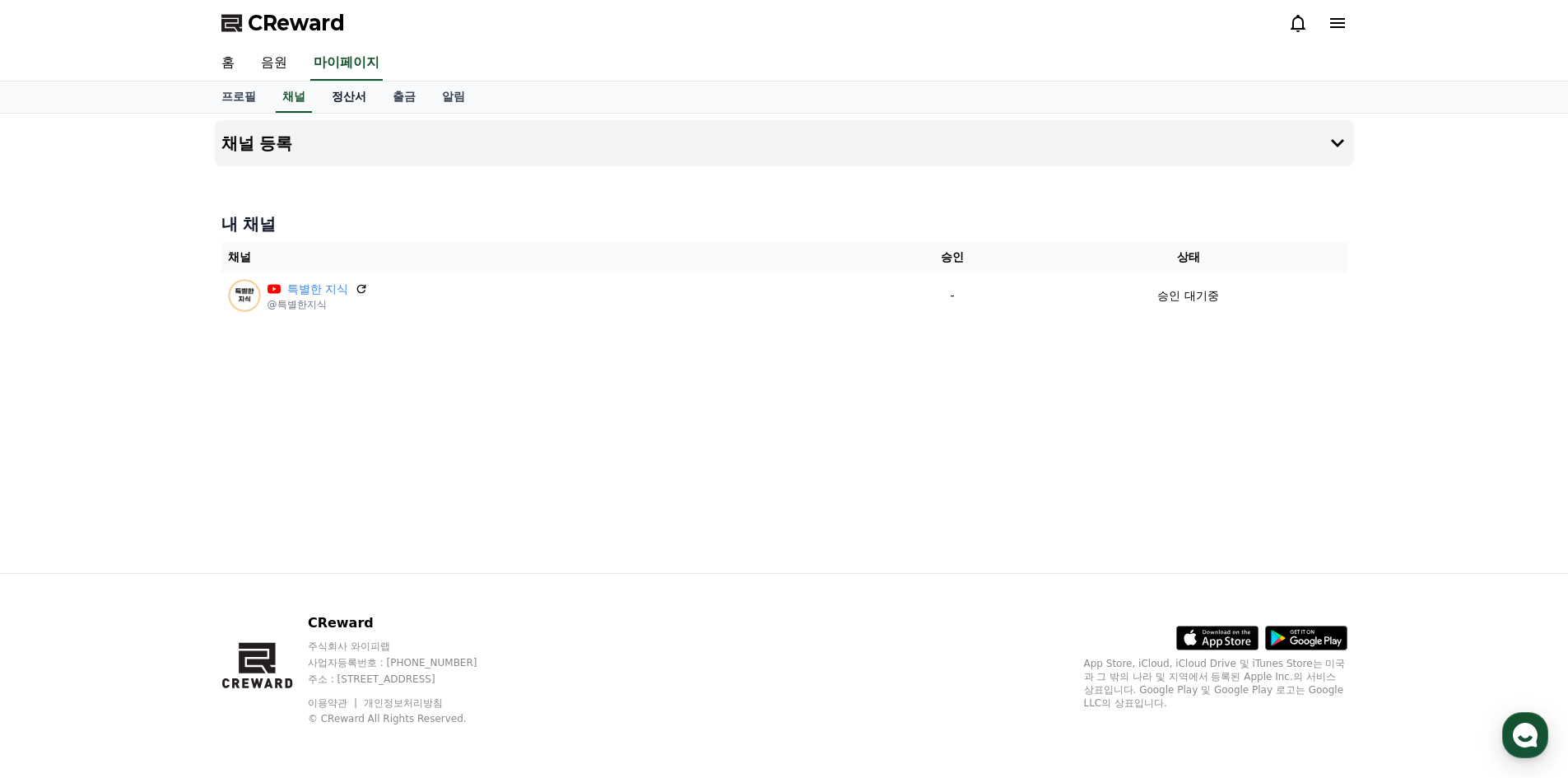
click at [342, 93] on link "정산서" at bounding box center [348, 97] width 61 height 31
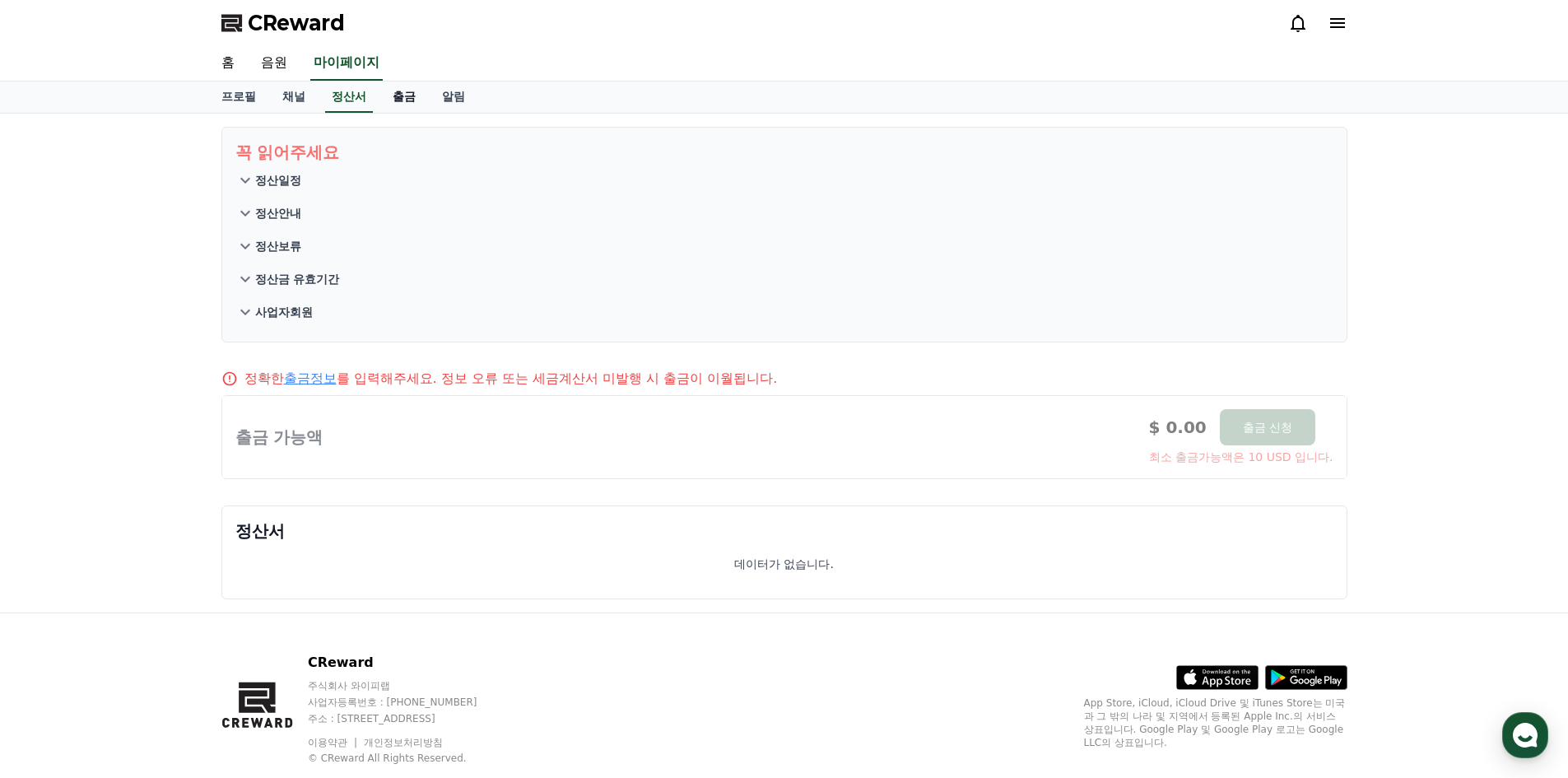
click at [402, 88] on link "출금" at bounding box center [404, 97] width 50 height 31
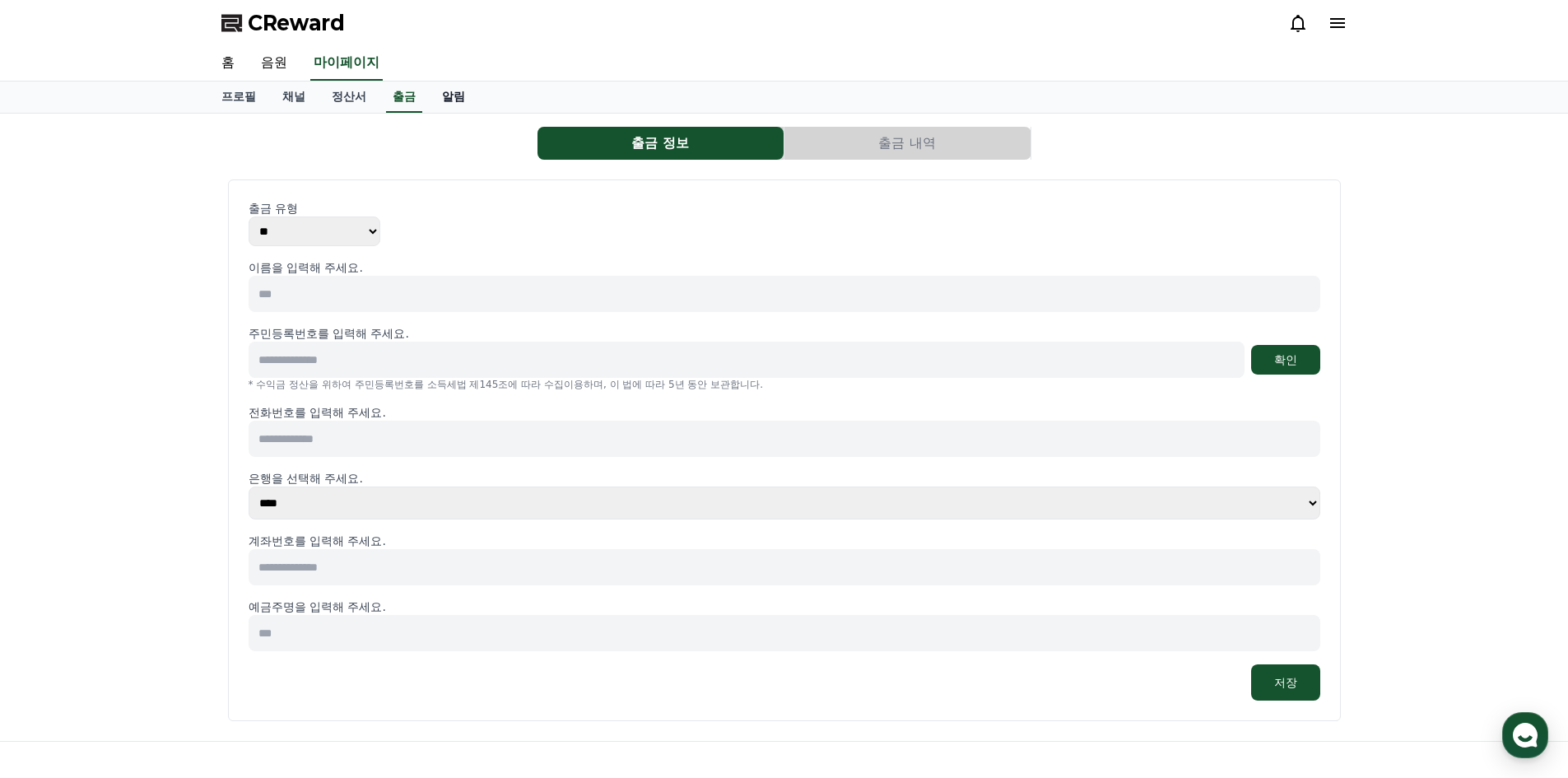
click at [445, 91] on link "알림" at bounding box center [454, 97] width 50 height 31
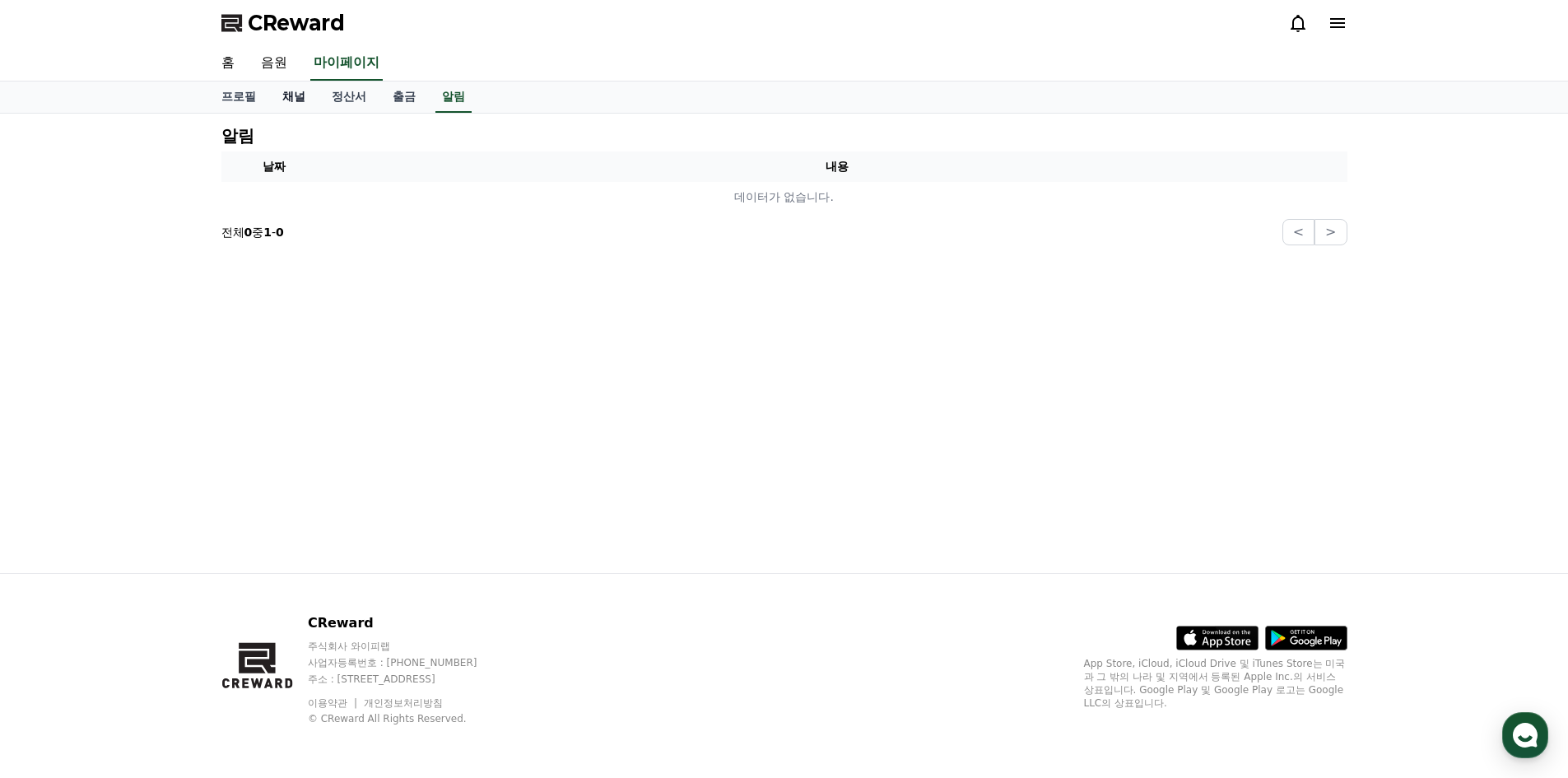
click at [294, 99] on link "채널" at bounding box center [294, 97] width 50 height 31
